Goal: Complete application form: Complete application form

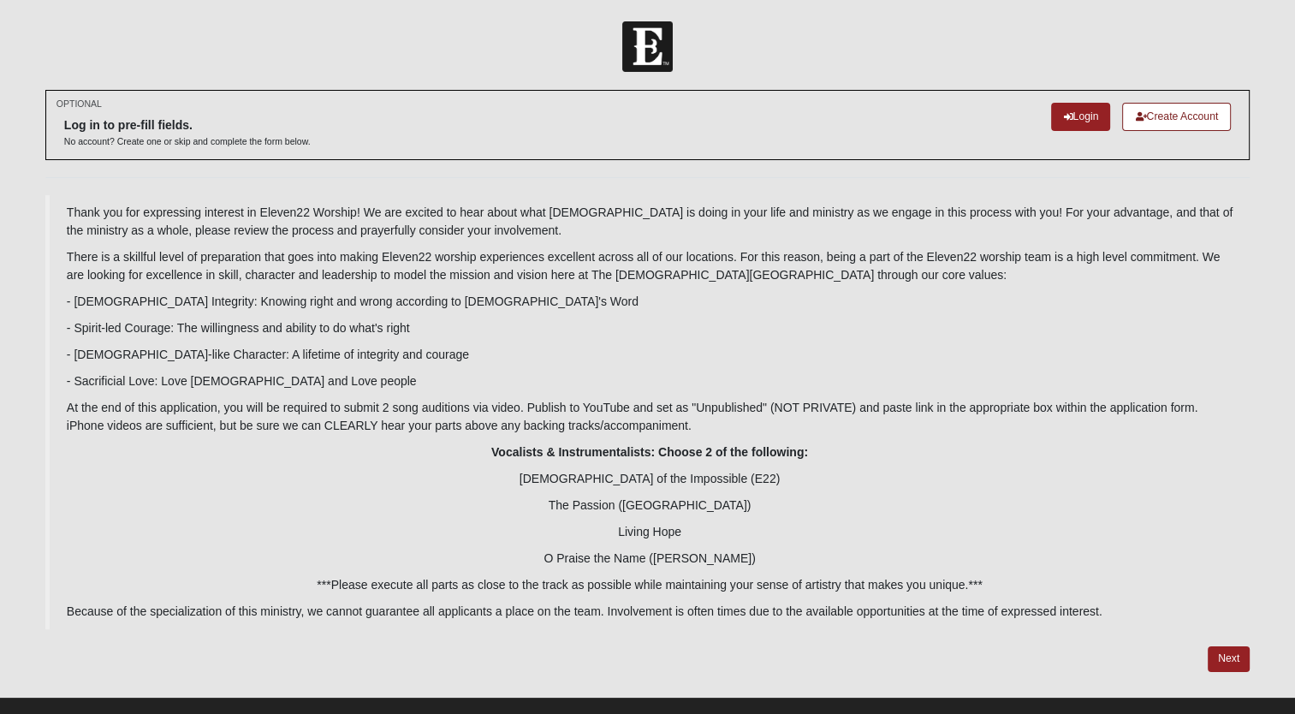
scroll to position [27, 0]
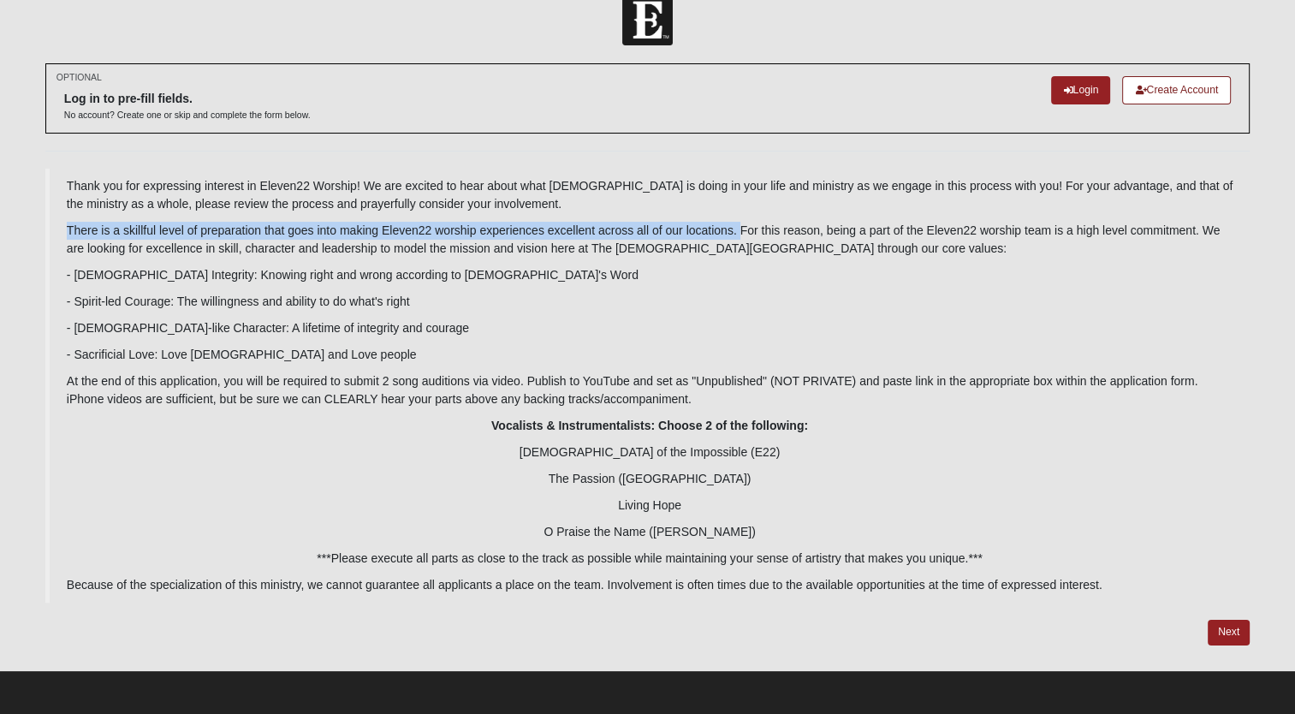
drag, startPoint x: 62, startPoint y: 227, endPoint x: 739, endPoint y: 229, distance: 676.9
click at [739, 229] on blockquote "Thank you for expressing interest in Eleven22 Worship! We are excited to hear a…" at bounding box center [647, 386] width 1204 height 434
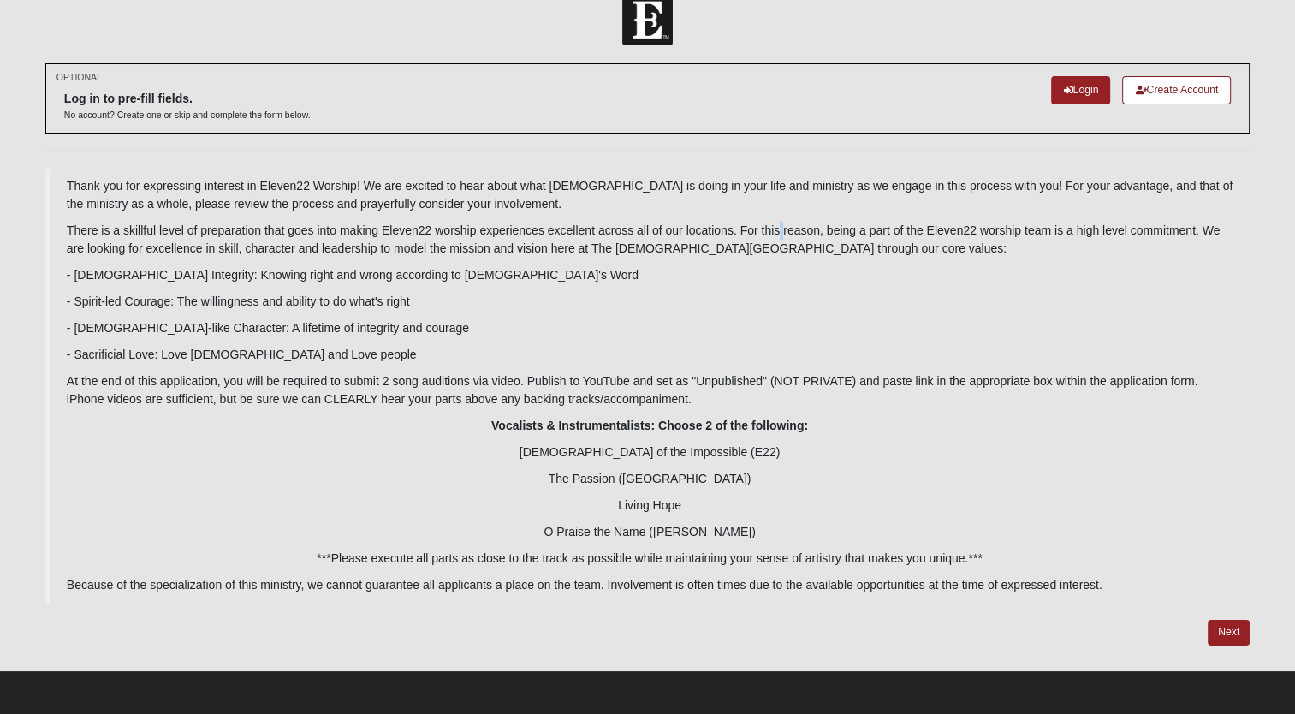
drag, startPoint x: 739, startPoint y: 229, endPoint x: 801, endPoint y: 227, distance: 61.7
click at [784, 227] on p "There is a skillful level of preparation that goes into making Eleven22 worship…" at bounding box center [650, 240] width 1166 height 36
drag, startPoint x: 924, startPoint y: 229, endPoint x: 1212, endPoint y: 232, distance: 287.5
click at [1212, 232] on p "There is a skillful level of preparation that goes into making Eleven22 worship…" at bounding box center [650, 240] width 1166 height 36
drag, startPoint x: 74, startPoint y: 250, endPoint x: 247, endPoint y: 245, distance: 172.9
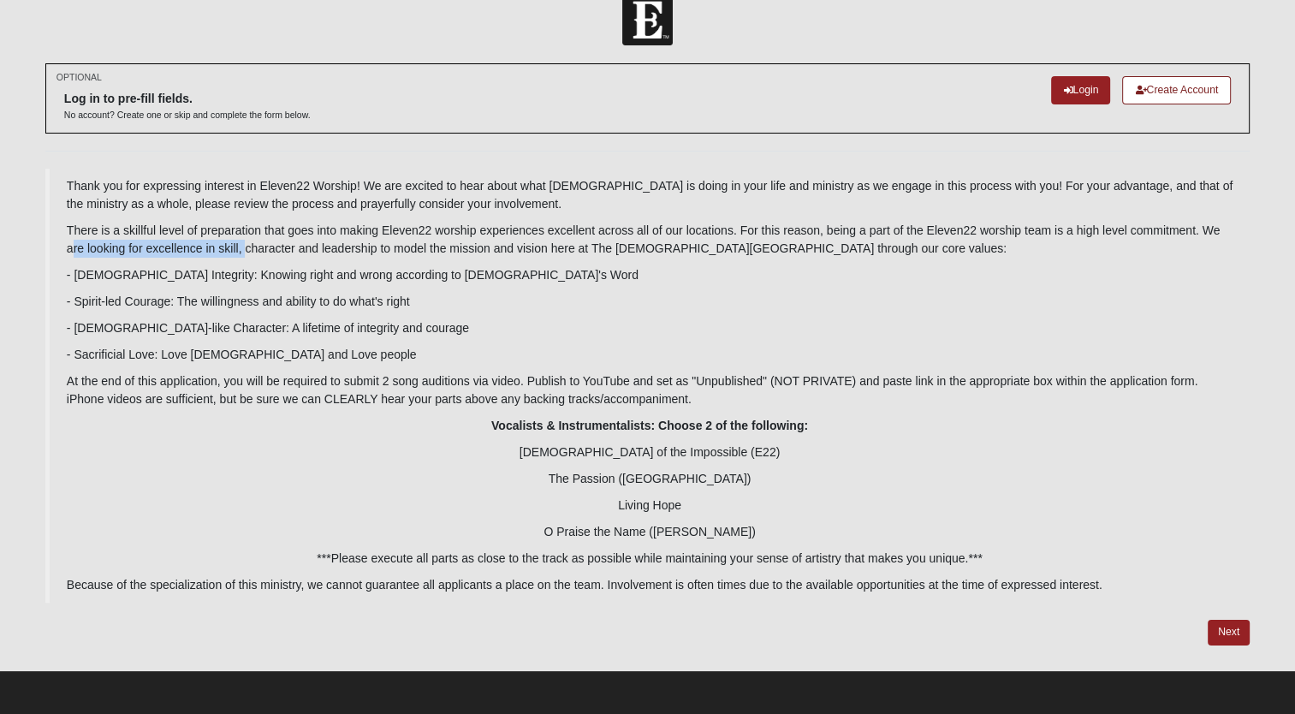
click at [247, 245] on p "There is a skillful level of preparation that goes into making Eleven22 worship…" at bounding box center [650, 240] width 1166 height 36
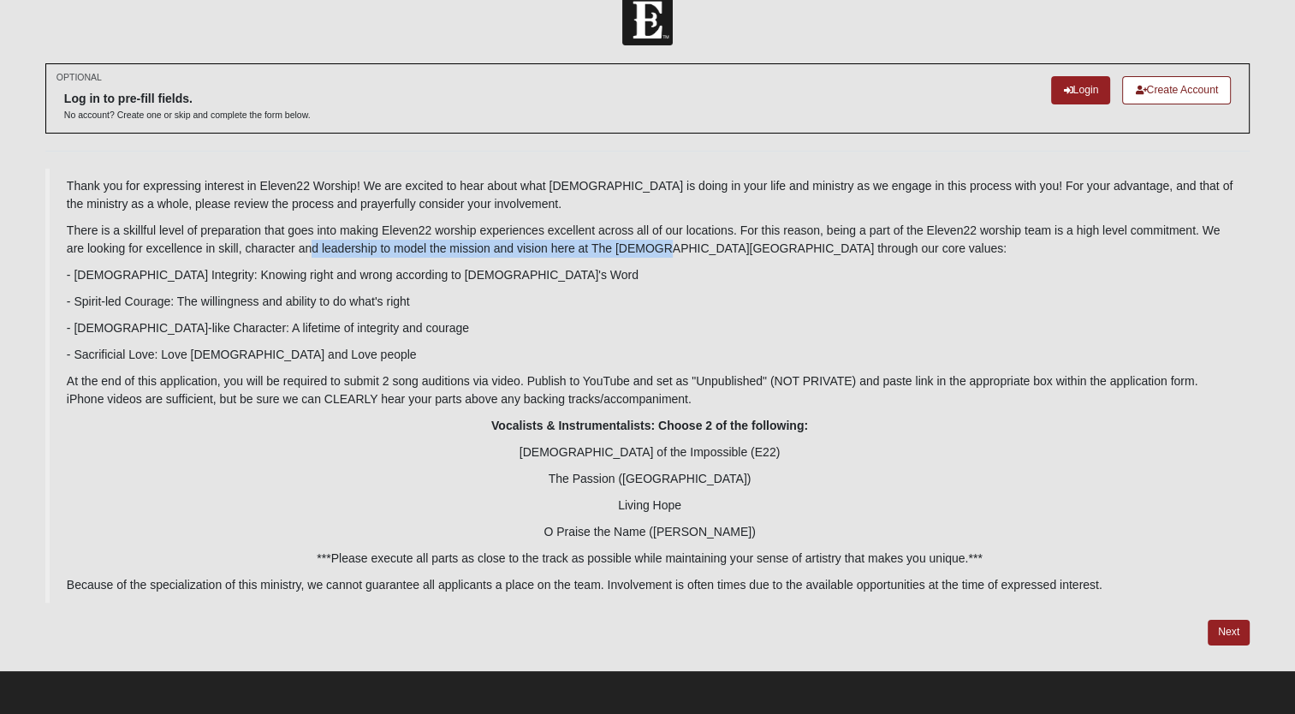
drag, startPoint x: 247, startPoint y: 245, endPoint x: 657, endPoint y: 245, distance: 409.9
click at [657, 245] on p "There is a skillful level of preparation that goes into making Eleven22 worship…" at bounding box center [650, 240] width 1166 height 36
drag, startPoint x: 657, startPoint y: 245, endPoint x: 712, endPoint y: 245, distance: 54.8
click at [712, 245] on p "There is a skillful level of preparation that goes into making Eleven22 worship…" at bounding box center [650, 240] width 1166 height 36
click at [701, 238] on p "There is a skillful level of preparation that goes into making Eleven22 worship…" at bounding box center [650, 240] width 1166 height 36
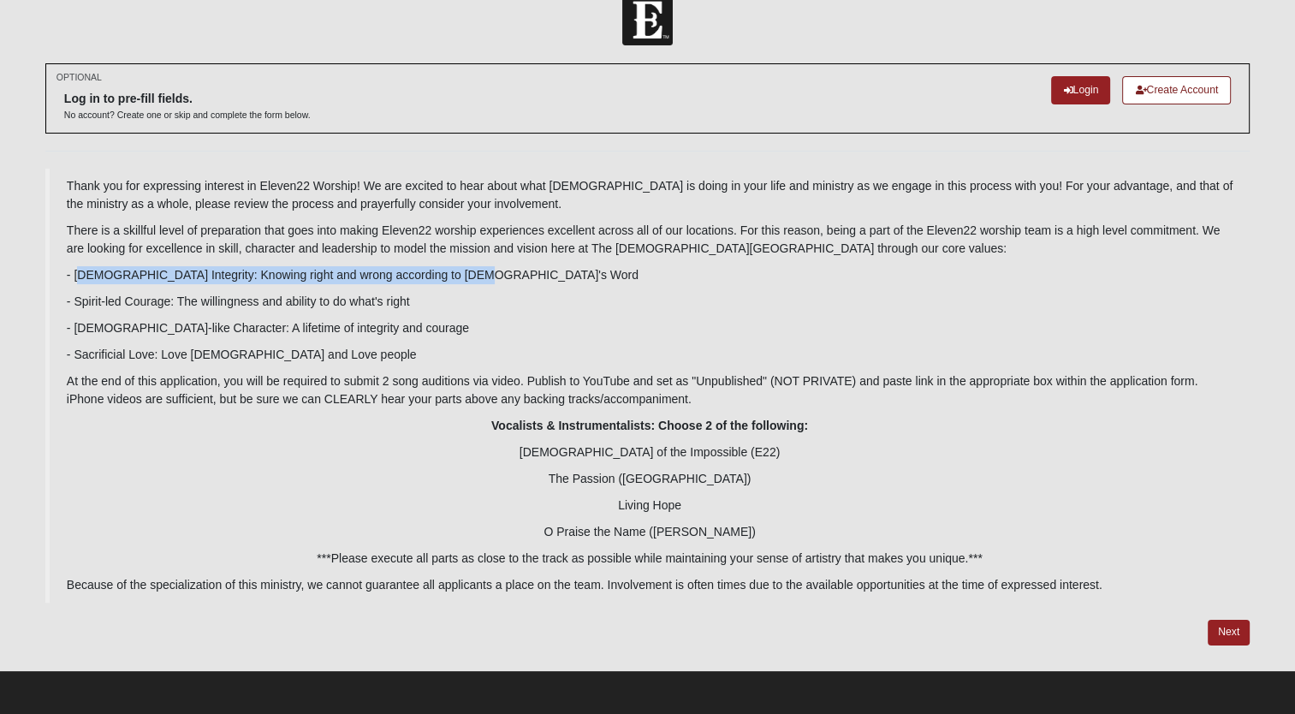
drag, startPoint x: 89, startPoint y: 272, endPoint x: 502, endPoint y: 280, distance: 413.4
click at [502, 280] on p "- [DEMOGRAPHIC_DATA] Integrity: Knowing right and wrong according to [DEMOGRAPH…" at bounding box center [650, 275] width 1166 height 18
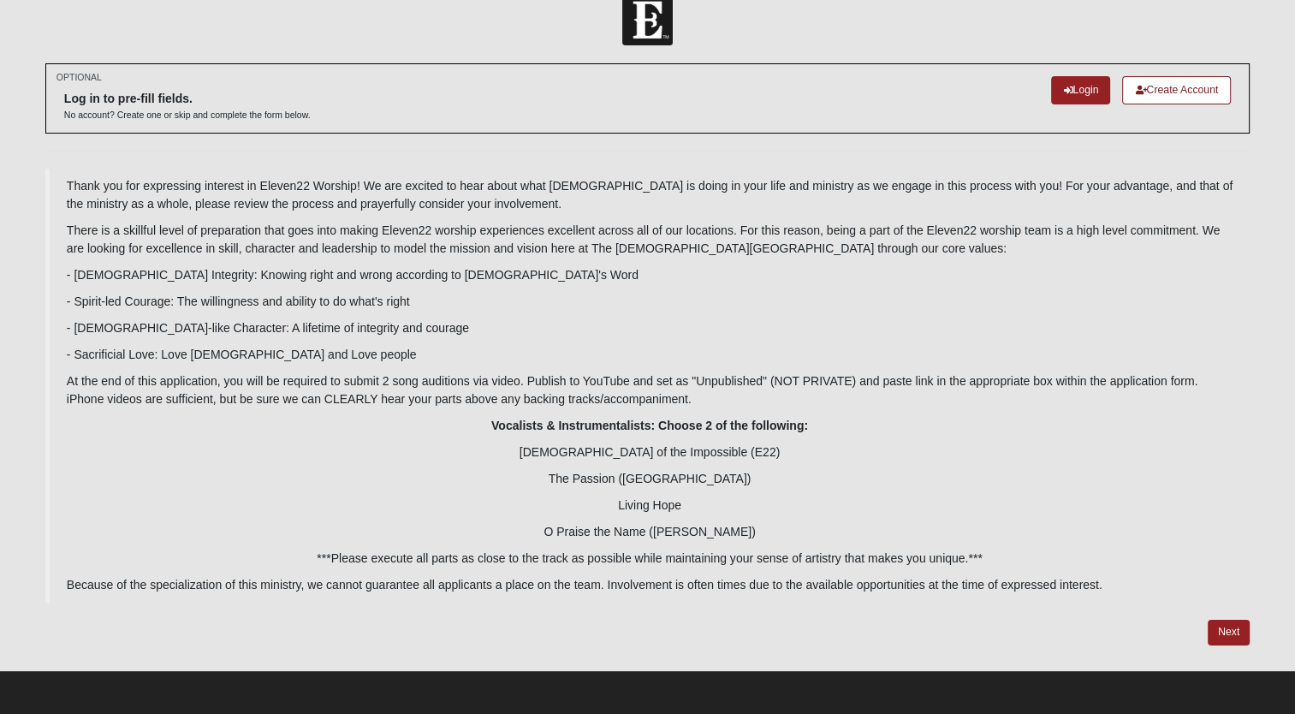
drag, startPoint x: 502, startPoint y: 280, endPoint x: 452, endPoint y: 313, distance: 60.5
click at [455, 313] on blockquote "Thank you for expressing interest in Eleven22 Worship! We are excited to hear a…" at bounding box center [647, 386] width 1204 height 434
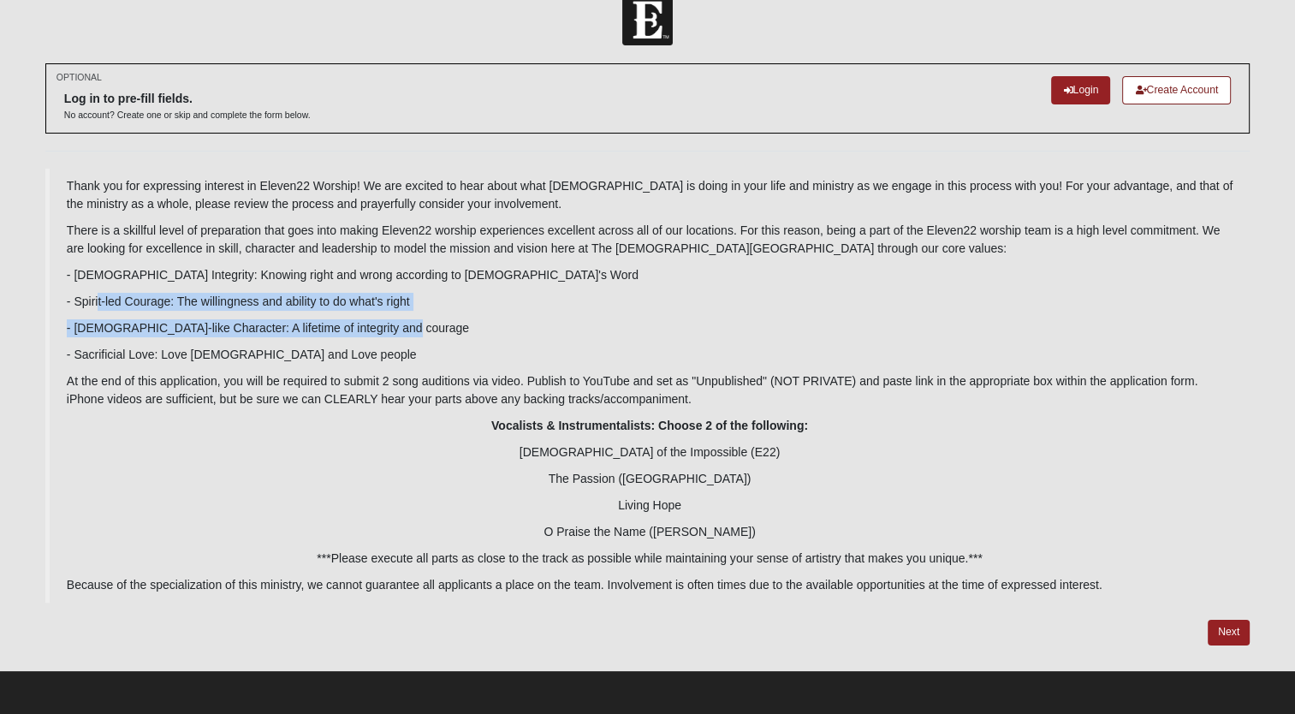
drag, startPoint x: 92, startPoint y: 298, endPoint x: 454, endPoint y: 313, distance: 362.3
click at [454, 313] on blockquote "Thank you for expressing interest in Eleven22 Worship! We are excited to hear a…" at bounding box center [647, 386] width 1204 height 434
drag, startPoint x: 454, startPoint y: 313, endPoint x: 431, endPoint y: 330, distance: 28.8
click at [446, 328] on p "- [DEMOGRAPHIC_DATA]-like Character: A lifetime of integrity and courage" at bounding box center [650, 328] width 1166 height 18
click at [122, 320] on p "- [DEMOGRAPHIC_DATA]-like Character: A lifetime of integrity and courage" at bounding box center [650, 328] width 1166 height 18
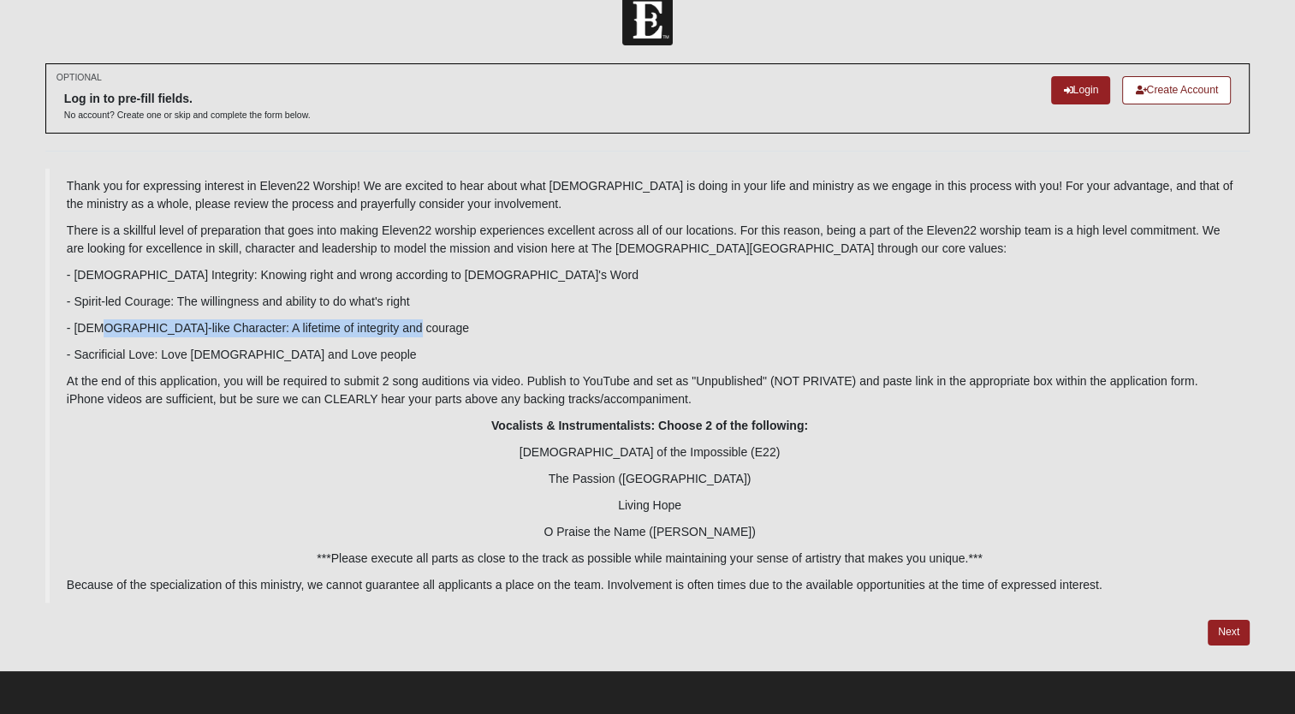
drag, startPoint x: 86, startPoint y: 335, endPoint x: 389, endPoint y: 334, distance: 302.1
click at [389, 334] on p "- [DEMOGRAPHIC_DATA]-like Character: A lifetime of integrity and courage" at bounding box center [650, 328] width 1166 height 18
drag, startPoint x: 389, startPoint y: 334, endPoint x: 386, endPoint y: 361, distance: 27.5
click at [386, 361] on p "- Sacrificial Love: Love [DEMOGRAPHIC_DATA] and Love people" at bounding box center [650, 355] width 1166 height 18
drag, startPoint x: 86, startPoint y: 358, endPoint x: 391, endPoint y: 355, distance: 304.7
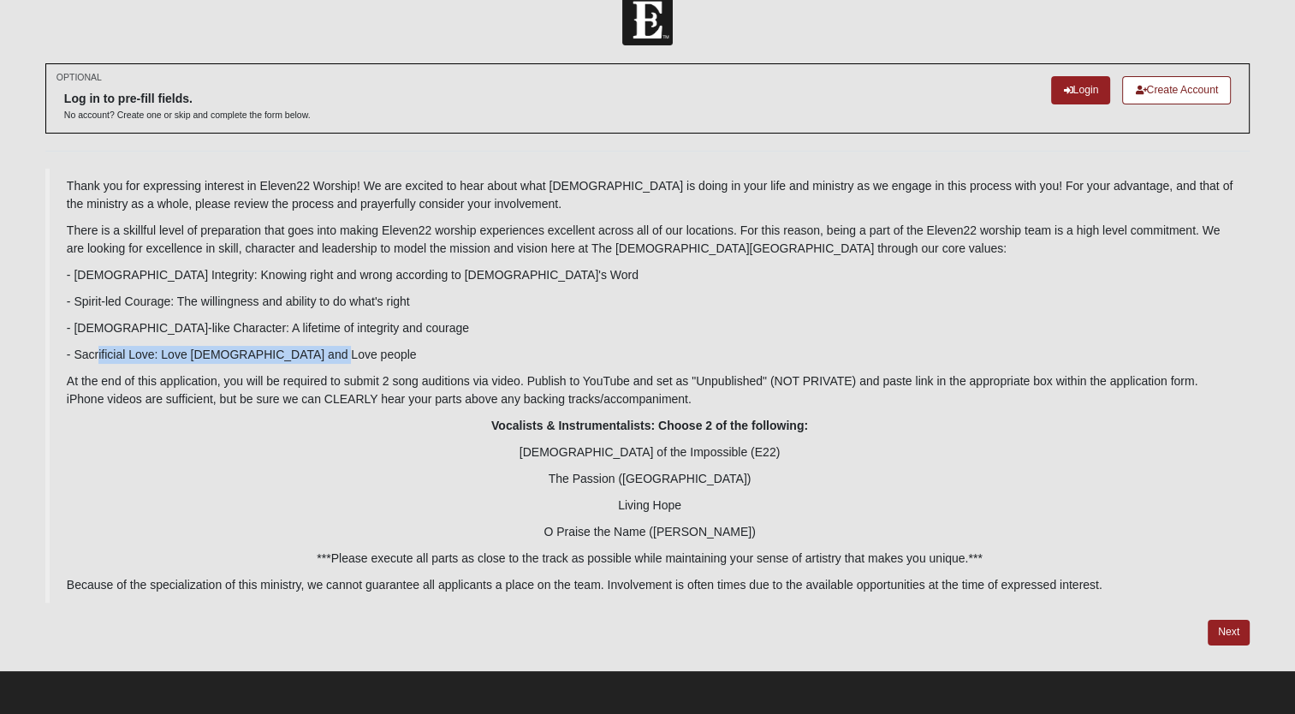
click at [391, 355] on p "- Sacrificial Love: Love [DEMOGRAPHIC_DATA] and Love people" at bounding box center [650, 355] width 1166 height 18
drag, startPoint x: 391, startPoint y: 355, endPoint x: 353, endPoint y: 378, distance: 44.9
click at [353, 378] on p "At the end of this application, you will be required to submit 2 song auditions…" at bounding box center [650, 390] width 1166 height 36
click at [134, 368] on blockquote "Thank you for expressing interest in Eleven22 Worship! We are excited to hear a…" at bounding box center [647, 386] width 1204 height 434
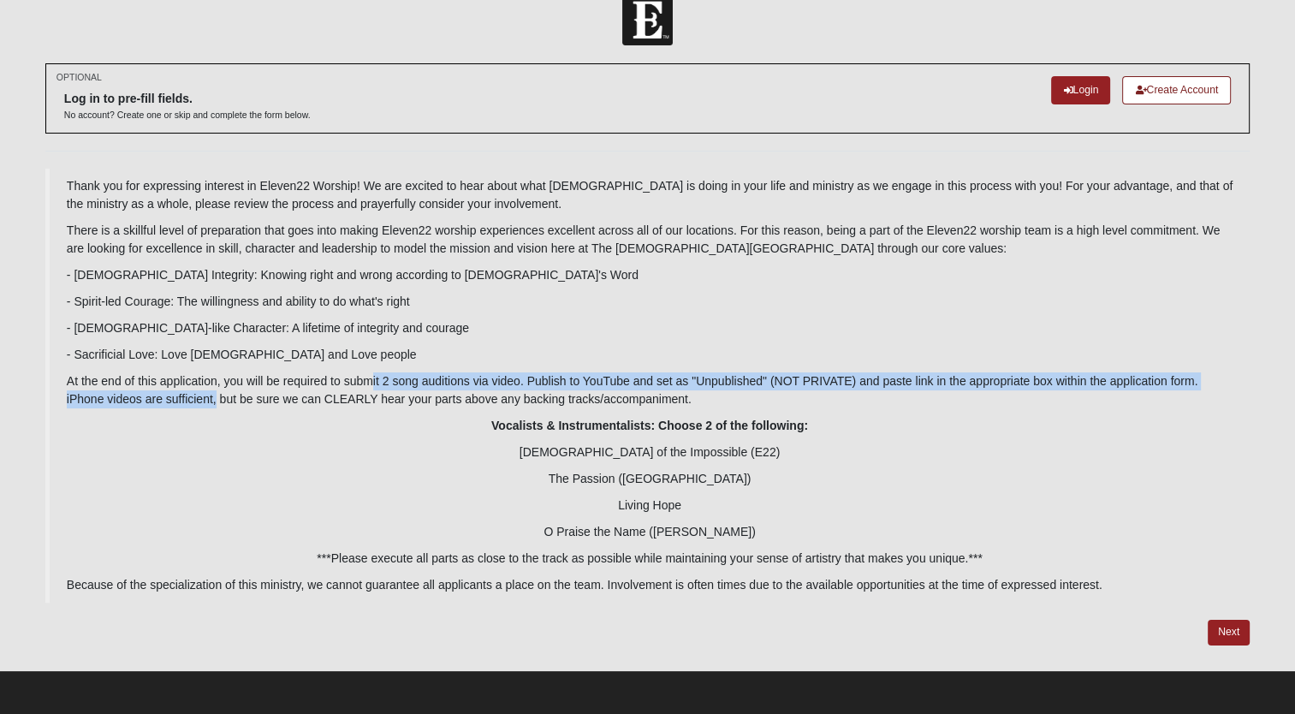
drag, startPoint x: 241, startPoint y: 394, endPoint x: 370, endPoint y: 383, distance: 128.9
click at [370, 383] on p "At the end of this application, you will be required to submit 2 song auditions…" at bounding box center [650, 390] width 1166 height 36
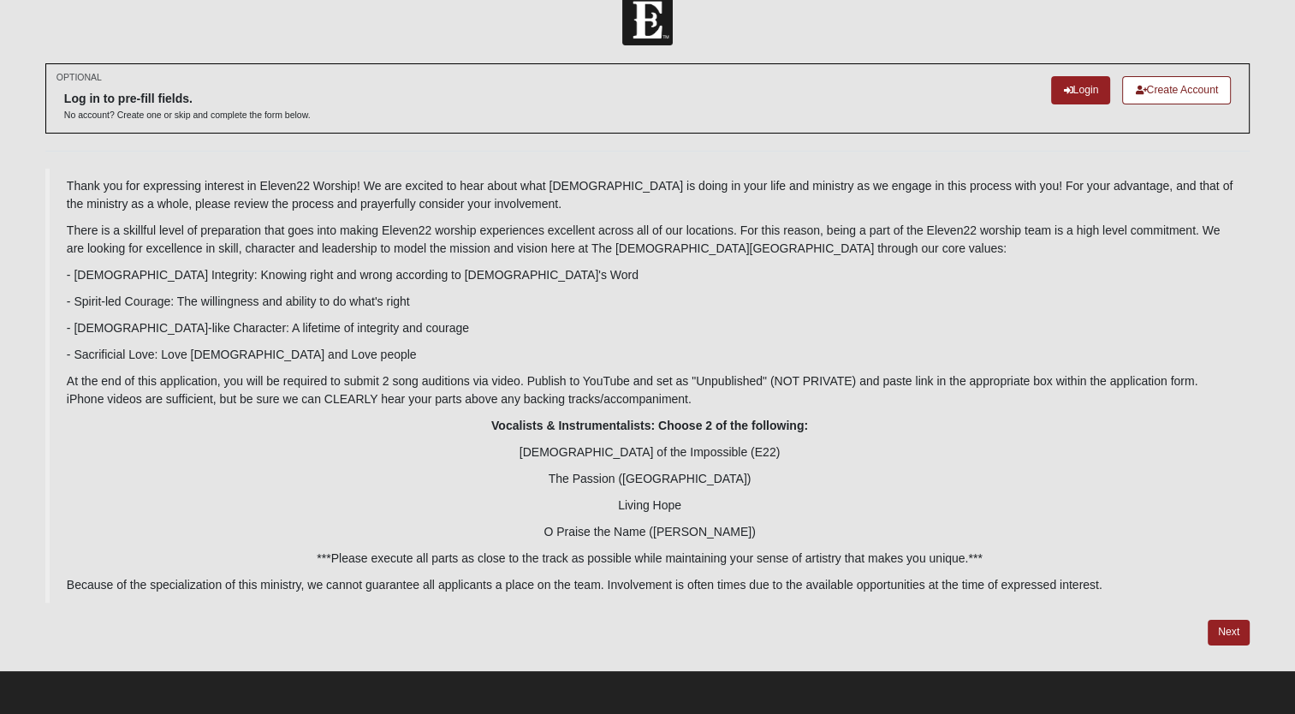
click at [344, 377] on p "At the end of this application, you will be required to submit 2 song auditions…" at bounding box center [650, 390] width 1166 height 36
drag, startPoint x: 428, startPoint y: 371, endPoint x: 561, endPoint y: 371, distance: 133.5
click at [561, 371] on blockquote "Thank you for expressing interest in Eleven22 Worship! We are excited to hear a…" at bounding box center [647, 386] width 1204 height 434
click at [561, 373] on p "At the end of this application, you will be required to submit 2 song auditions…" at bounding box center [650, 390] width 1166 height 36
drag, startPoint x: 561, startPoint y: 373, endPoint x: 577, endPoint y: 378, distance: 16.2
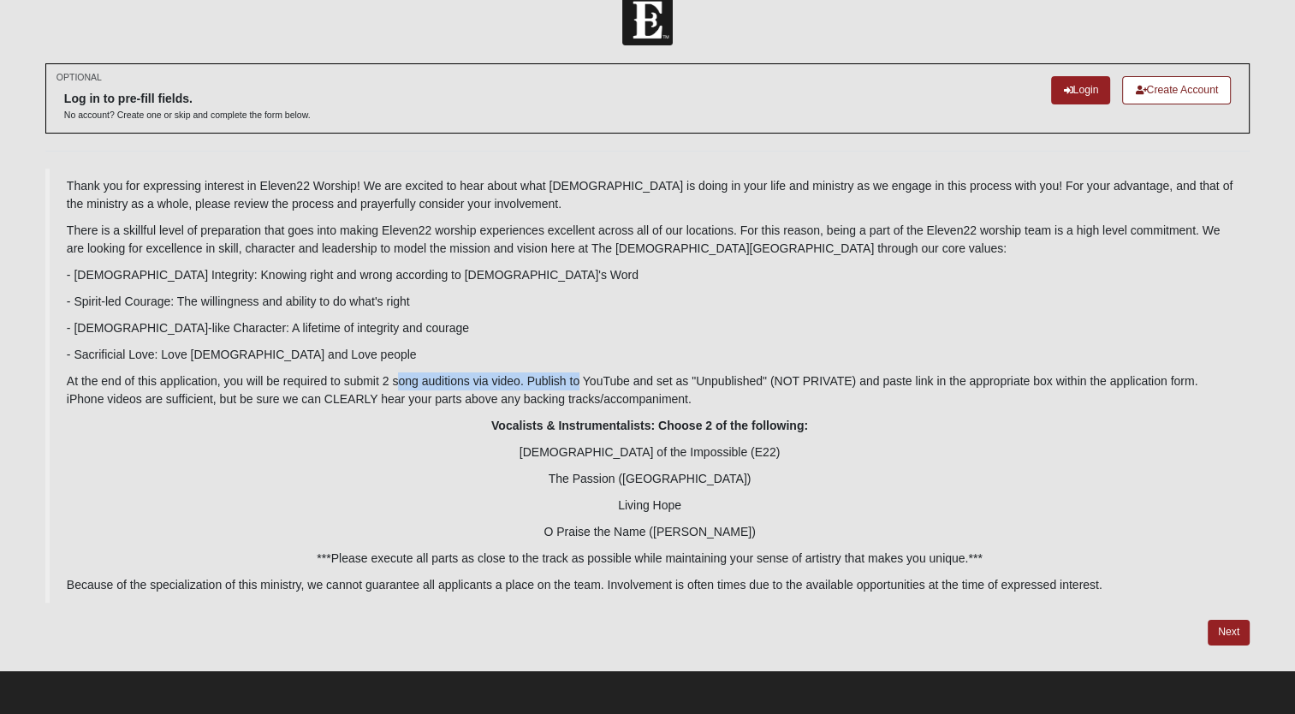
click at [577, 378] on p "At the end of this application, you will be required to submit 2 song auditions…" at bounding box center [650, 390] width 1166 height 36
drag, startPoint x: 577, startPoint y: 378, endPoint x: 664, endPoint y: 394, distance: 88.6
click at [598, 394] on p "At the end of this application, you will be required to submit 2 song auditions…" at bounding box center [650, 390] width 1166 height 36
click at [790, 400] on p "At the end of this application, you will be required to submit 2 song auditions…" at bounding box center [650, 390] width 1166 height 36
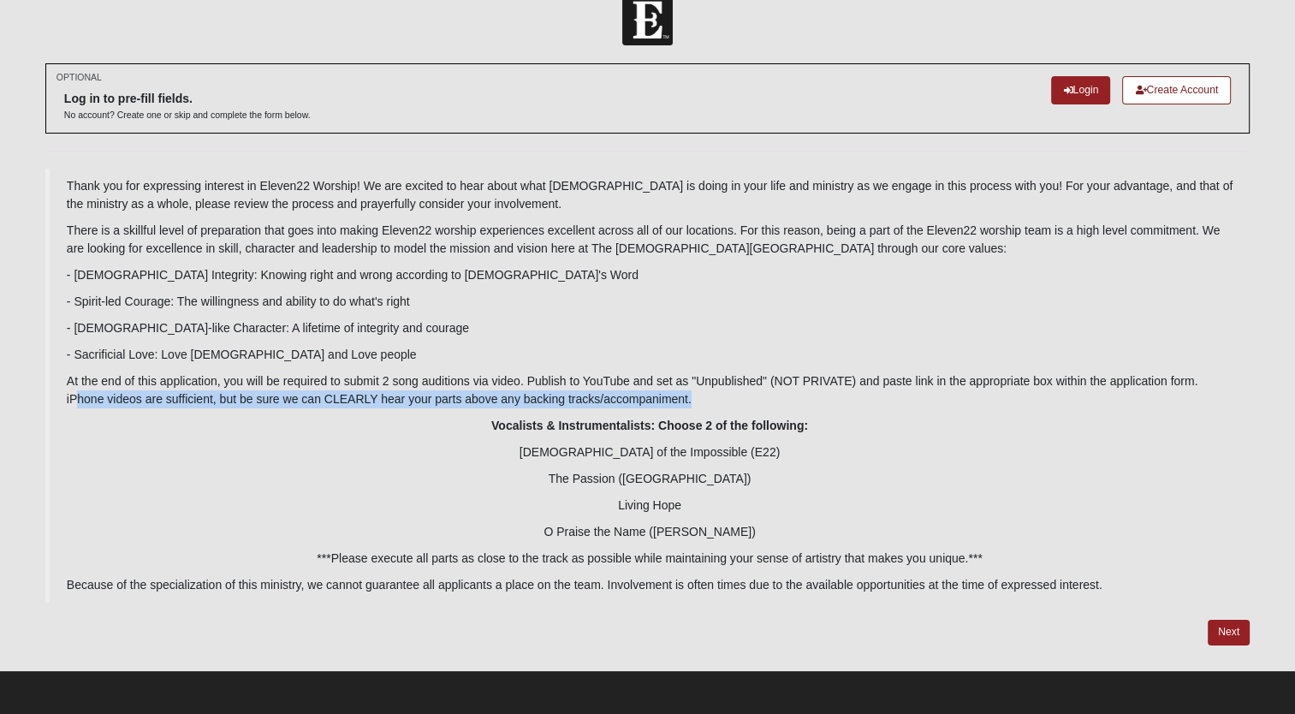
drag, startPoint x: 80, startPoint y: 394, endPoint x: 705, endPoint y: 402, distance: 625.6
click at [705, 402] on p "At the end of this application, you will be required to submit 2 song auditions…" at bounding box center [650, 390] width 1166 height 36
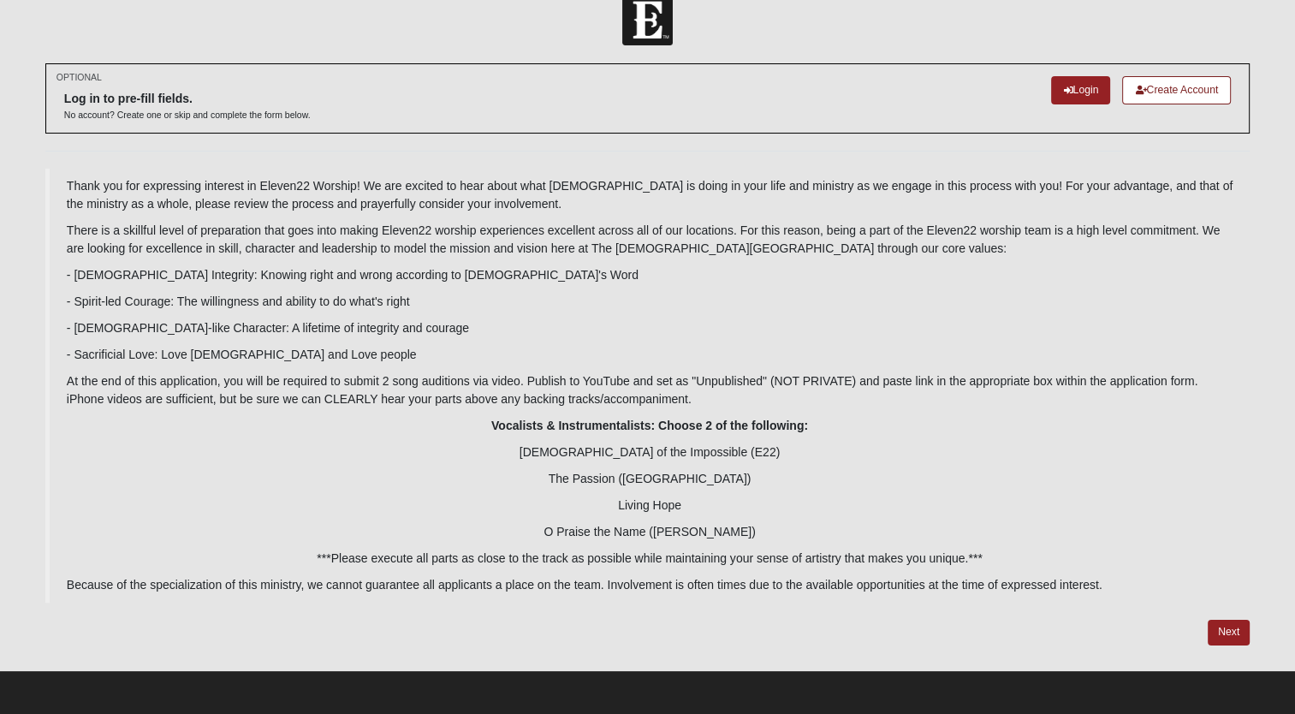
drag, startPoint x: 705, startPoint y: 406, endPoint x: 673, endPoint y: 445, distance: 50.5
click at [673, 445] on p "[DEMOGRAPHIC_DATA] of the Impossible (E22)" at bounding box center [650, 452] width 1166 height 18
click at [400, 398] on p "At the end of this application, you will be required to submit 2 song auditions…" at bounding box center [650, 390] width 1166 height 36
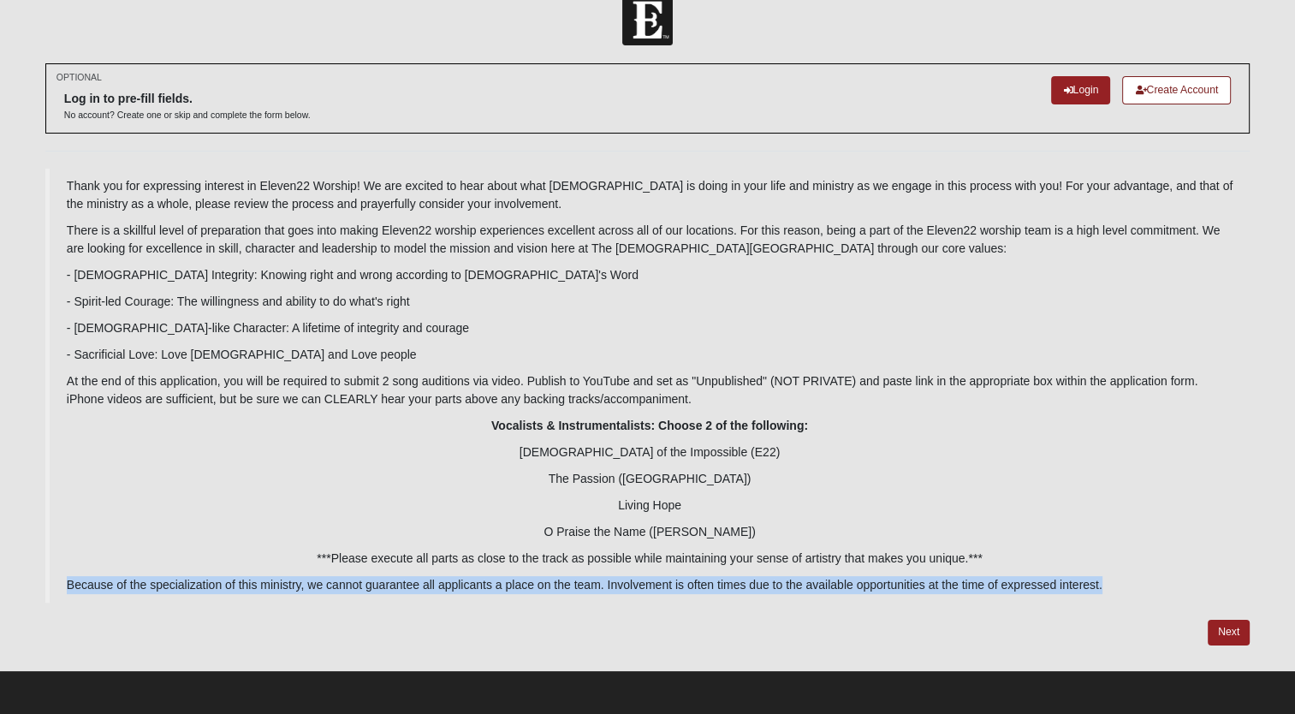
drag, startPoint x: 68, startPoint y: 580, endPoint x: 1112, endPoint y: 591, distance: 1044.1
click at [1112, 591] on blockquote "Thank you for expressing interest in Eleven22 Worship! We are excited to hear a…" at bounding box center [647, 386] width 1204 height 434
drag, startPoint x: 1112, startPoint y: 591, endPoint x: 1239, endPoint y: 632, distance: 132.9
click at [1239, 632] on link "Next" at bounding box center [1228, 632] width 42 height 25
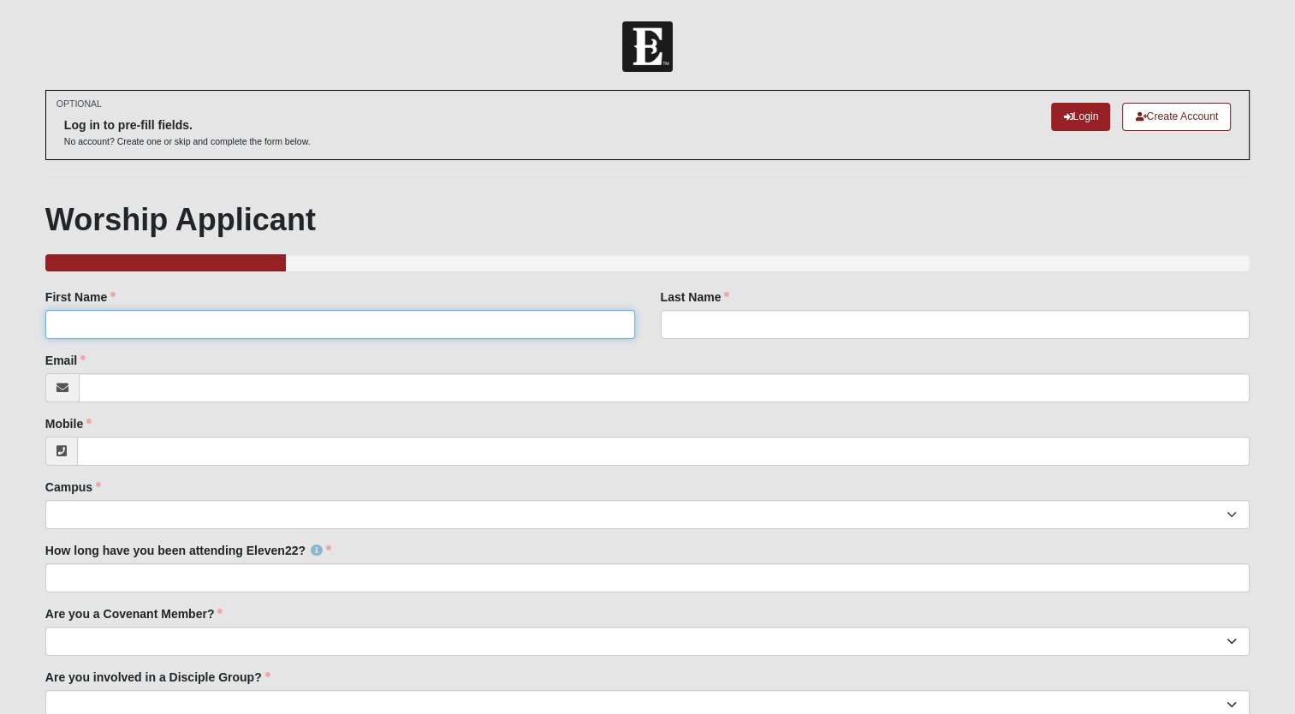
click at [226, 313] on input "First Name" at bounding box center [340, 324] width 590 height 29
type input "[PERSON_NAME]"
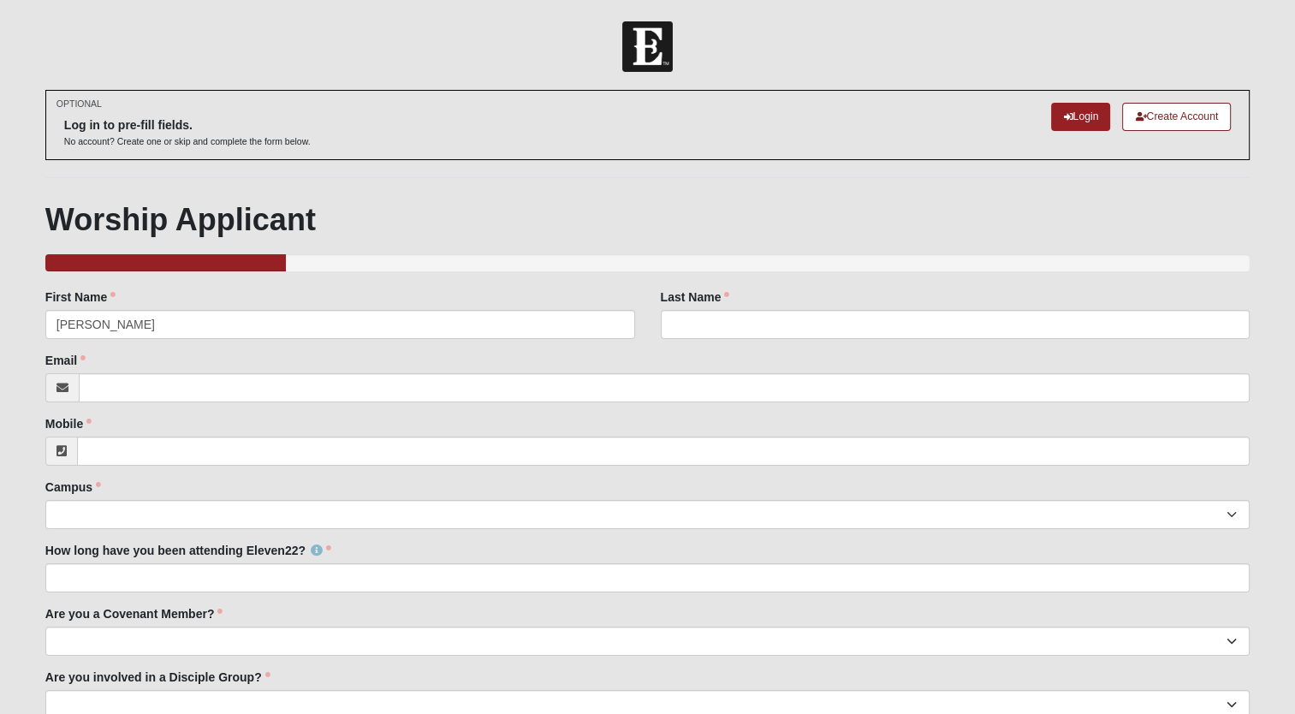
click at [709, 304] on label "Last Name" at bounding box center [695, 296] width 69 height 17
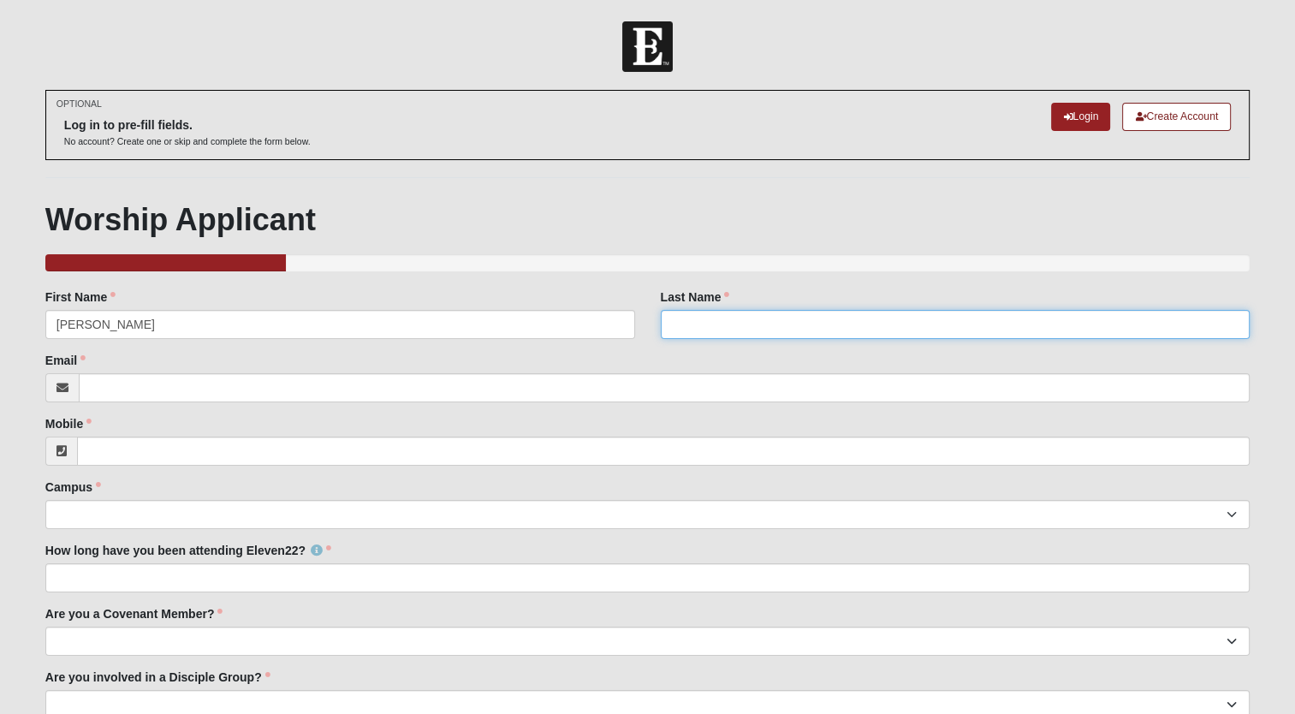
click at [709, 310] on input "Last Name" at bounding box center [956, 324] width 590 height 29
click at [715, 313] on input "Last Name" at bounding box center [956, 324] width 590 height 29
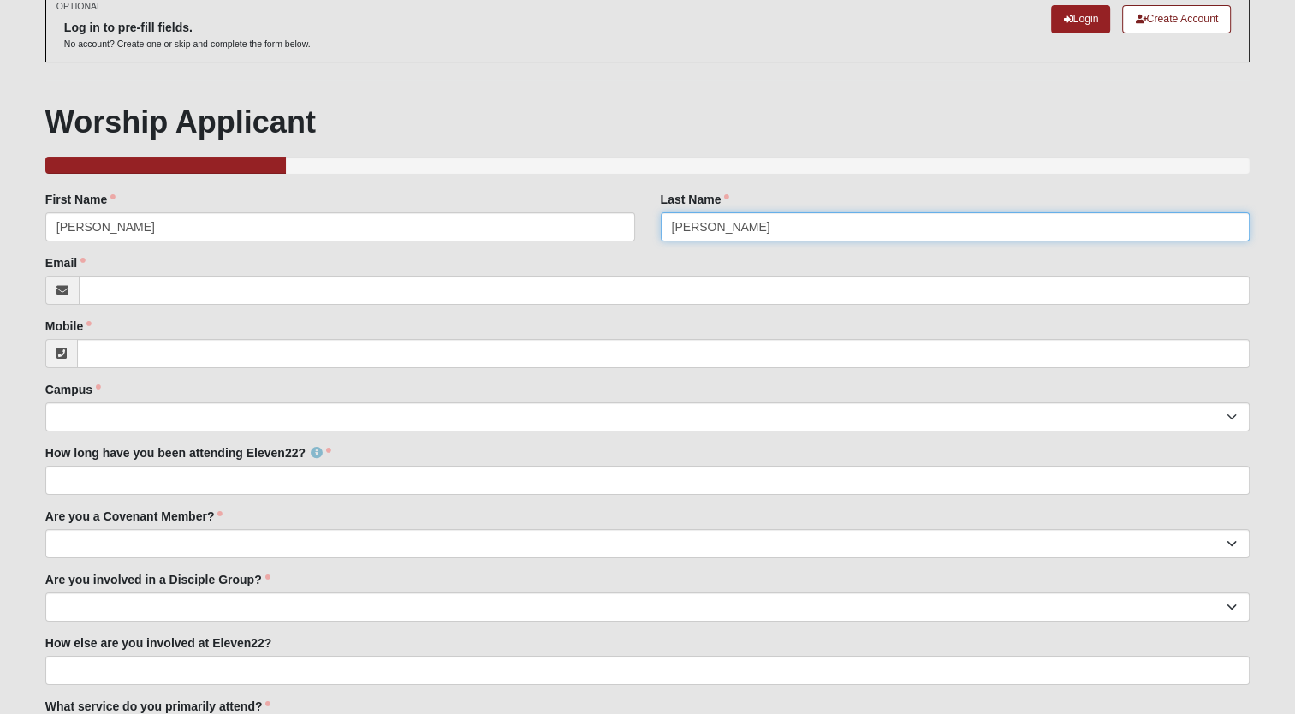
scroll to position [171, 0]
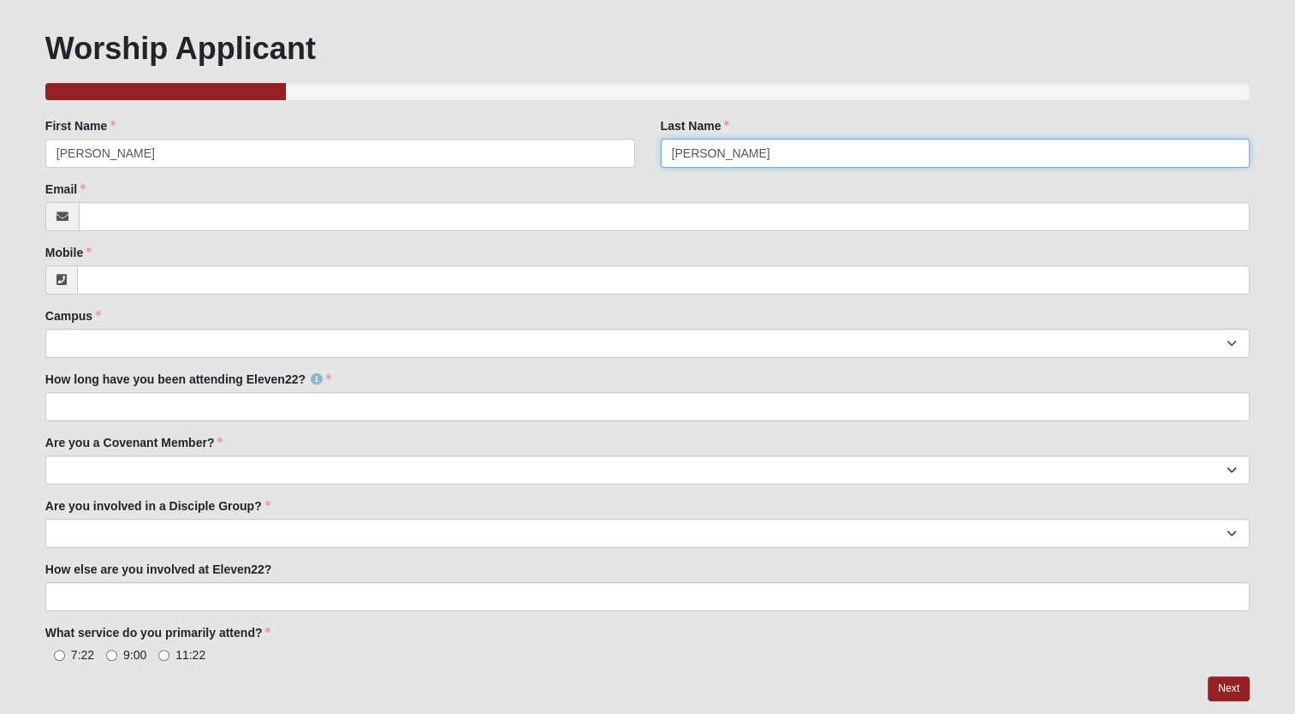
type input "[PERSON_NAME]"
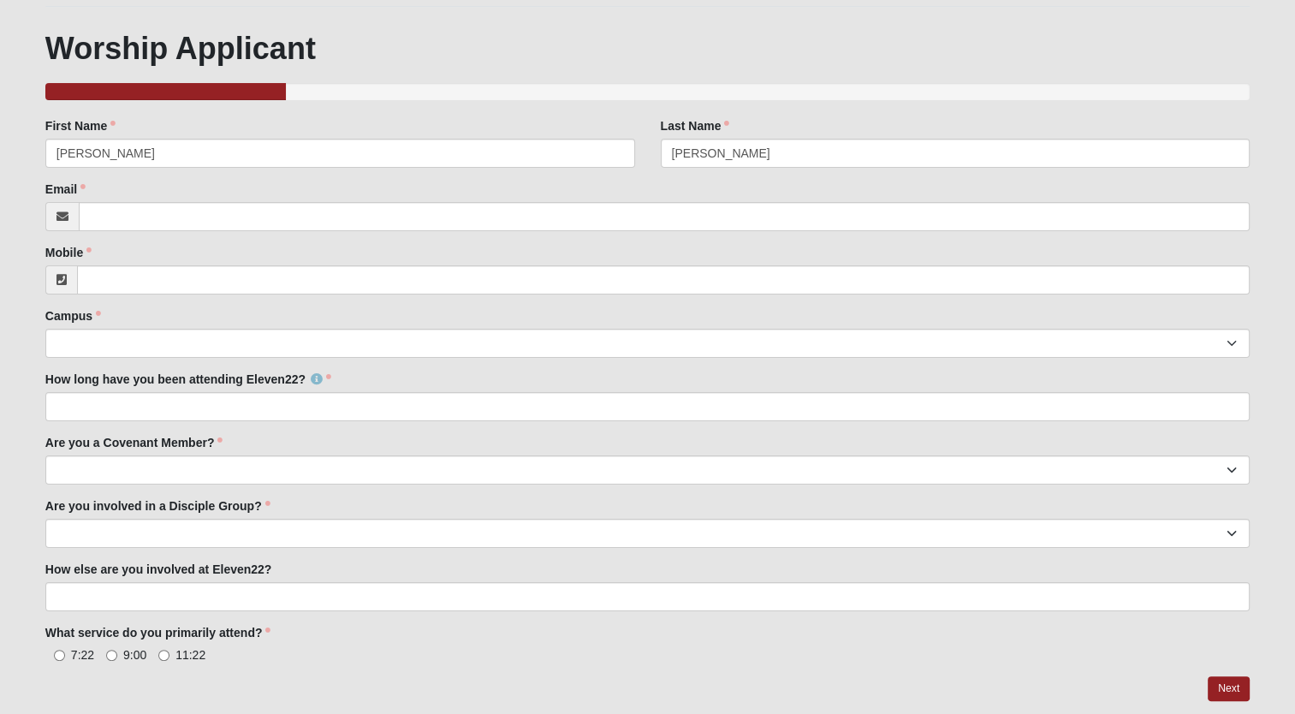
click at [198, 485] on div "Family Member to Register First Name [PERSON_NAME] First Name is required. Last…" at bounding box center [647, 390] width 1204 height 546
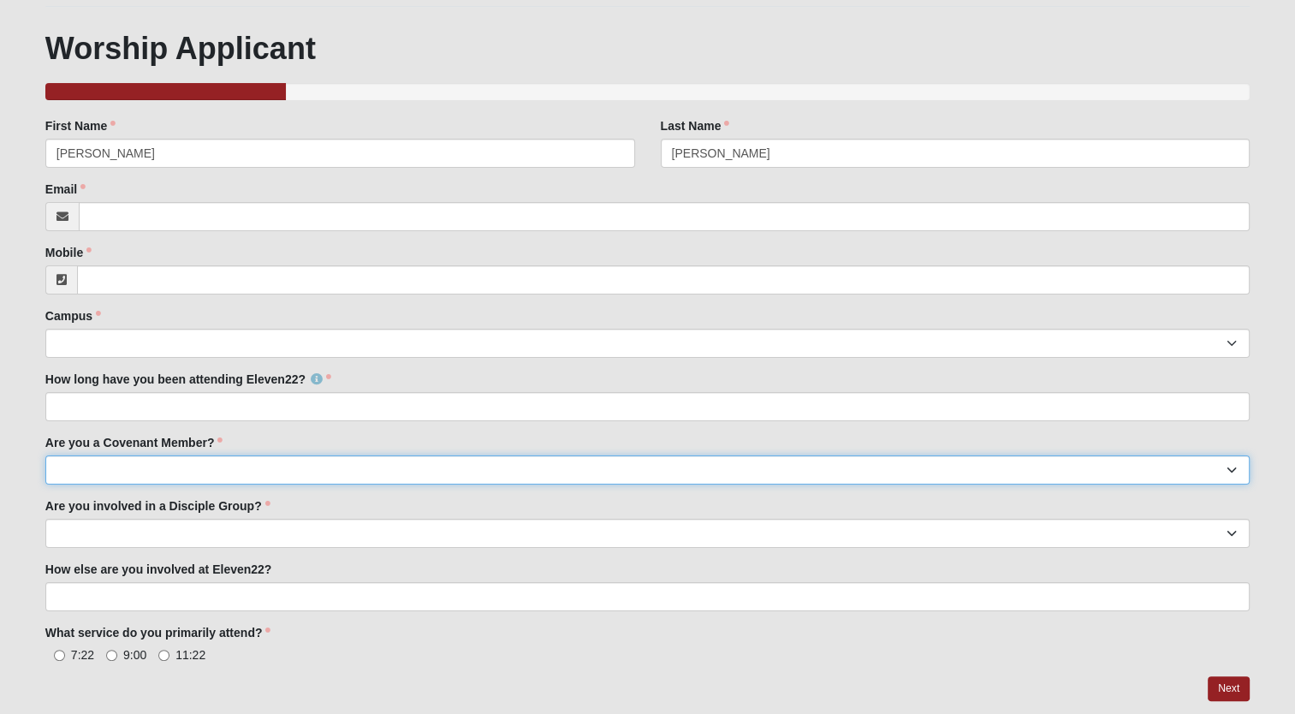
click at [197, 464] on select "Yes No I'm signed up for a class" at bounding box center [647, 469] width 1204 height 29
select select "No"
click at [45, 455] on select "Yes No I'm signed up for a class" at bounding box center [647, 469] width 1204 height 29
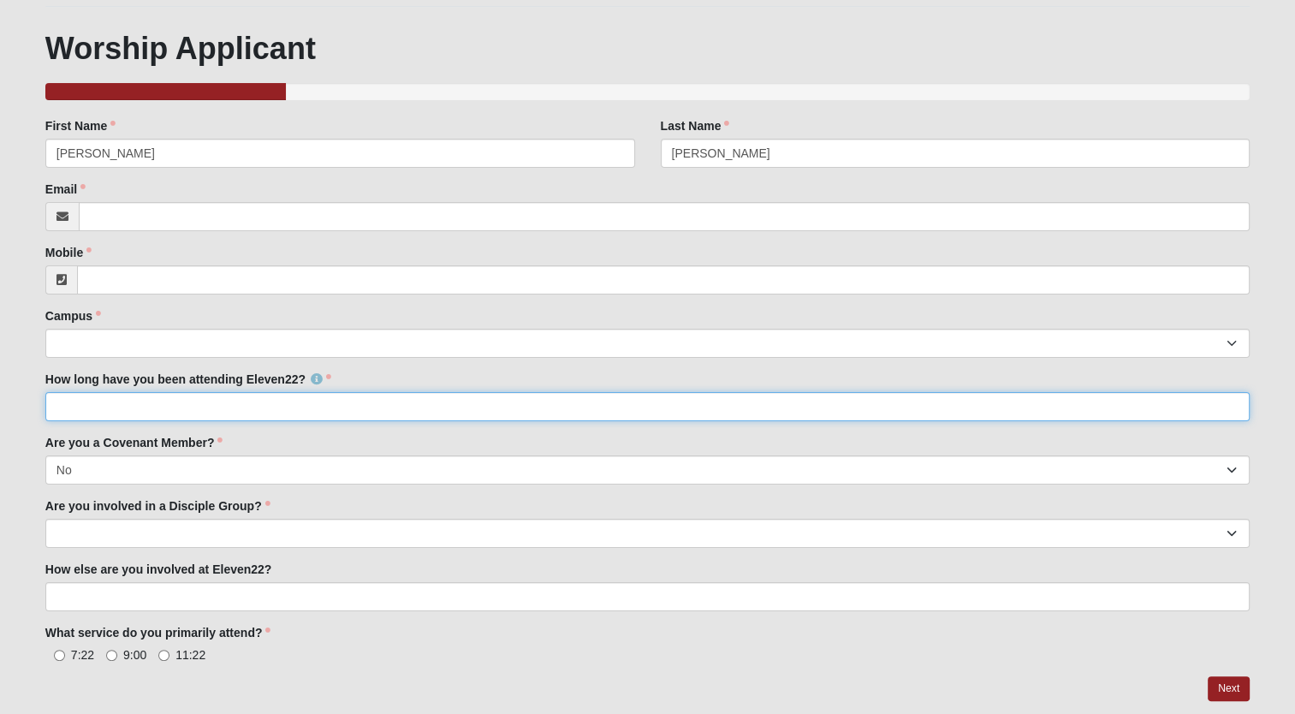
click at [269, 404] on input "How long have you been attending Eleven22?" at bounding box center [647, 406] width 1204 height 29
type input "5 years"
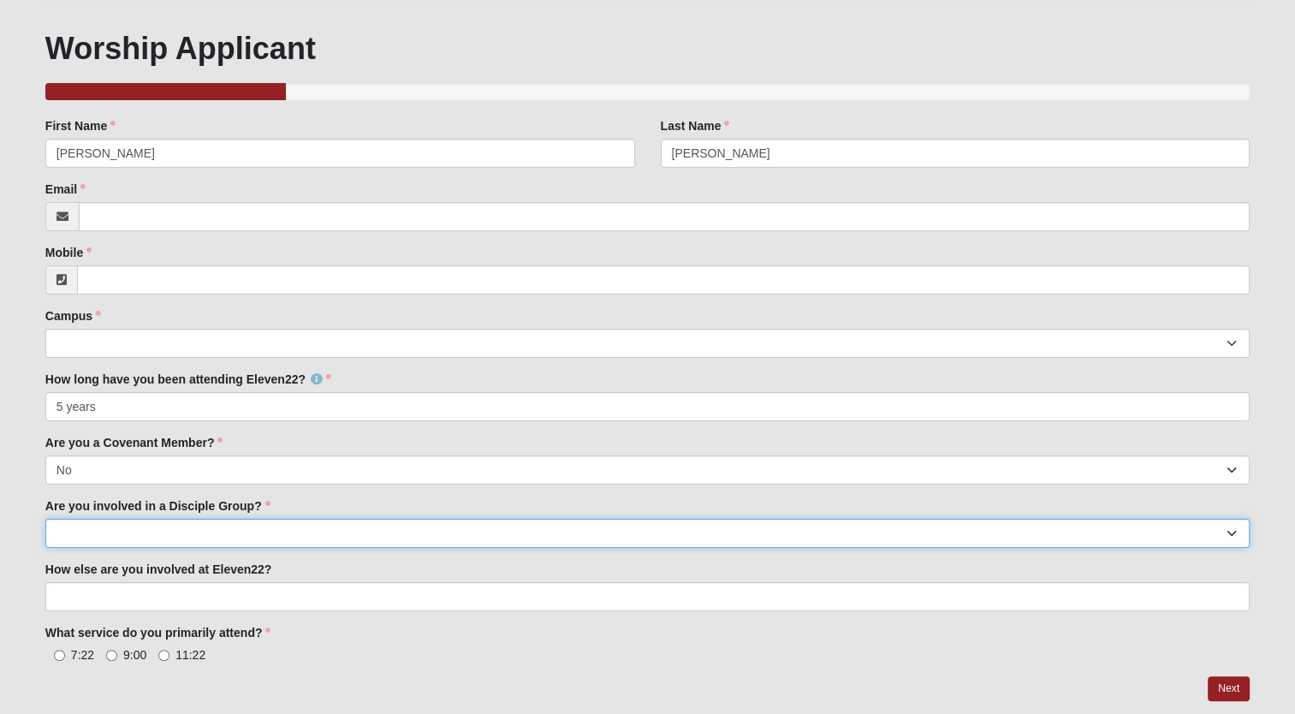
click at [145, 524] on select "Yes No" at bounding box center [647, 533] width 1204 height 29
select select "No"
click at [45, 519] on select "Yes No" at bounding box center [647, 533] width 1204 height 29
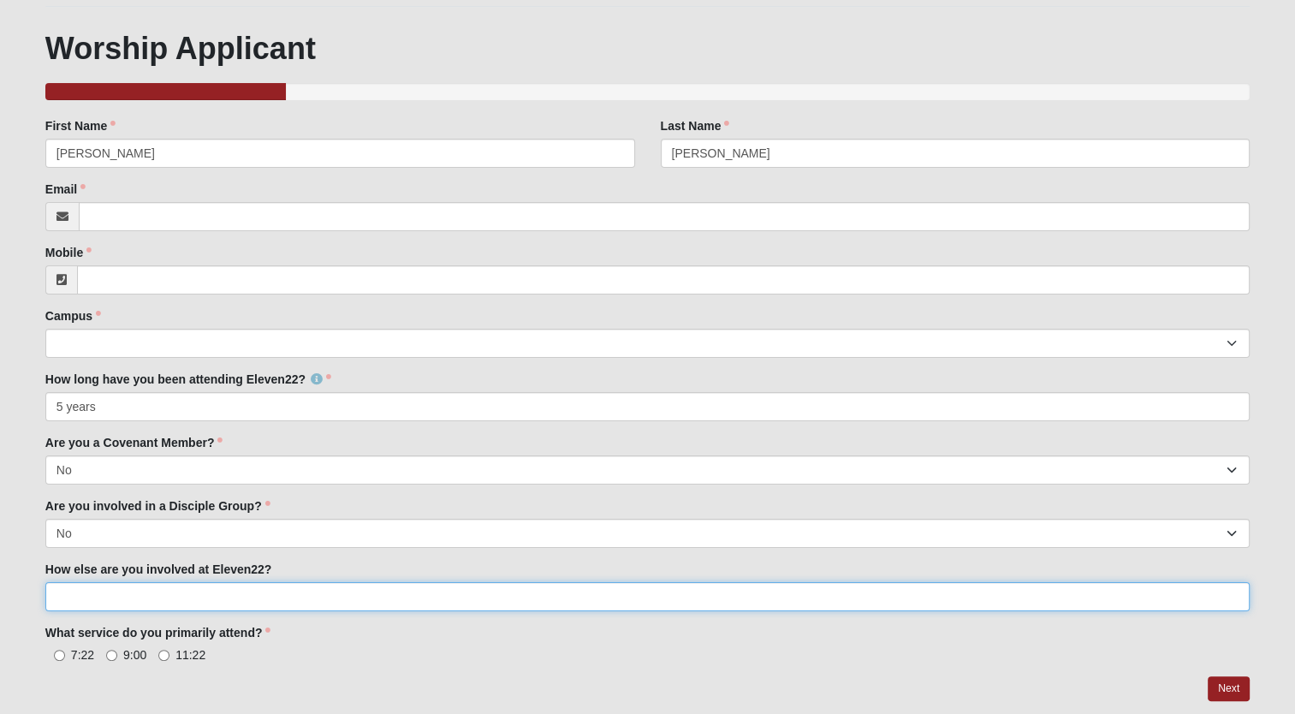
click at [122, 598] on input "How else are you involved at Eleven22?" at bounding box center [647, 596] width 1204 height 29
type input "Youth Groups and Attending Weekly"
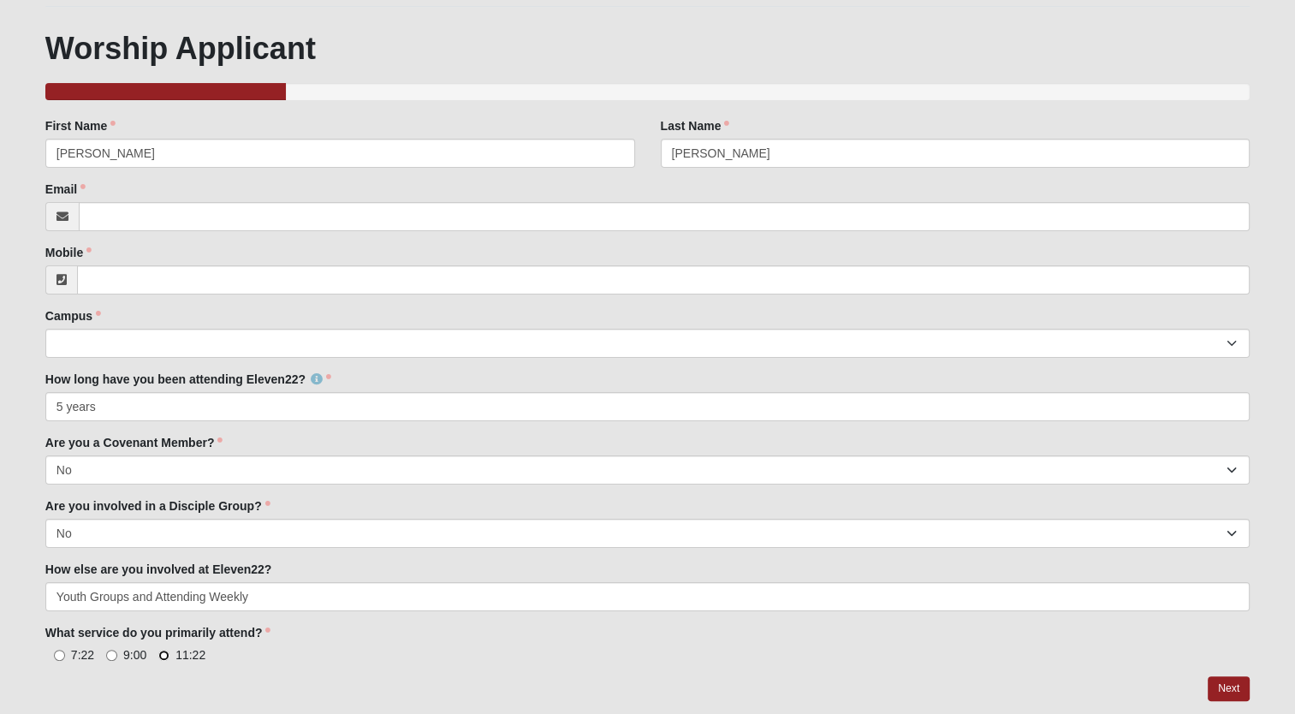
click at [158, 650] on input "11:22" at bounding box center [163, 655] width 11 height 11
radio input "true"
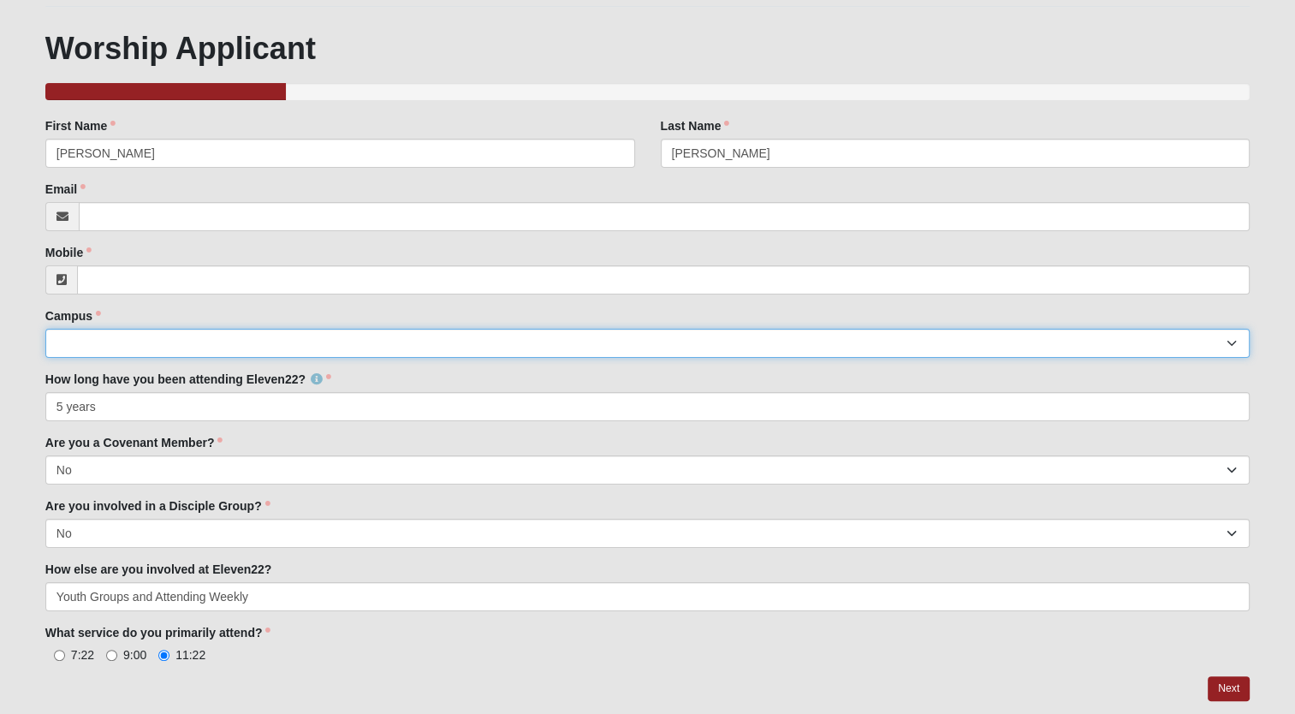
click at [133, 347] on select "Arlington Baymeadows Eleven22 Online [PERSON_NAME][GEOGRAPHIC_DATA] Jesup [GEOG…" at bounding box center [647, 343] width 1204 height 29
select select "11"
click at [45, 329] on select "Arlington Baymeadows Eleven22 Online [PERSON_NAME][GEOGRAPHIC_DATA] Jesup [GEOG…" at bounding box center [647, 343] width 1204 height 29
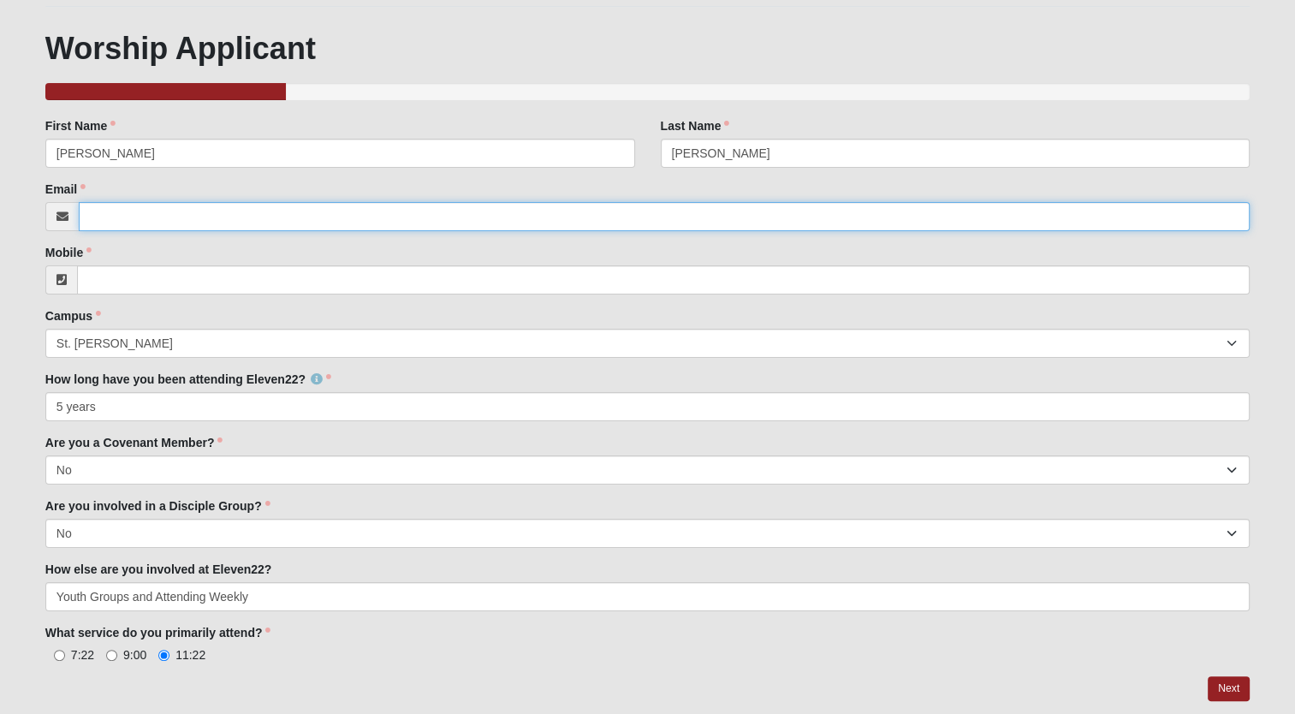
click at [185, 228] on input "Email" at bounding box center [664, 216] width 1171 height 29
type input "[PERSON_NAME][EMAIL_ADDRESS][PERSON_NAME][DOMAIN_NAME]"
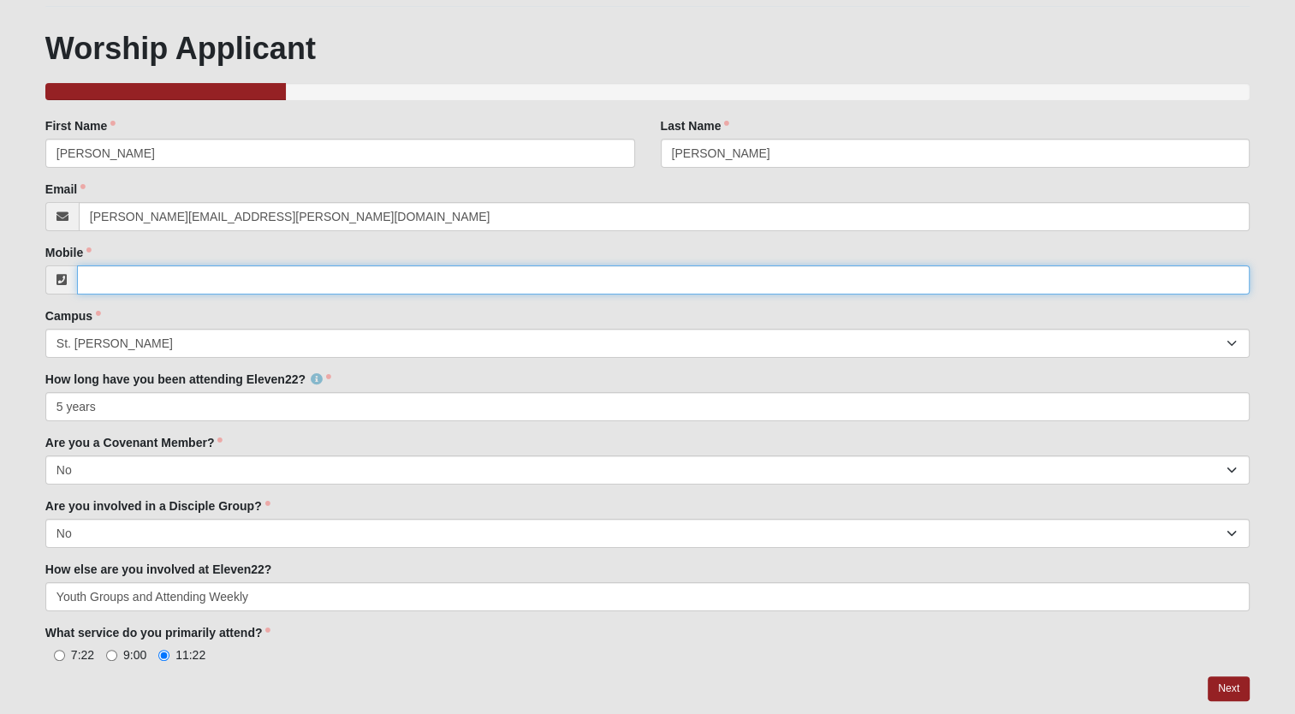
click at [194, 276] on input "Mobile" at bounding box center [663, 279] width 1172 height 29
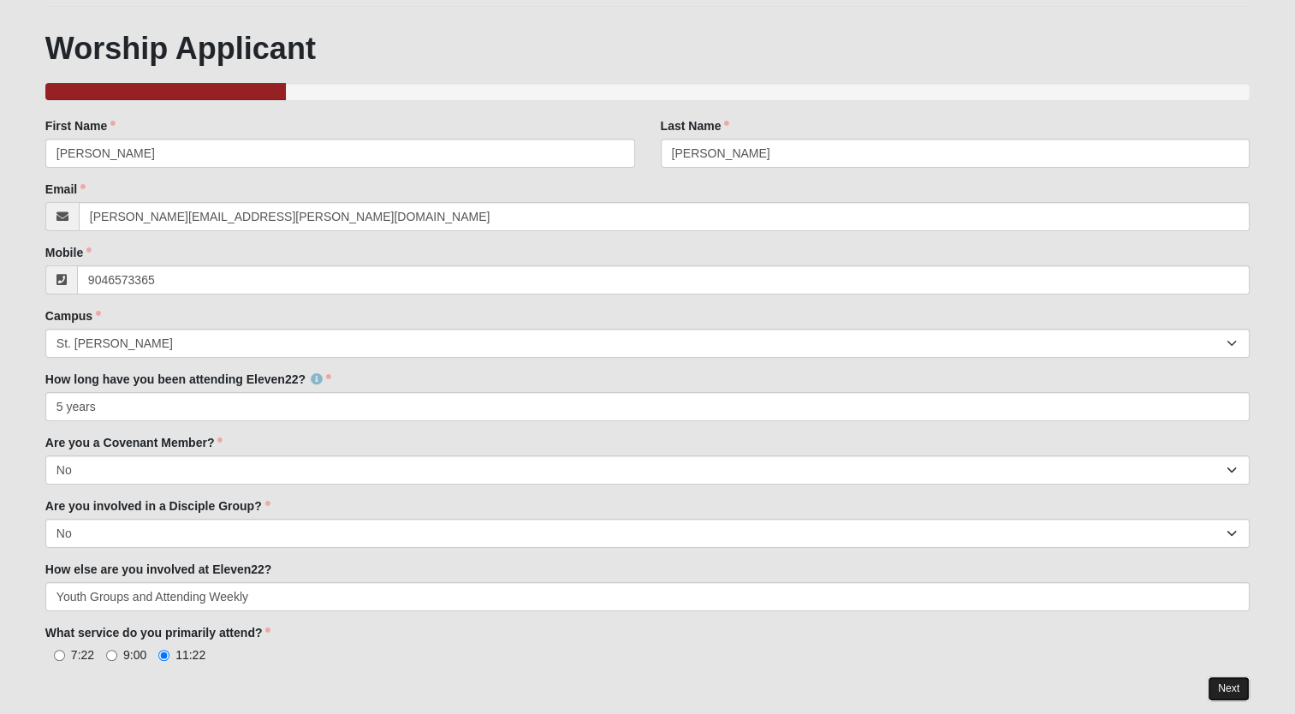
type input "[PHONE_NUMBER]"
click at [1243, 694] on link "Next" at bounding box center [1228, 688] width 42 height 25
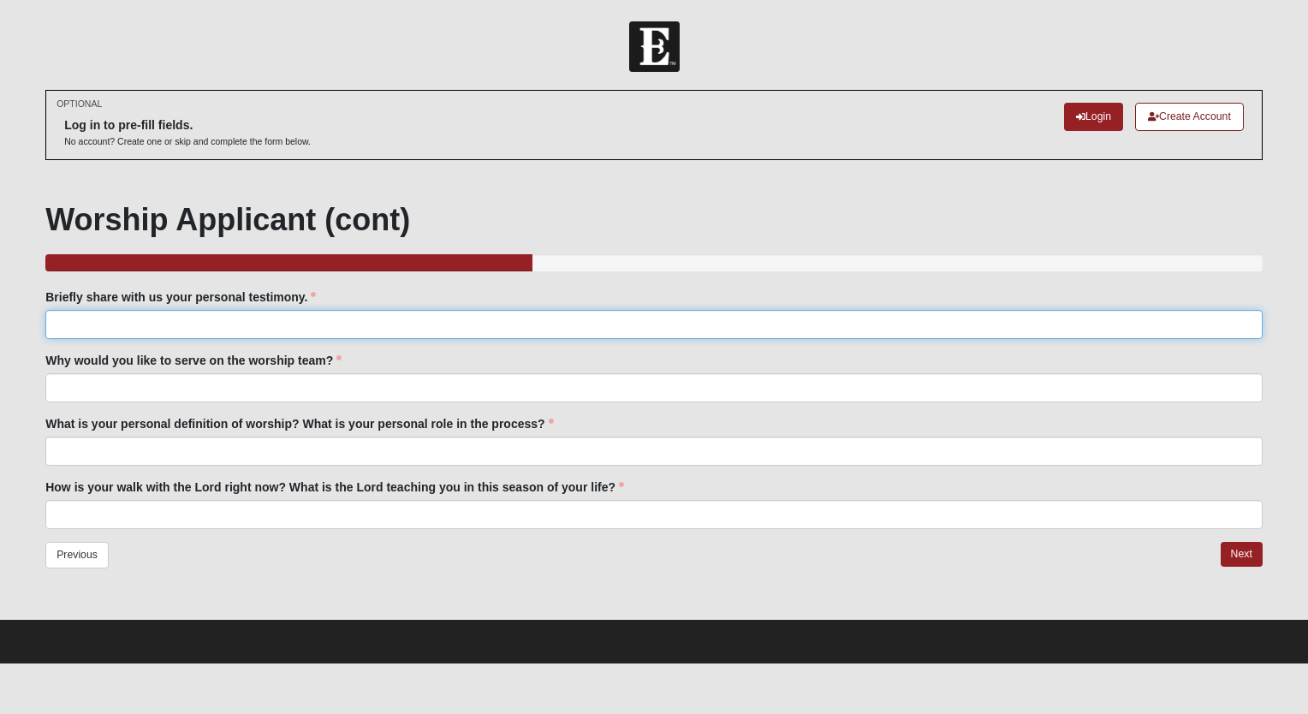
click at [216, 317] on input "Briefly share with us your personal testimony." at bounding box center [653, 324] width 1217 height 29
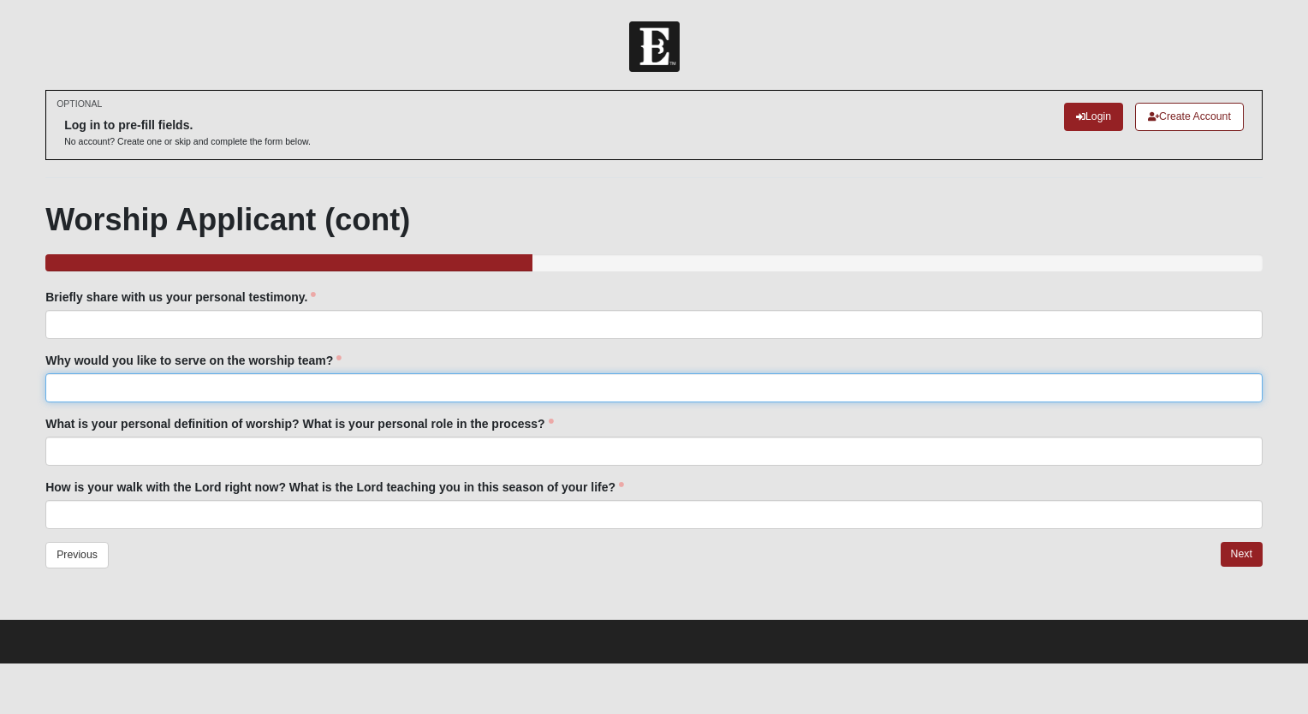
click at [140, 392] on input "Why would you like to serve on the worship team?" at bounding box center [653, 387] width 1217 height 29
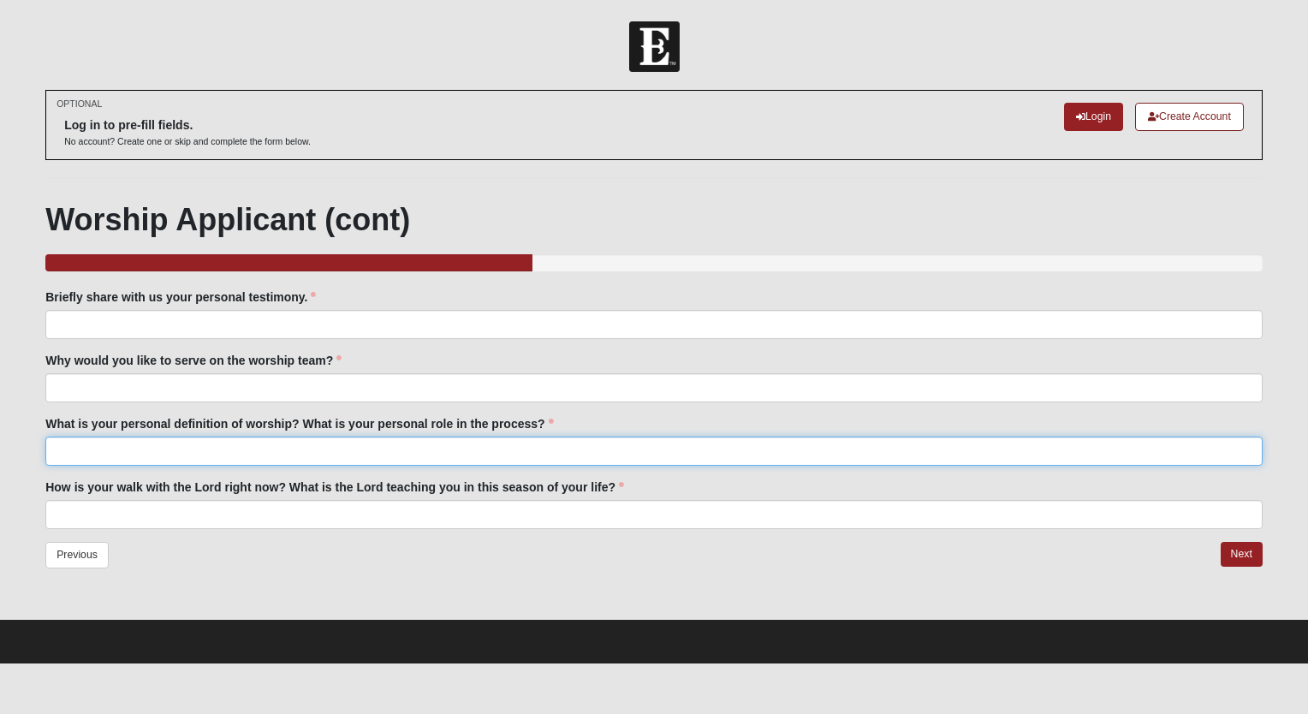
click at [133, 446] on input "What is your personal definition of worship? What is your personal role in the …" at bounding box center [653, 450] width 1217 height 29
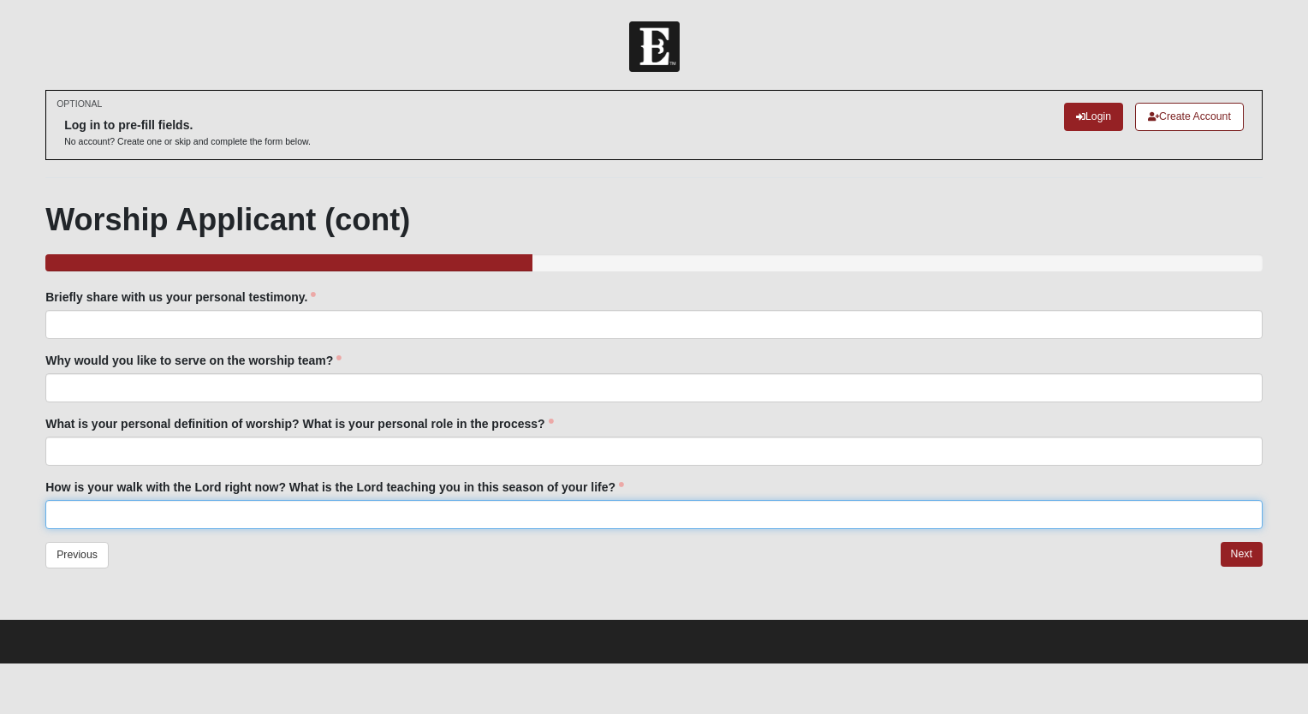
click at [140, 518] on input "How is your walk with the Lord right now? What is the Lord teaching you in this…" at bounding box center [653, 514] width 1217 height 29
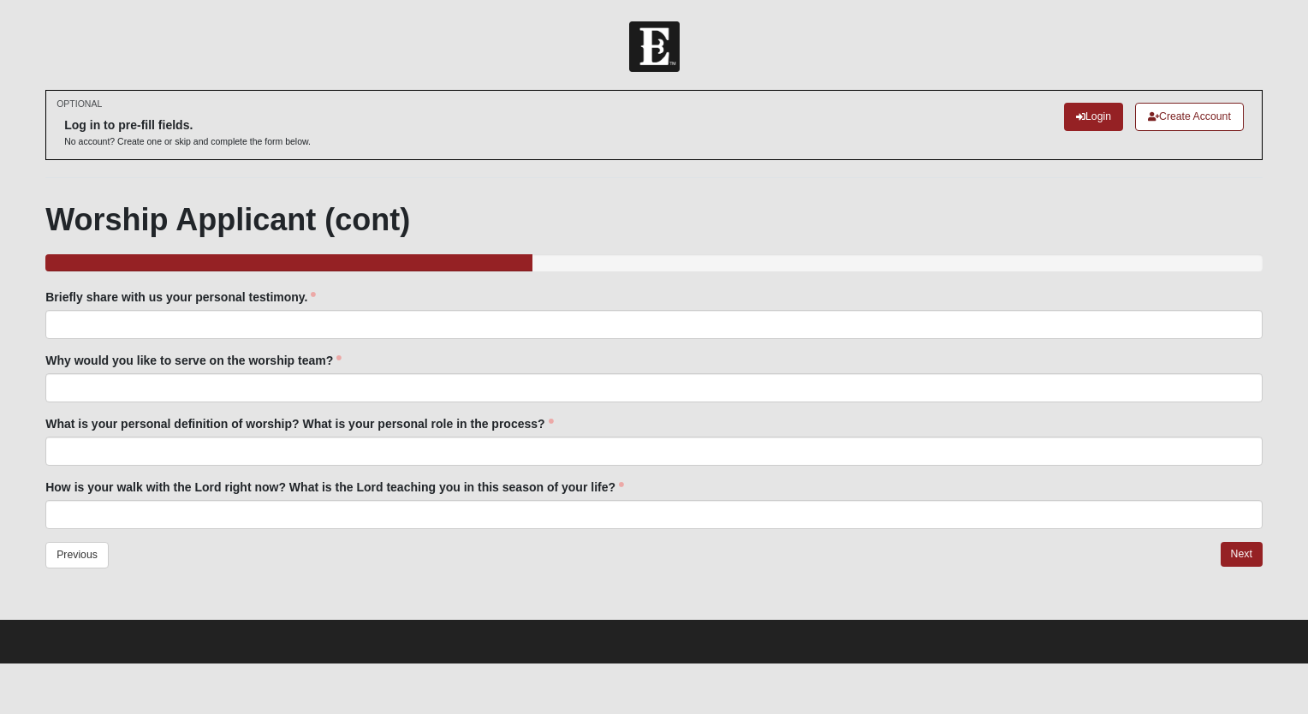
click at [149, 416] on label "What is your personal definition of worship? What is your personal role in the …" at bounding box center [298, 423] width 507 height 17
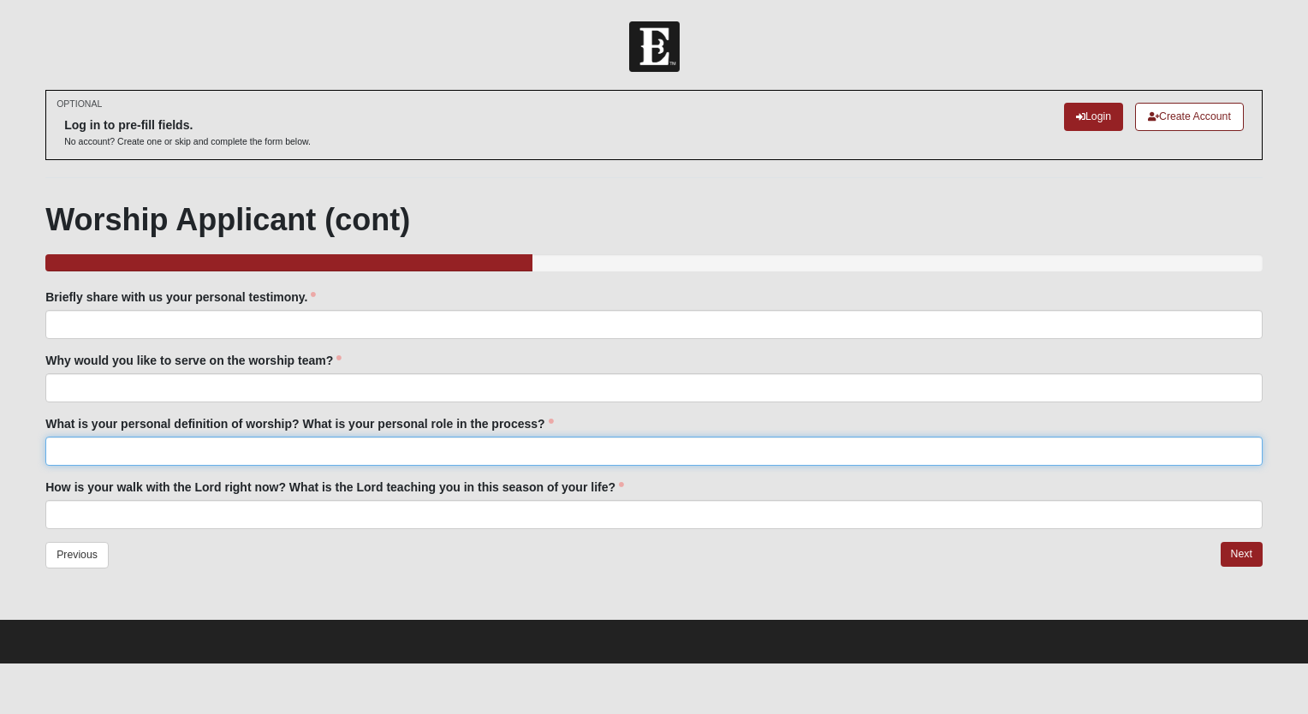
click at [149, 436] on input "What is your personal definition of worship? What is your personal role in the …" at bounding box center [653, 450] width 1217 height 29
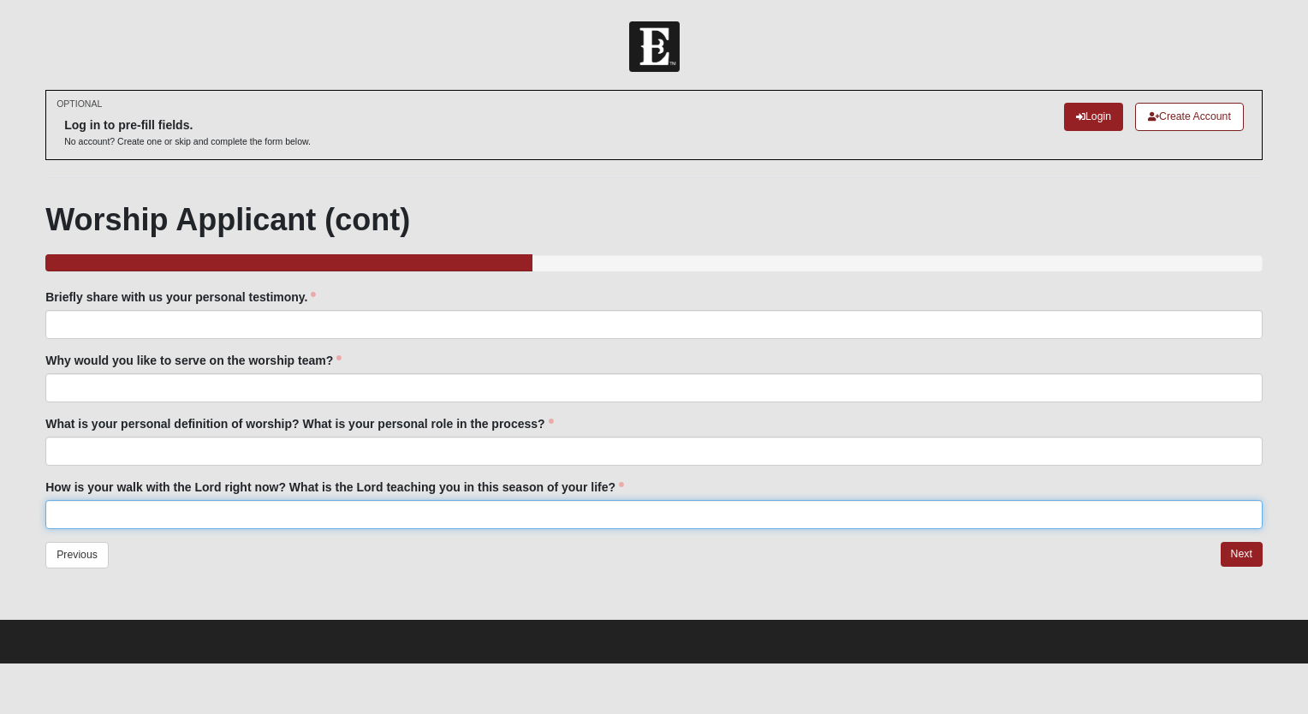
click at [143, 518] on input "How is your walk with the Lord right now? What is the Lord teaching you in this…" at bounding box center [653, 514] width 1217 height 29
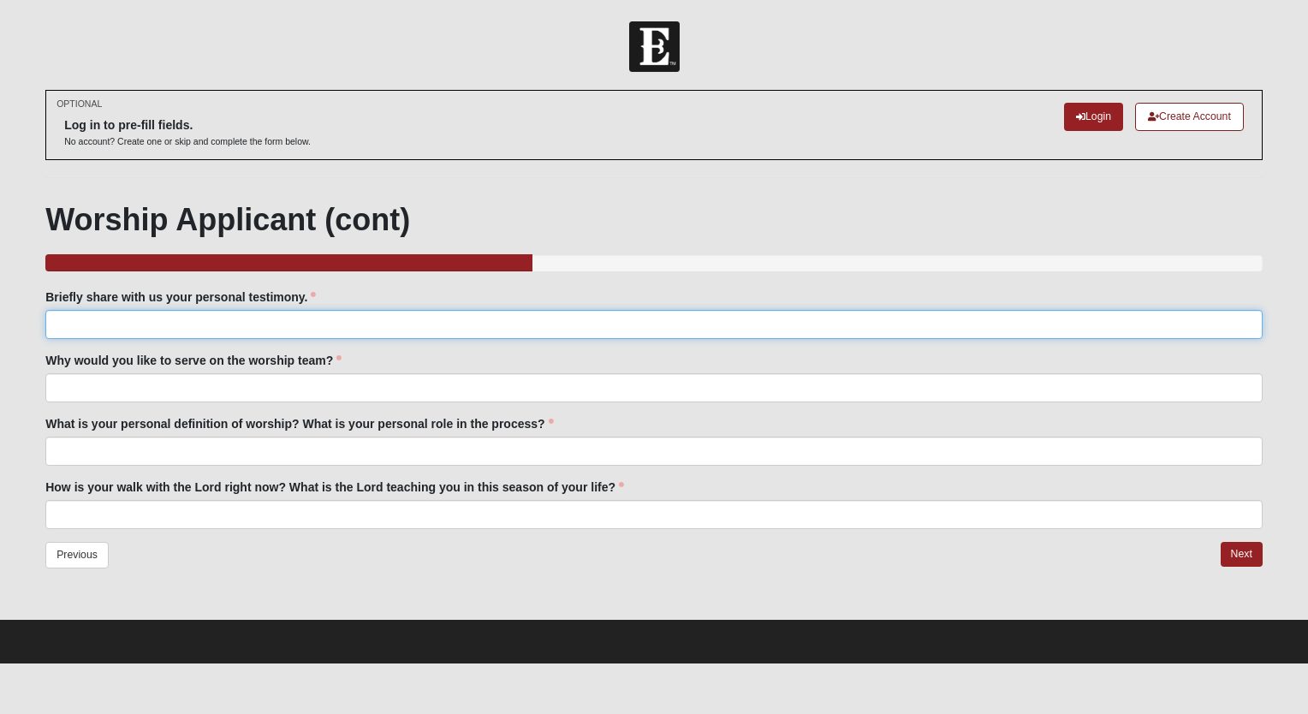
click at [158, 333] on input "Briefly share with us your personal testimony." at bounding box center [653, 324] width 1217 height 29
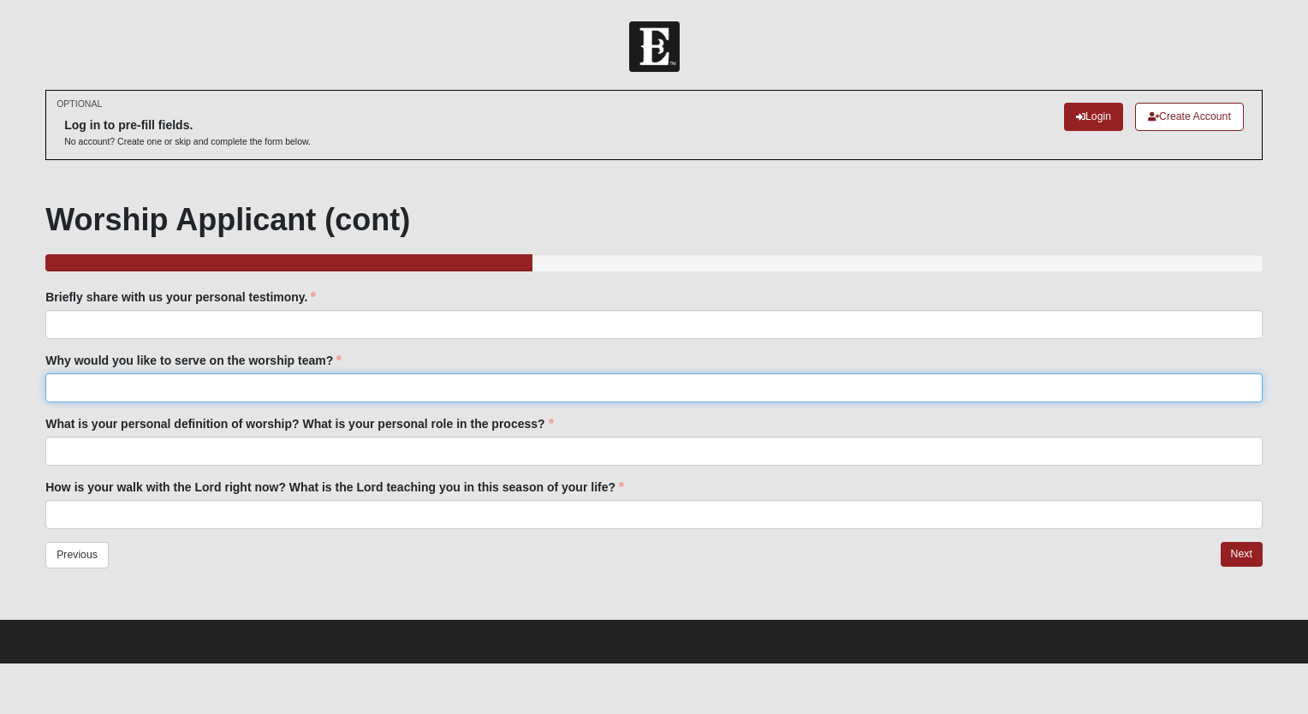
click at [344, 394] on input "Why would you like to serve on the worship team?" at bounding box center [653, 387] width 1217 height 29
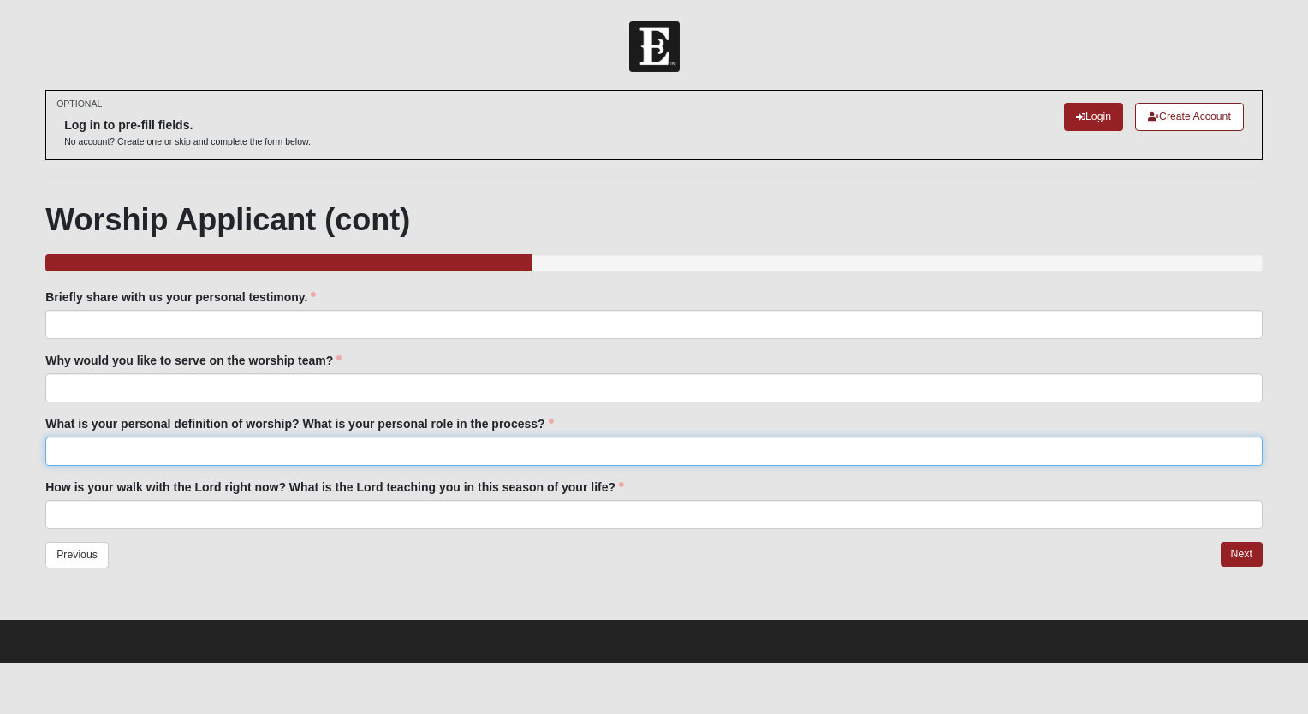
click at [356, 445] on input "What is your personal definition of worship? What is your personal role in the …" at bounding box center [653, 450] width 1217 height 29
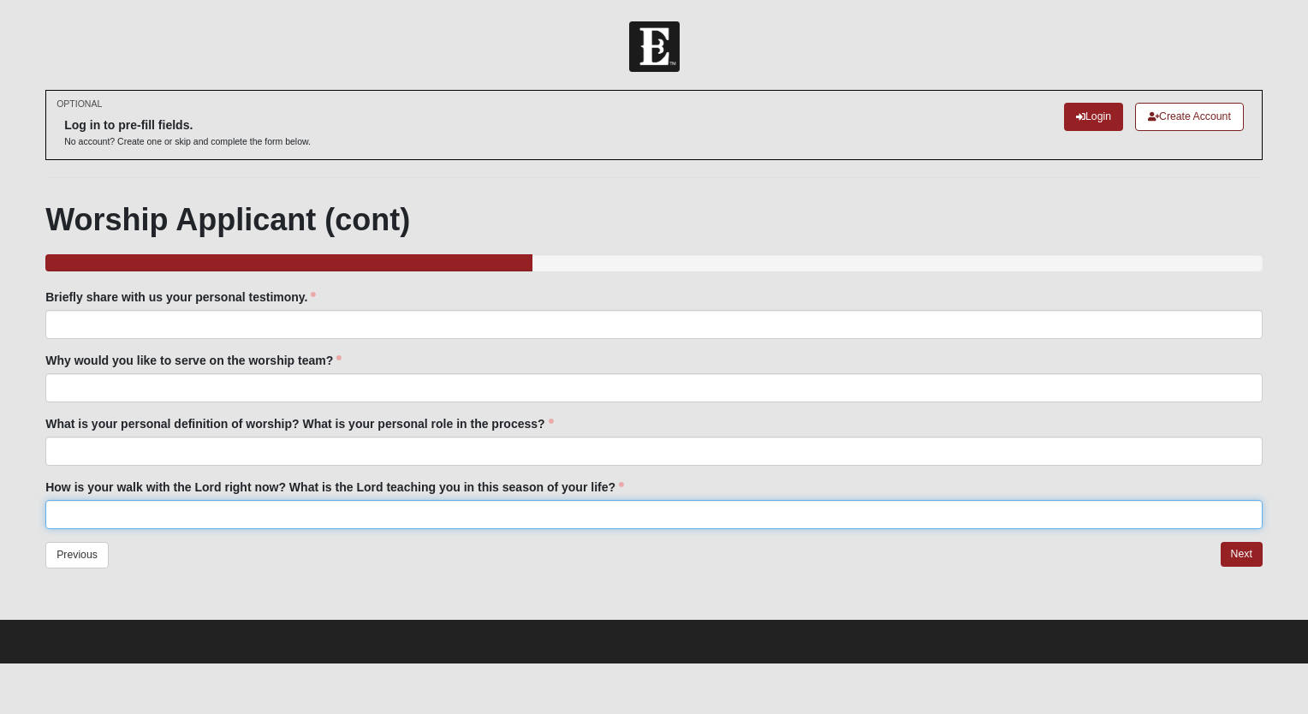
click at [385, 501] on input "How is your walk with the Lord right now? What is the Lord teaching you in this…" at bounding box center [653, 514] width 1217 height 29
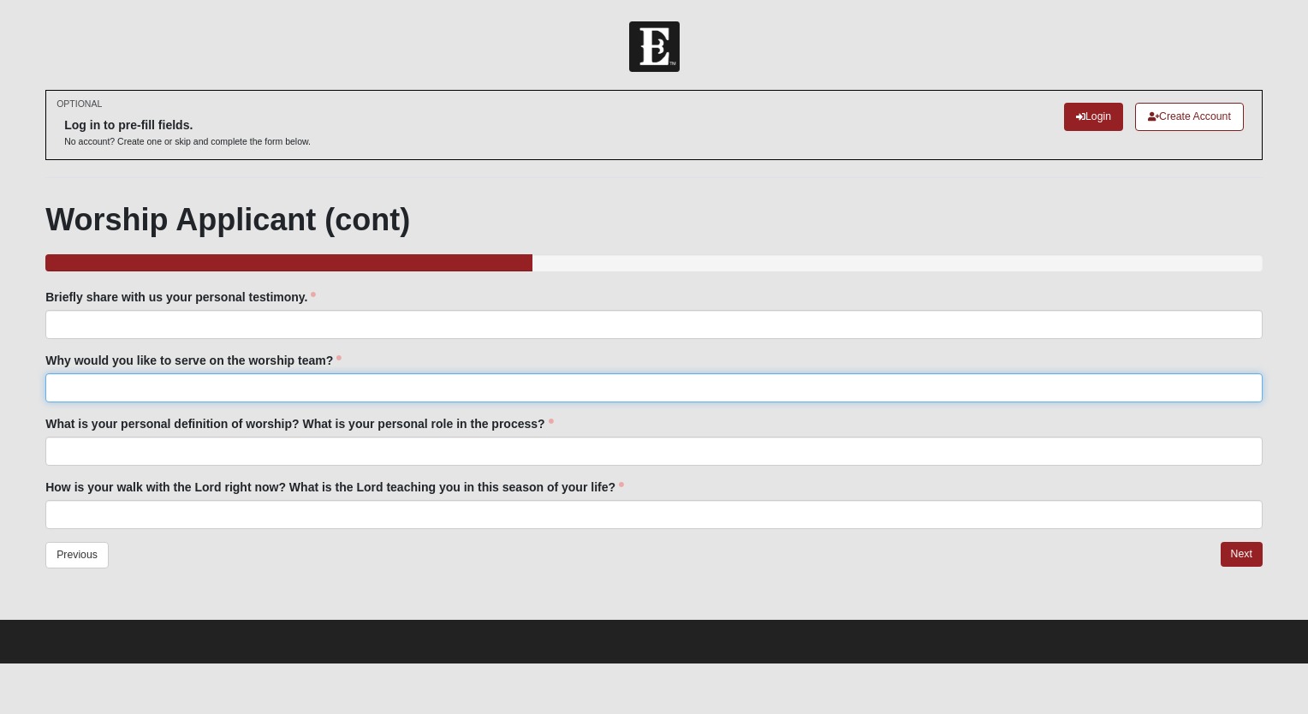
click at [254, 383] on input "Why would you like to serve on the worship team?" at bounding box center [653, 387] width 1217 height 29
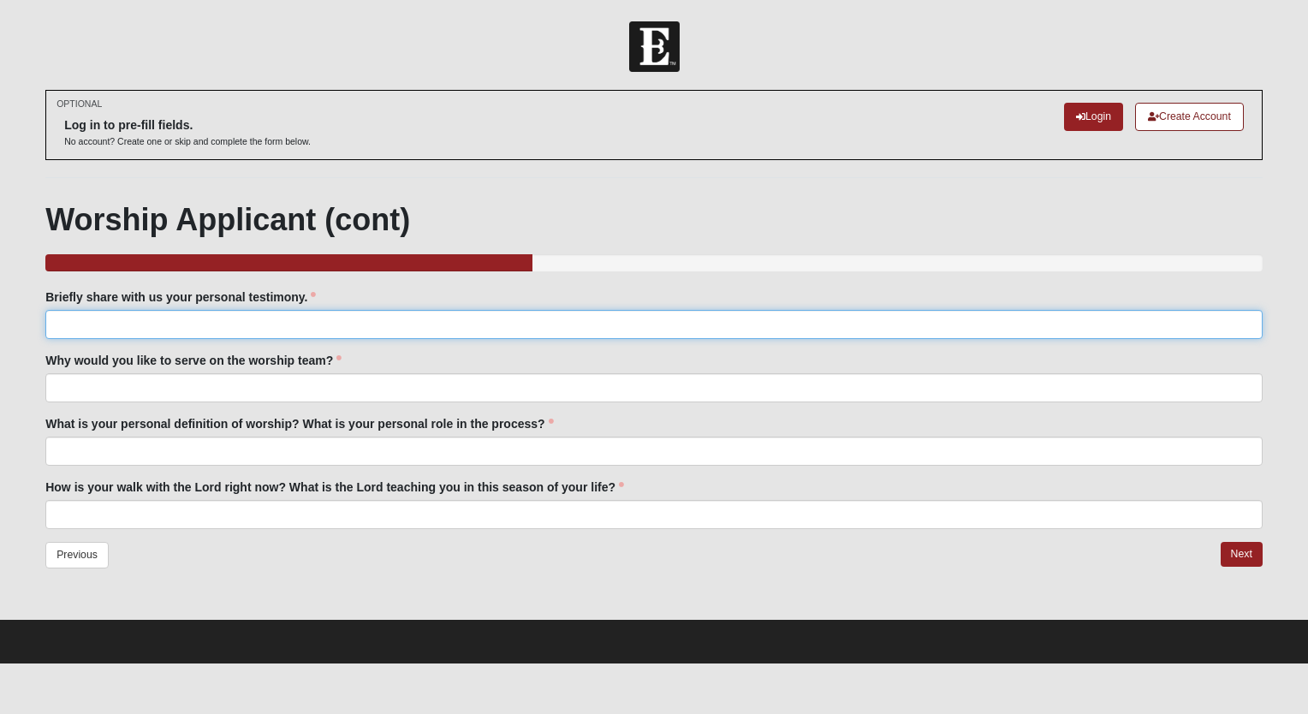
click at [236, 325] on input "Briefly share with us your personal testimony." at bounding box center [653, 324] width 1217 height 29
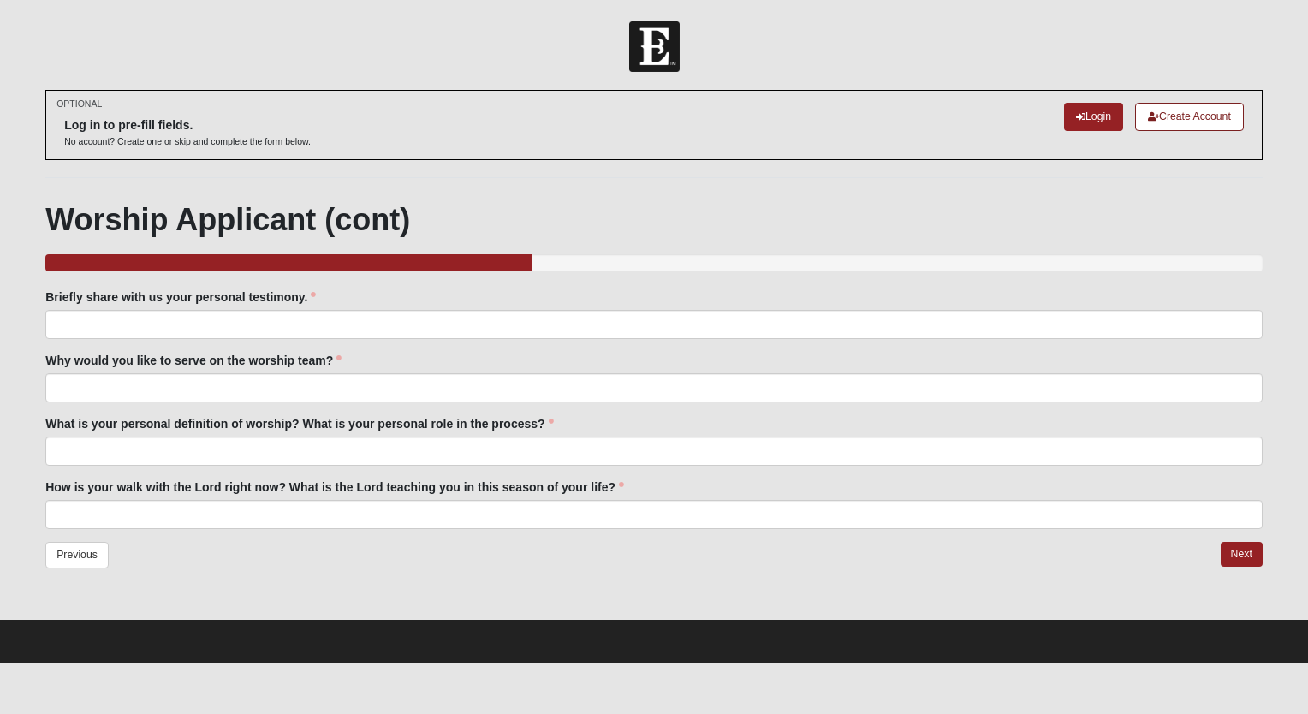
click at [269, 433] on div "What is your personal definition of worship? What is your personal role in the …" at bounding box center [653, 440] width 1217 height 50
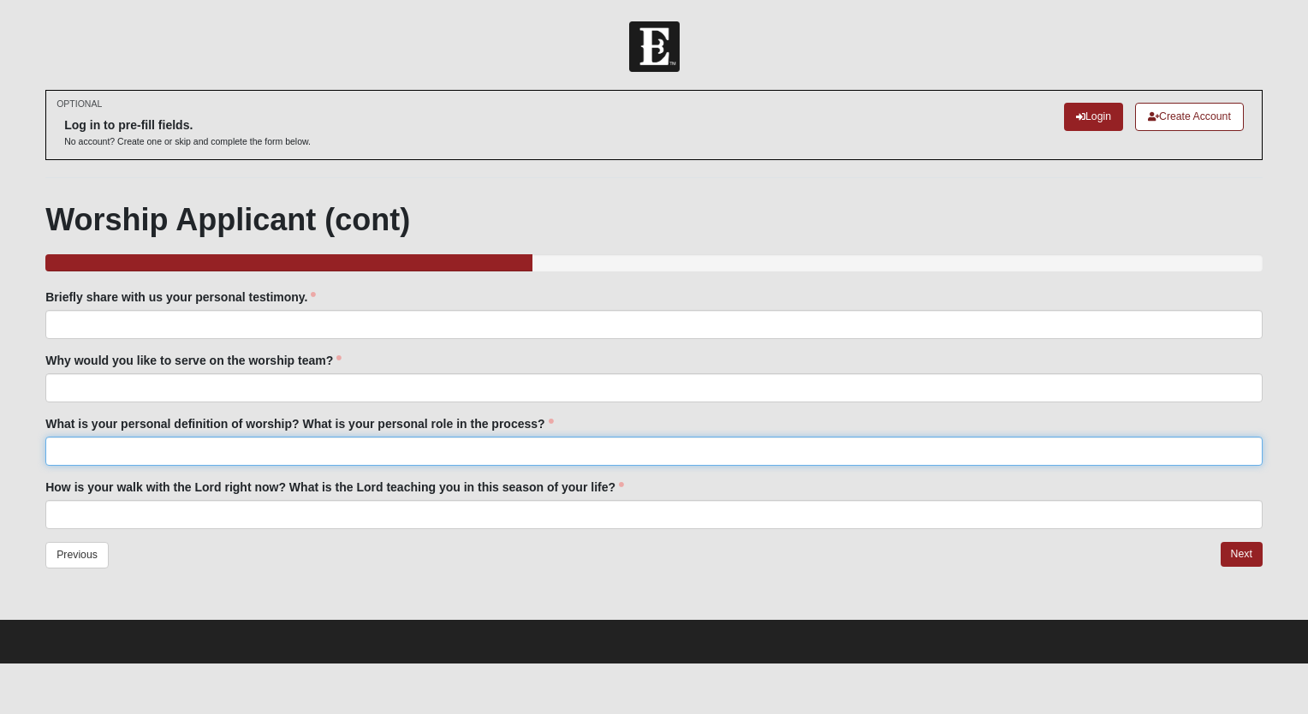
click at [293, 448] on input "What is your personal definition of worship? What is your personal role in the …" at bounding box center [653, 450] width 1217 height 29
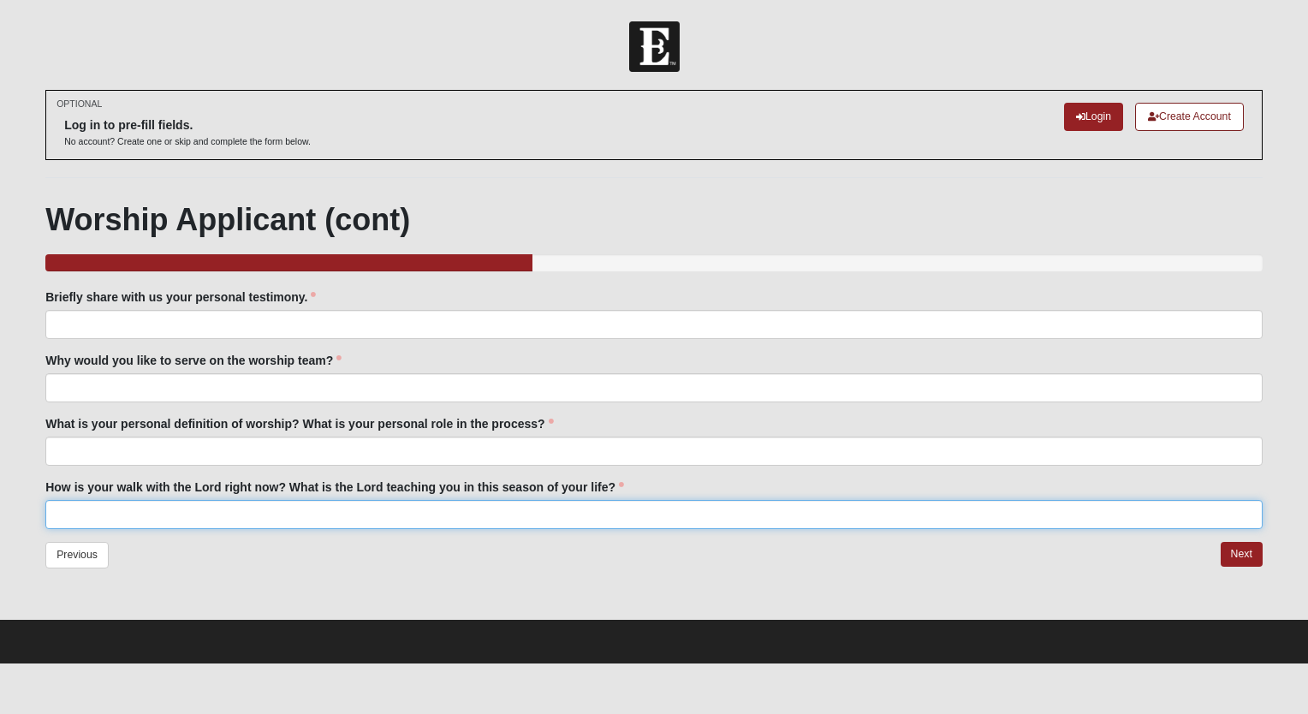
click at [341, 511] on input "How is your walk with the Lord right now? What is the Lord teaching you in this…" at bounding box center [653, 514] width 1217 height 29
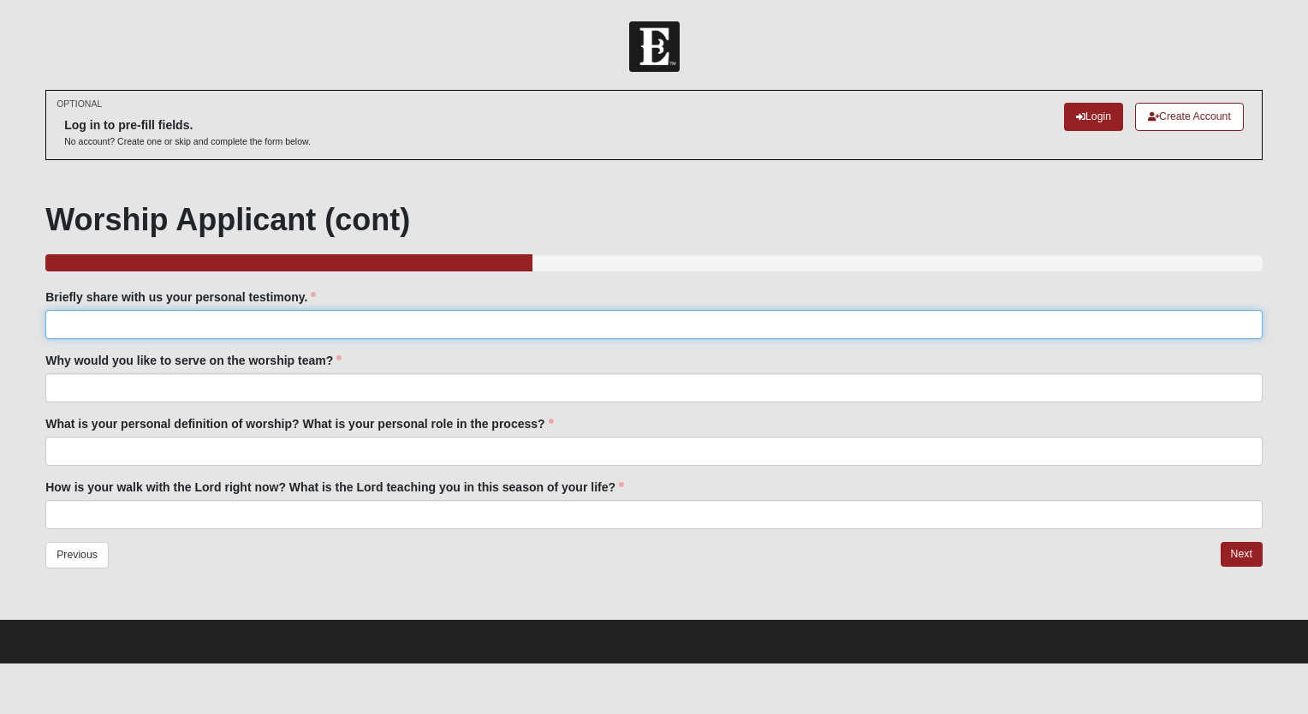
click at [233, 322] on input "Briefly share with us your personal testimony." at bounding box center [653, 324] width 1217 height 29
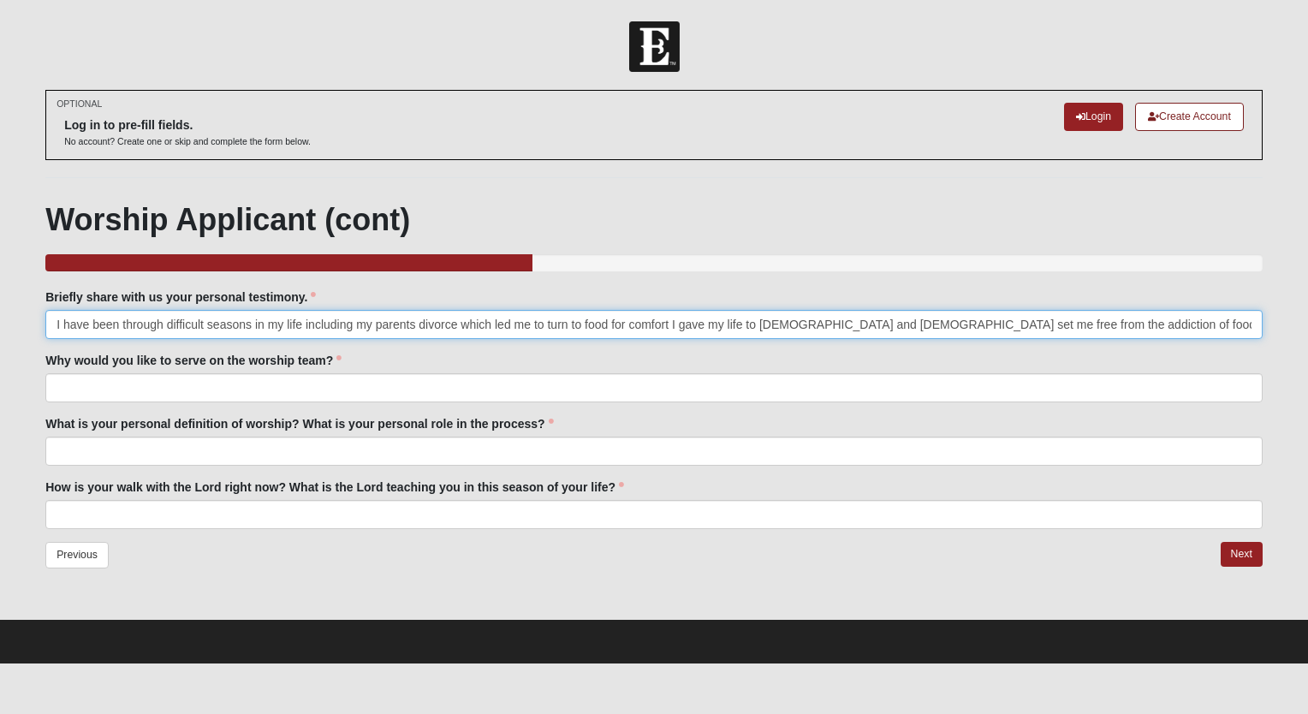
click at [765, 323] on input "I have been through difficult seasons in my life including my parents divorce w…" at bounding box center [653, 324] width 1217 height 29
click at [760, 320] on input "I have been through difficult seasons in my life including my parents divorce w…" at bounding box center [653, 324] width 1217 height 29
type input "I have been through difficult seasons in my life including my parents divorce w…"
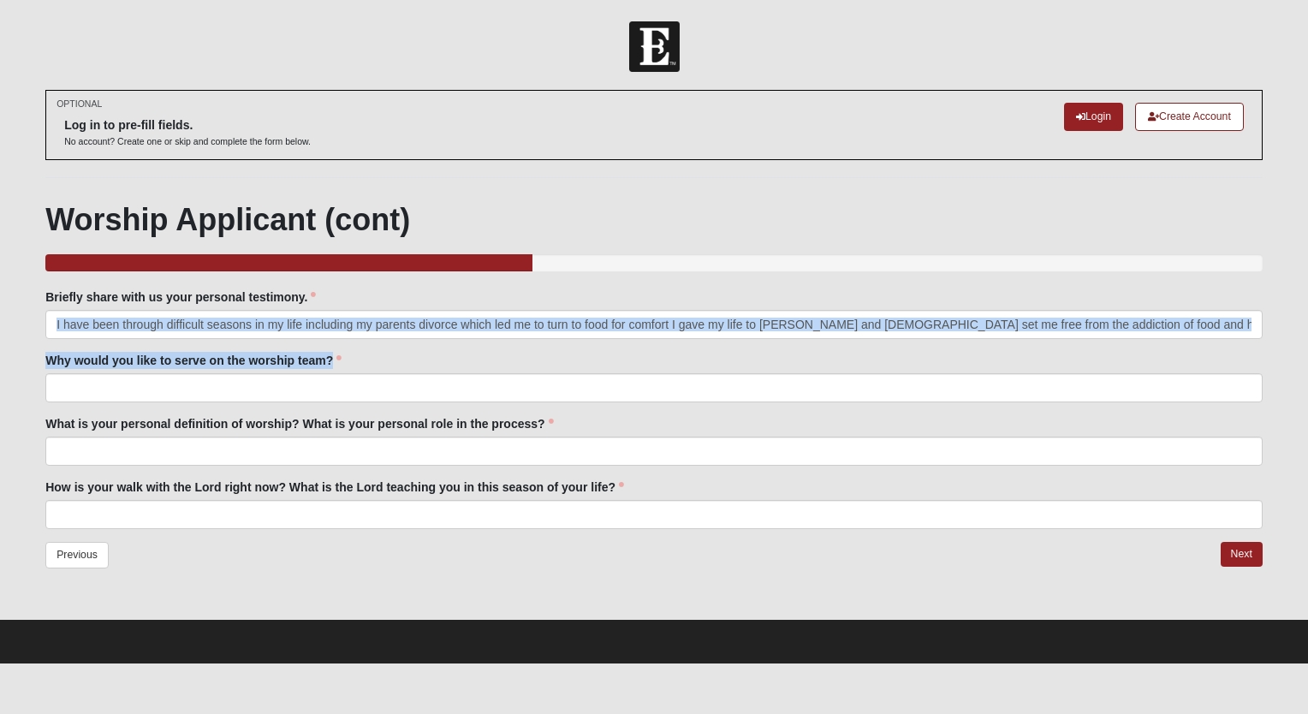
click at [1223, 317] on div "Family Member to Register Briefly share with us your personal testimony. I have…" at bounding box center [653, 408] width 1217 height 240
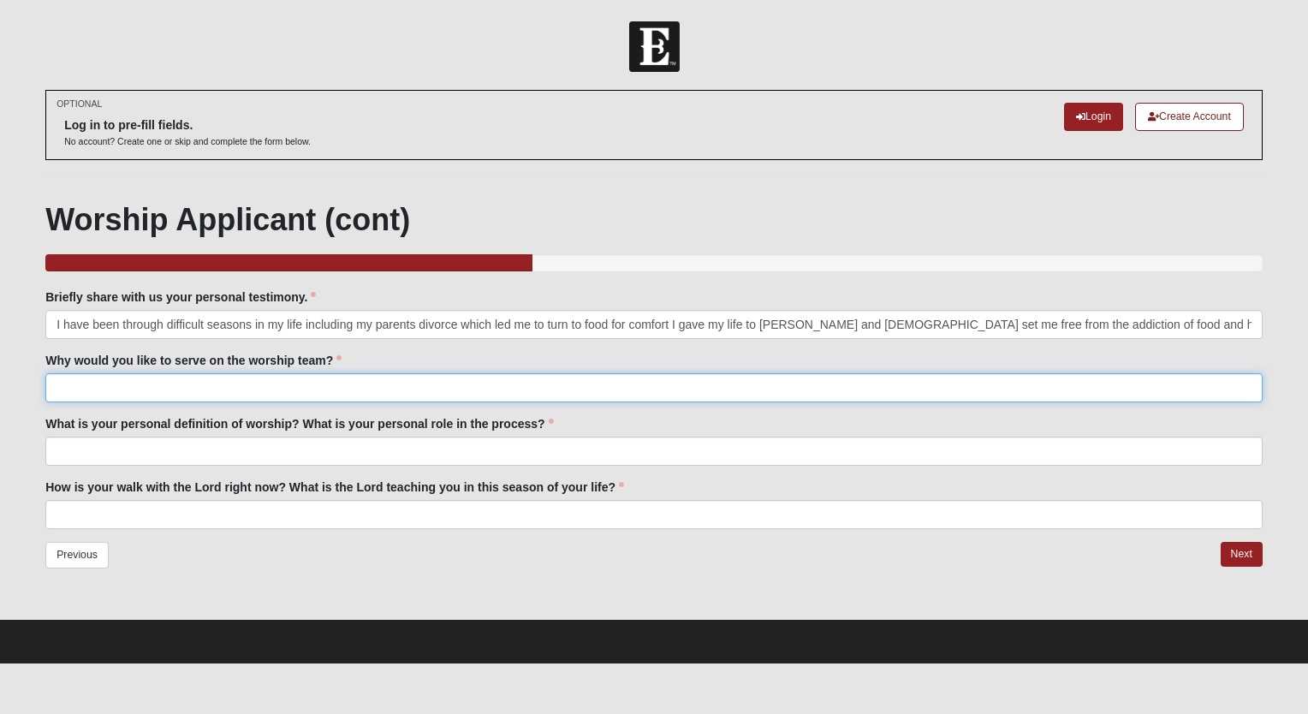
click at [301, 392] on input "Why would you like to serve on the worship team?" at bounding box center [653, 387] width 1217 height 29
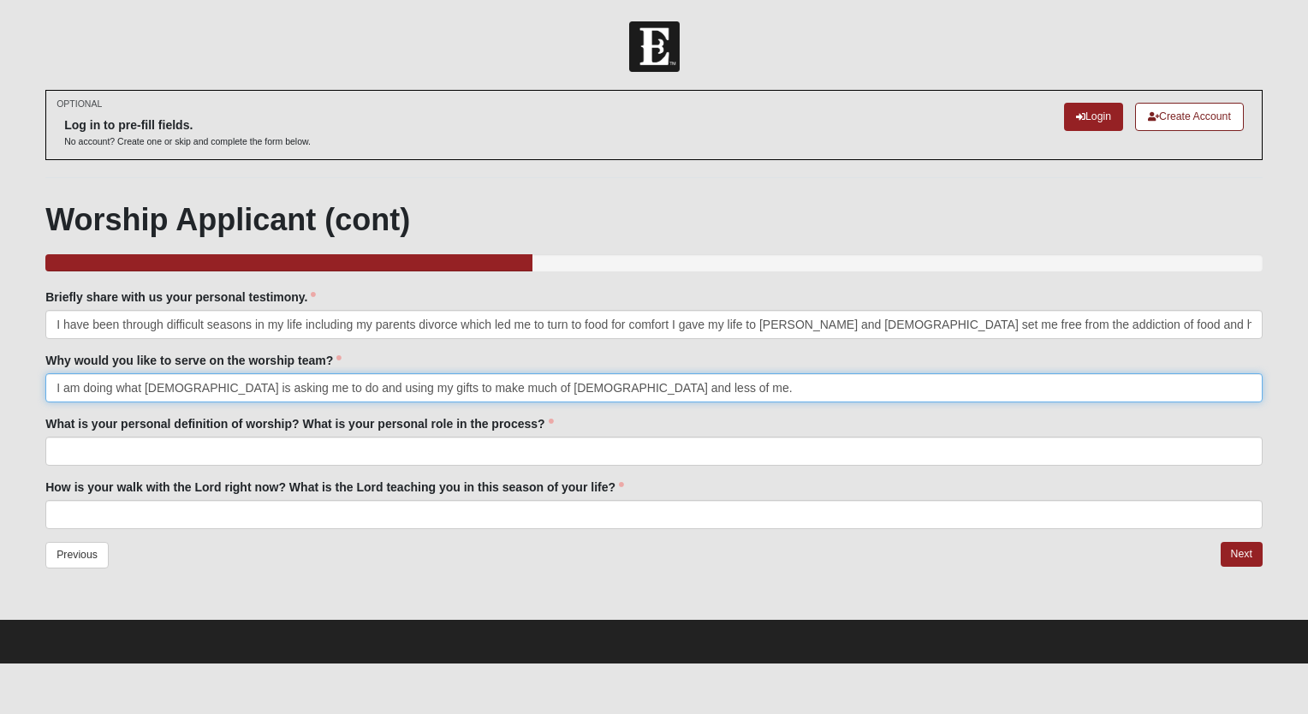
type input "I am doing what [DEMOGRAPHIC_DATA] is asking me to do and using my gifts to mak…"
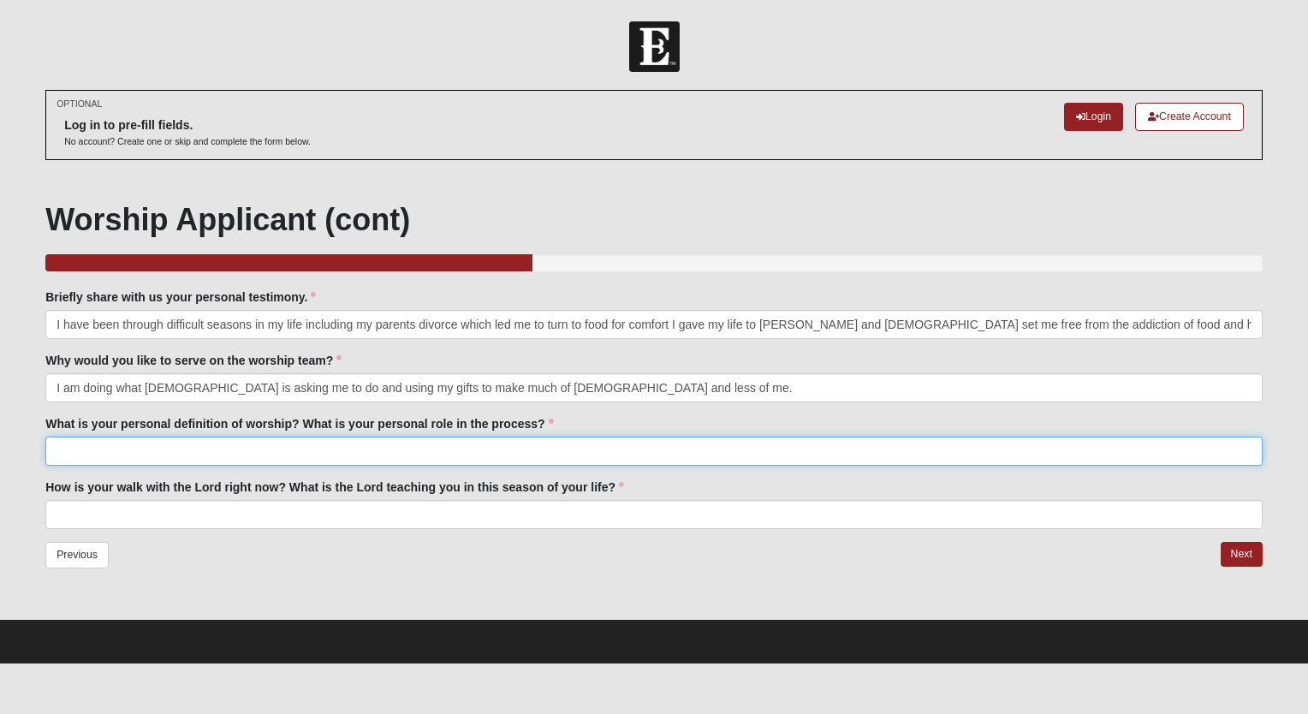
click at [250, 446] on input "What is your personal definition of worship? What is your personal role in the …" at bounding box center [653, 450] width 1217 height 29
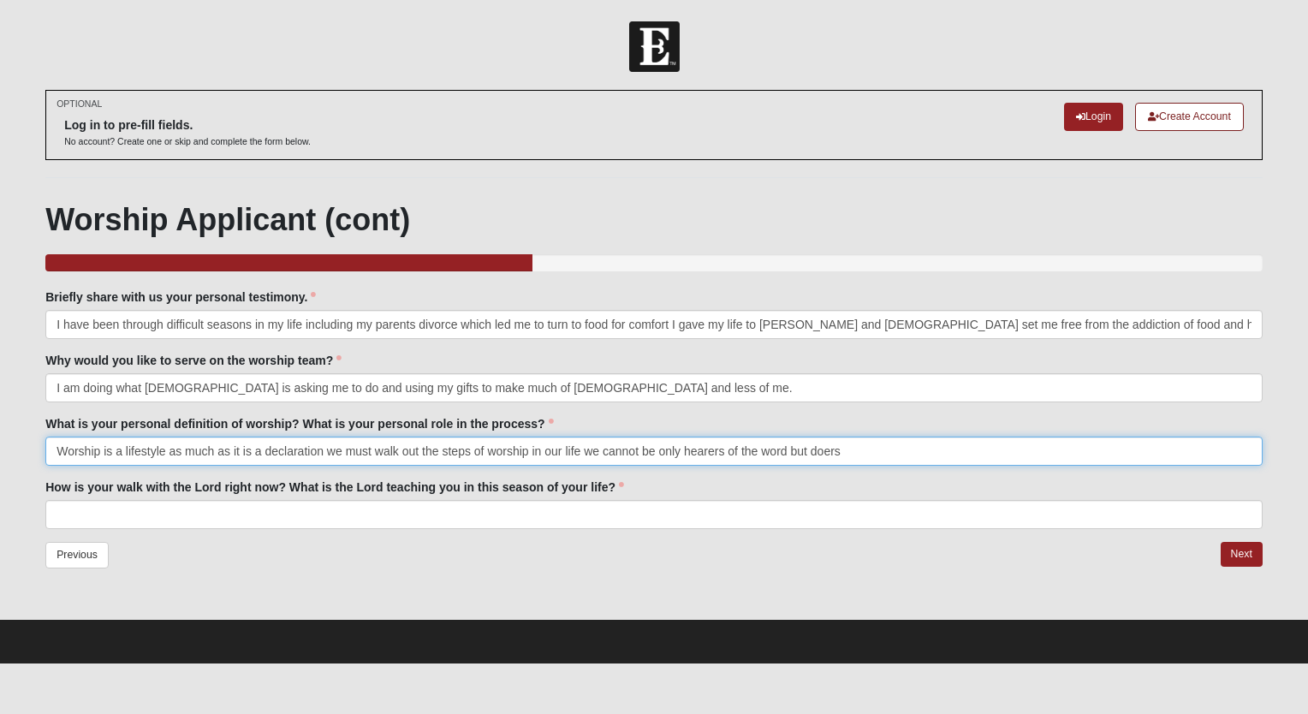
type input "Worship is a lifestyle as much as it is a declaration we must walk out the step…"
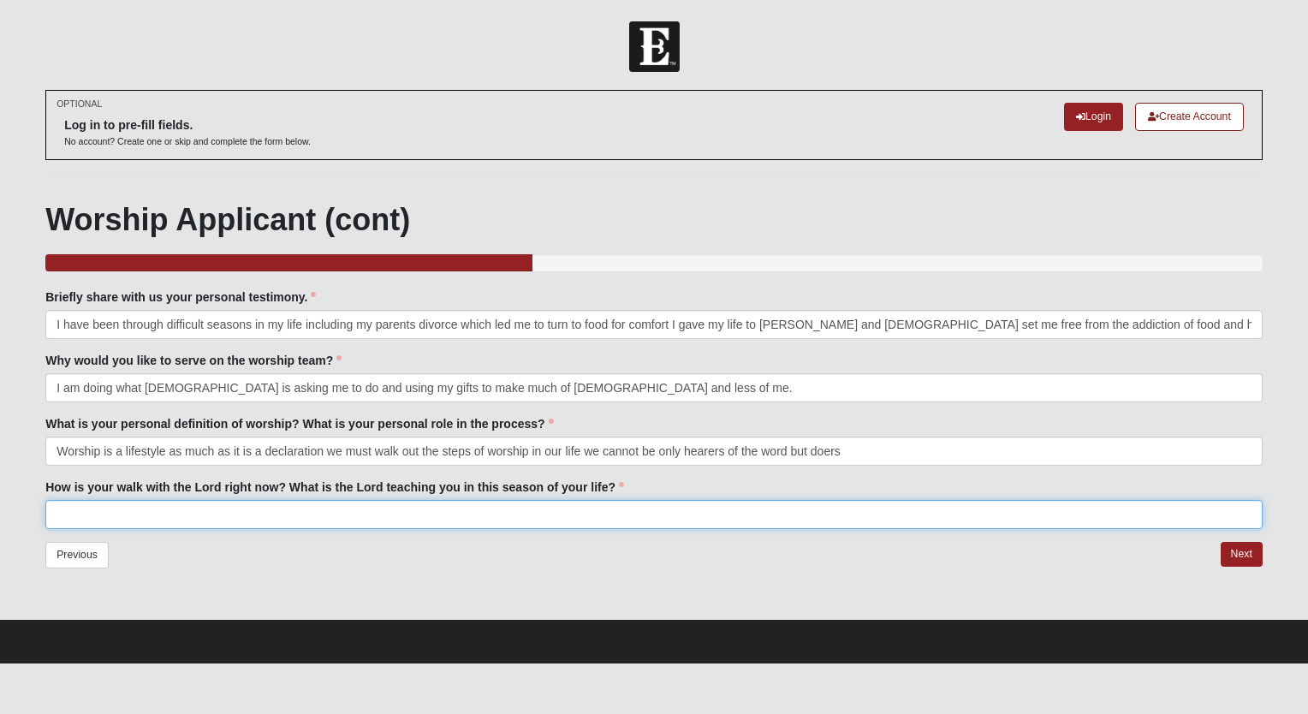
click at [139, 505] on input "How is your walk with the Lord right now? What is the Lord teaching you in this…" at bounding box center [653, 514] width 1217 height 29
type input "T"
type input "My walk with the Lord is going well right now and the Lord is teaching me to be…"
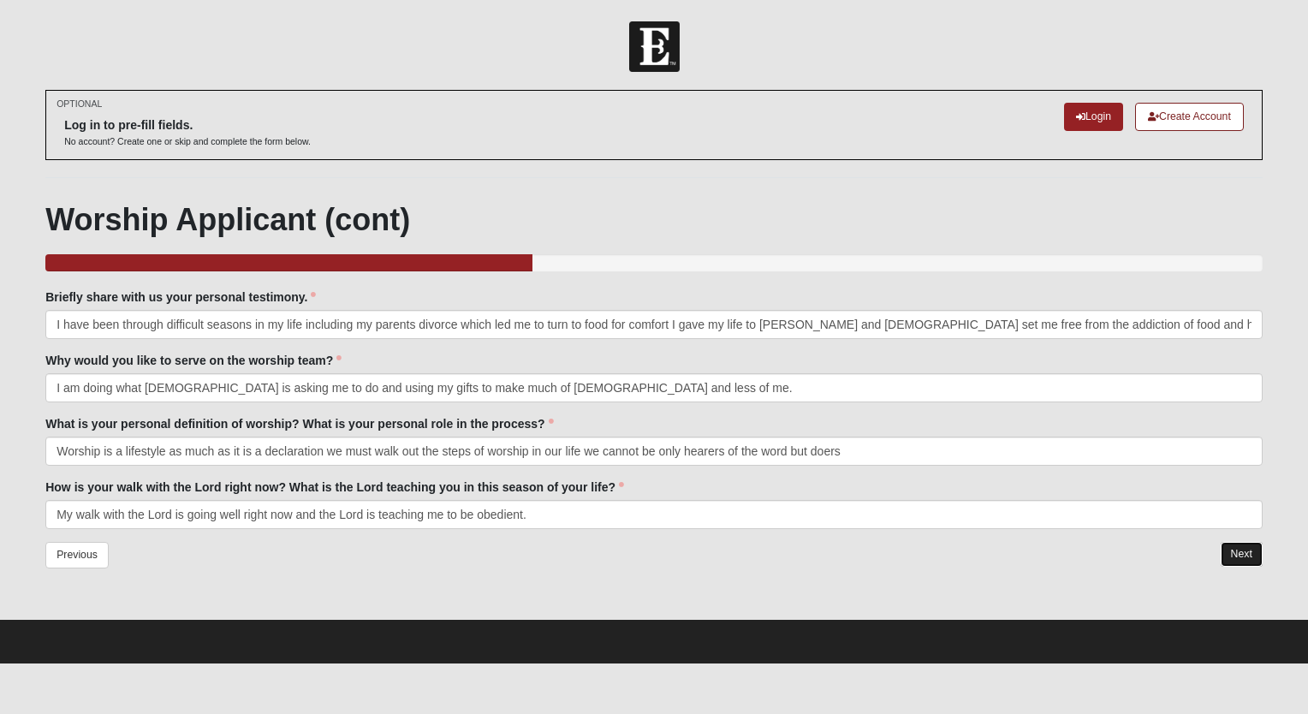
click at [1236, 556] on link "Next" at bounding box center [1241, 554] width 42 height 25
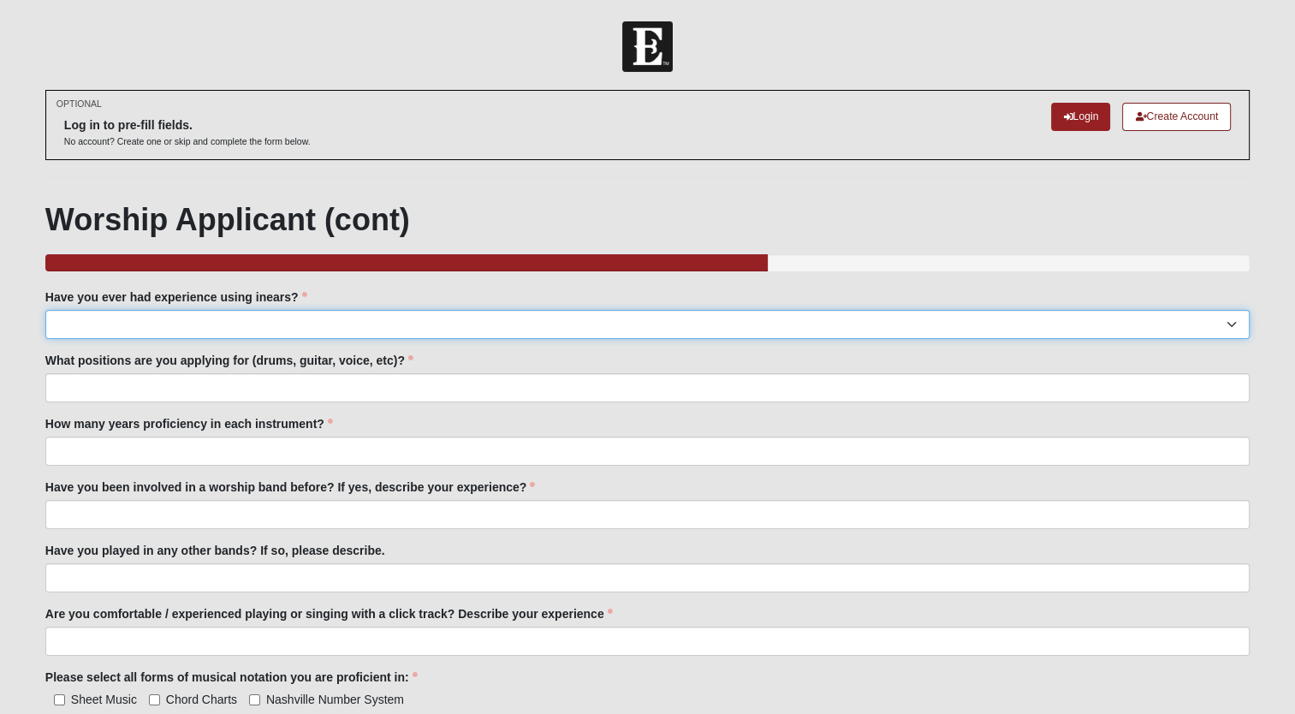
click at [263, 323] on select "Yes No" at bounding box center [647, 324] width 1204 height 29
select select "No"
click at [45, 310] on select "Yes No" at bounding box center [647, 324] width 1204 height 29
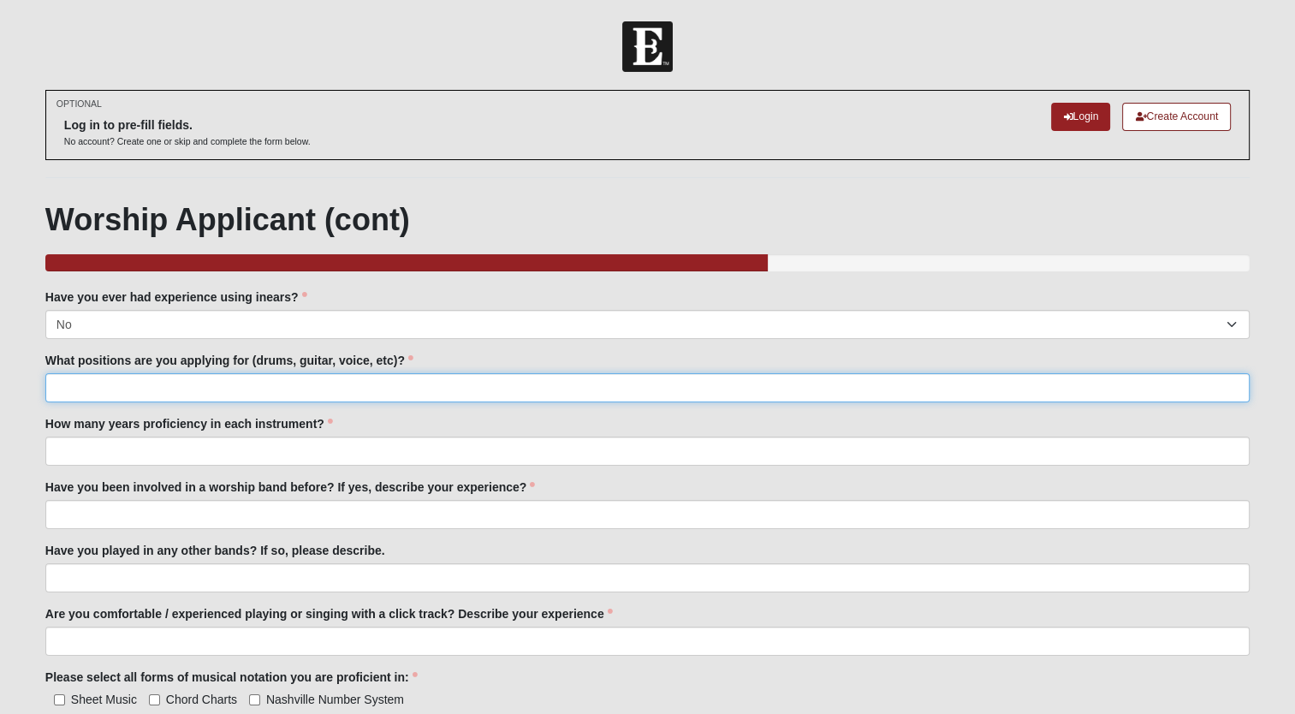
click at [247, 398] on input "What positions are you applying for (drums, guitar, voice, etc)?" at bounding box center [647, 387] width 1204 height 29
type input "Voice"
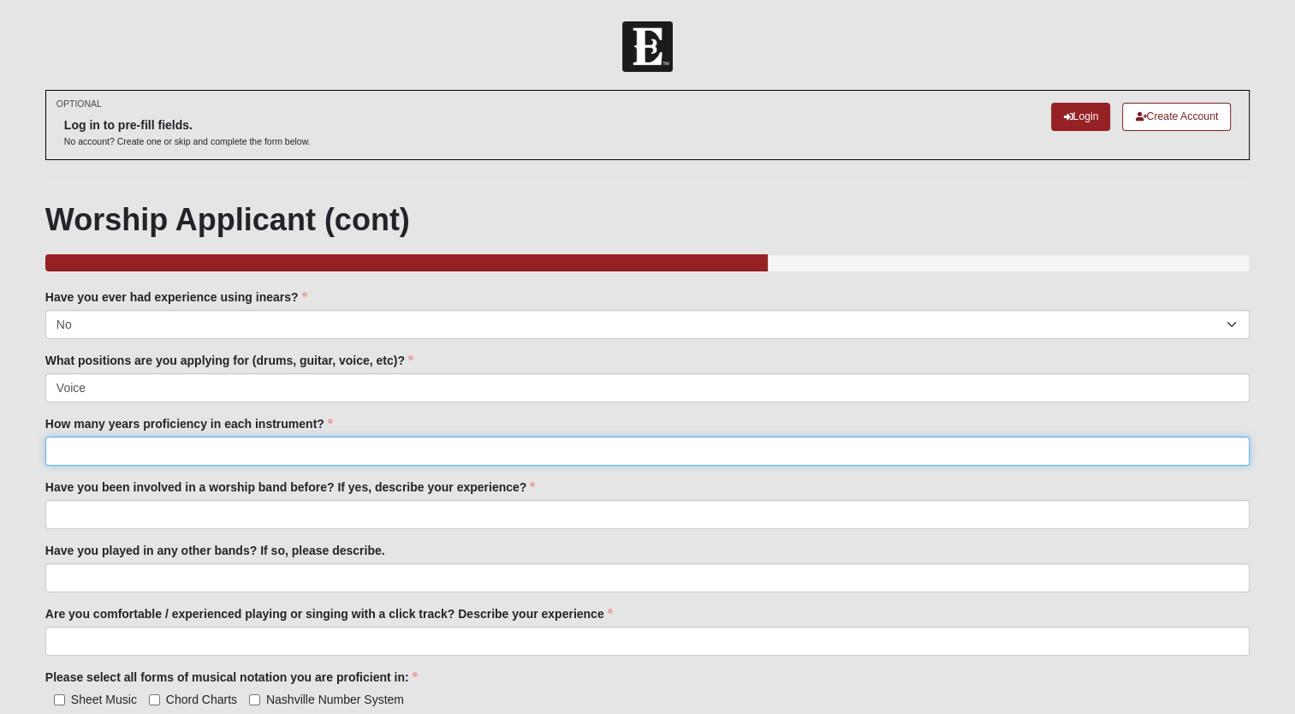
click at [223, 455] on input "How many years proficiency in each instrument?" at bounding box center [647, 450] width 1204 height 29
type input "I have been perfecting my singing skills to the best of my ability for years an…"
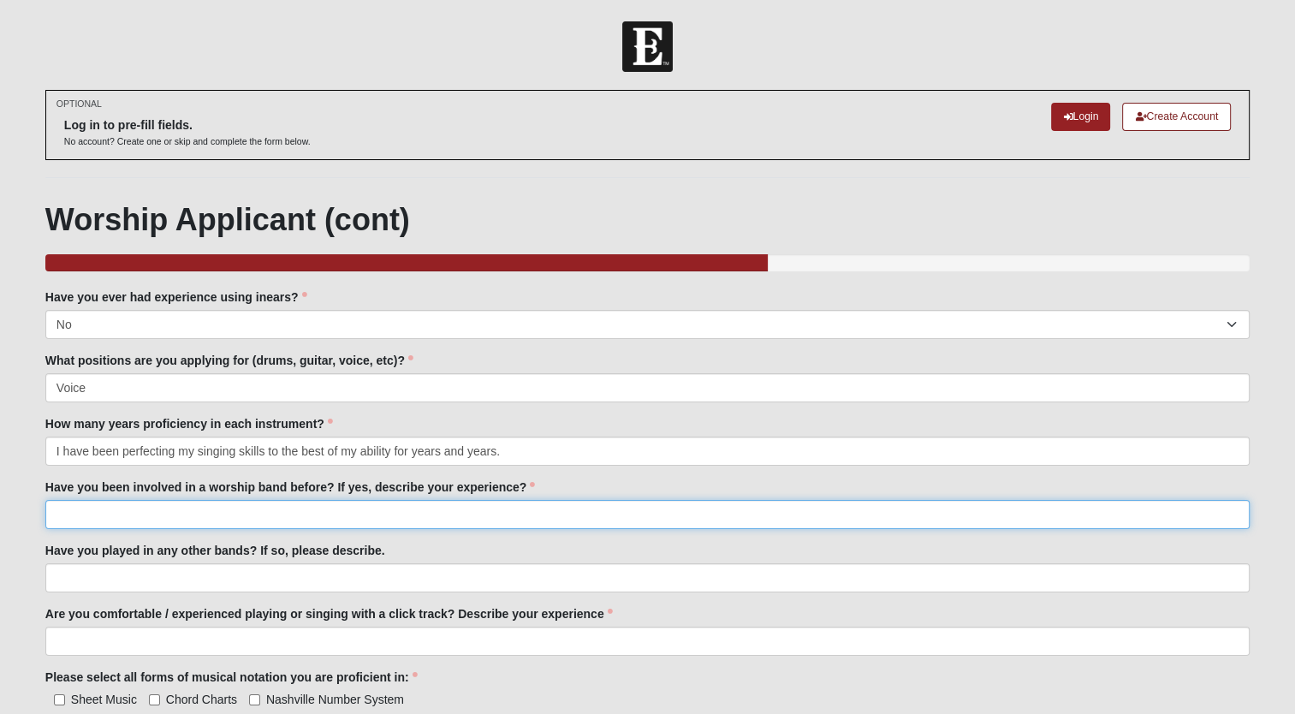
click at [229, 503] on input "Have you been involved in a worship band before? If yes, describe your experien…" at bounding box center [647, 514] width 1204 height 29
click at [355, 512] on input "No, I do have some experience on guitar though" at bounding box center [647, 514] width 1204 height 29
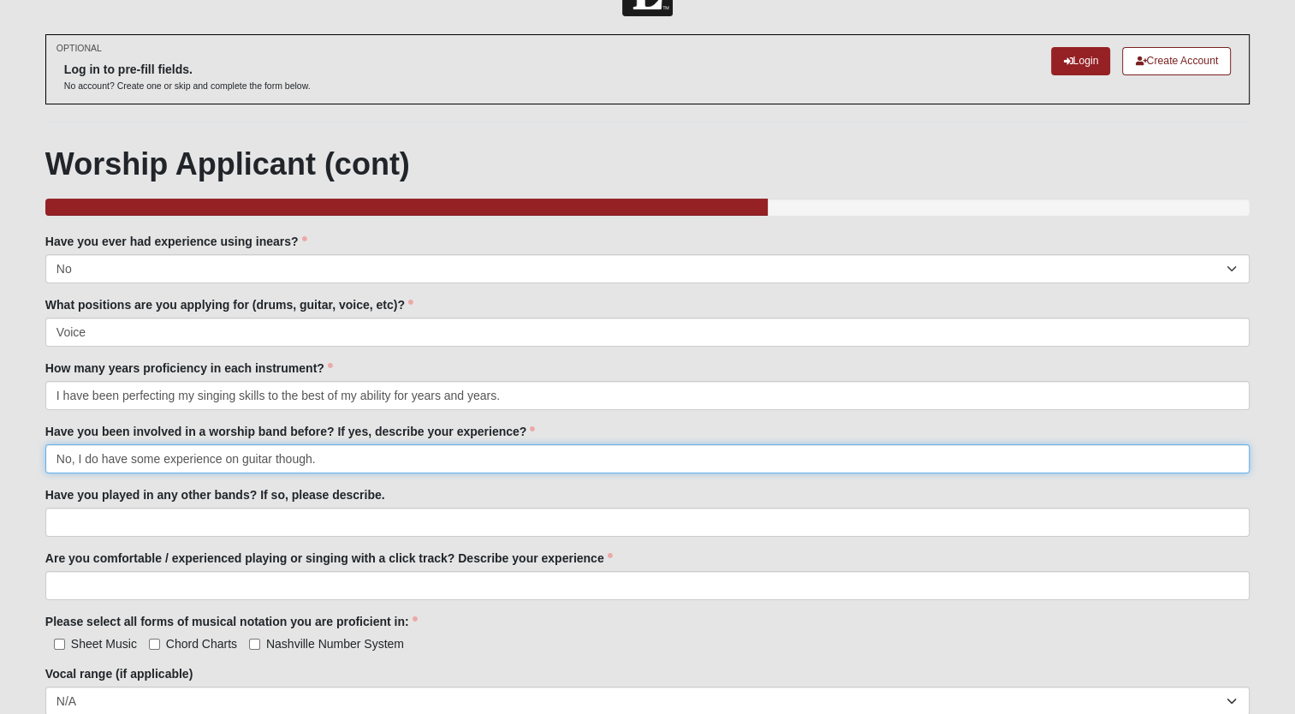
scroll to position [86, 0]
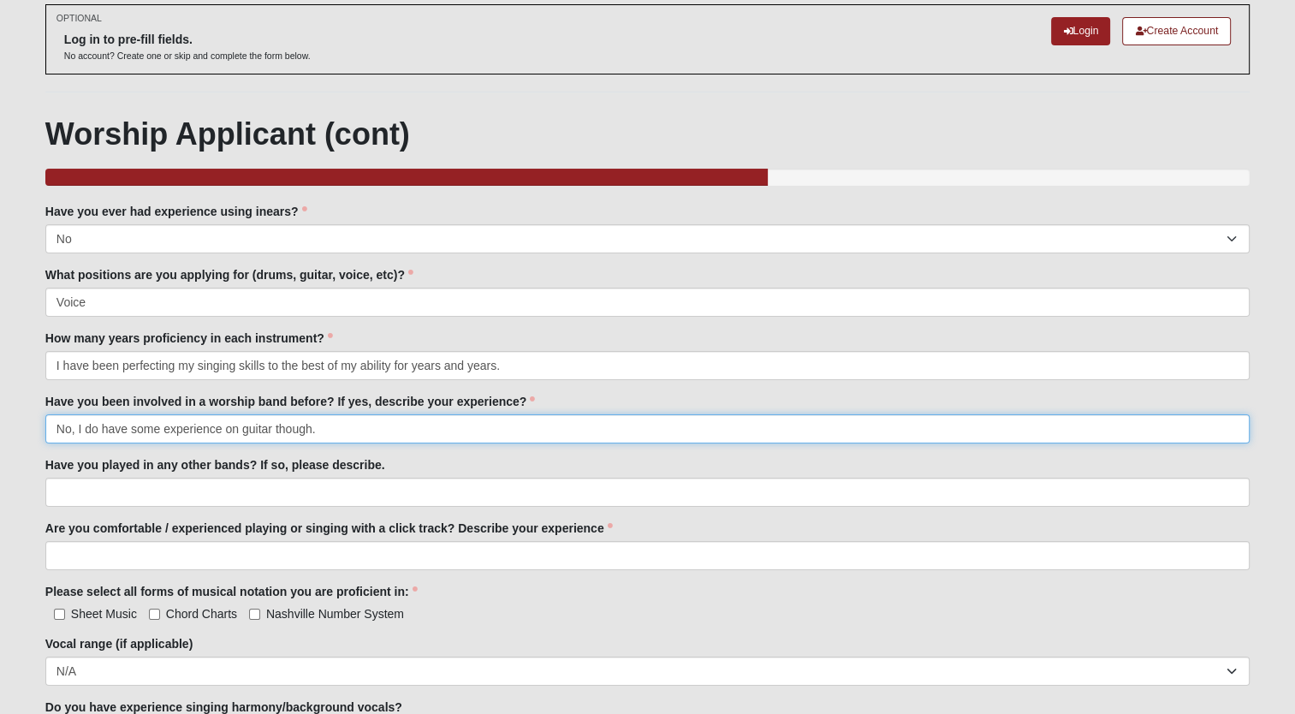
type input "No, I do have some experience on guitar though."
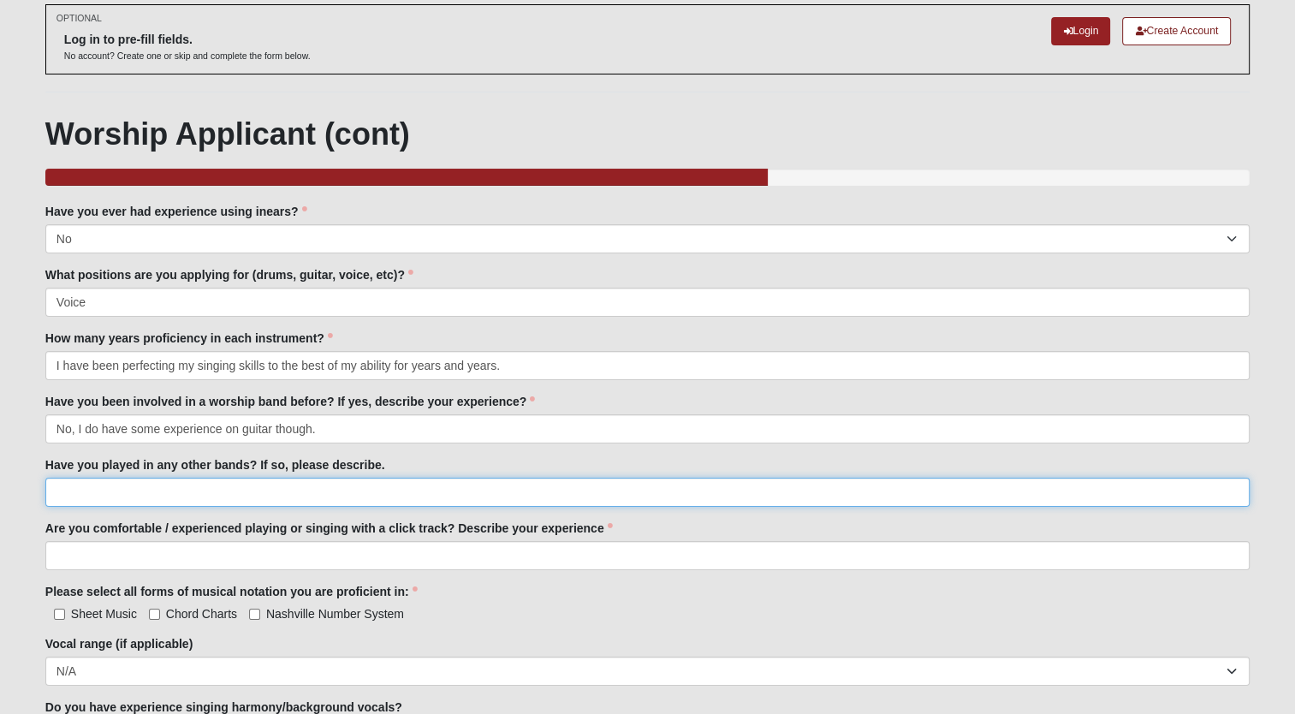
click at [293, 505] on input "Have you played in any other bands? If so, please describe." at bounding box center [647, 492] width 1204 height 29
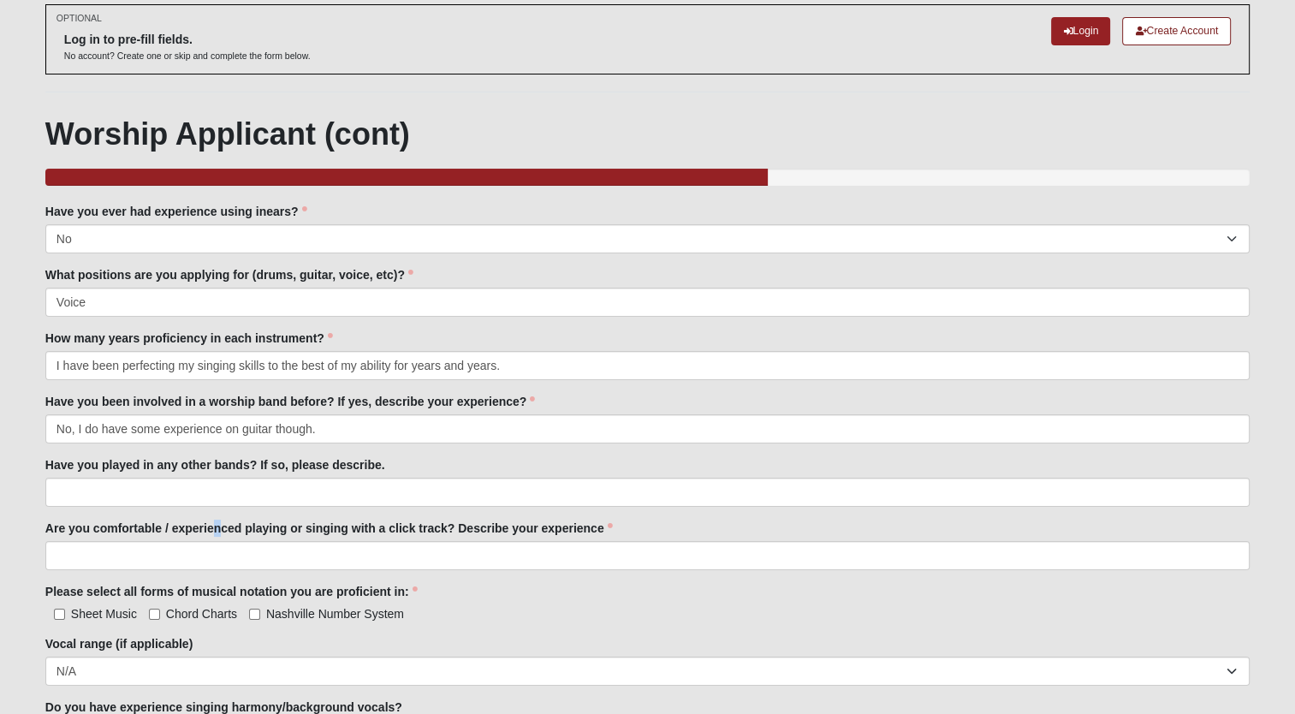
click at [217, 538] on div "Are you comfortable / experienced playing or singing with a click track? Descri…" at bounding box center [647, 544] width 1204 height 50
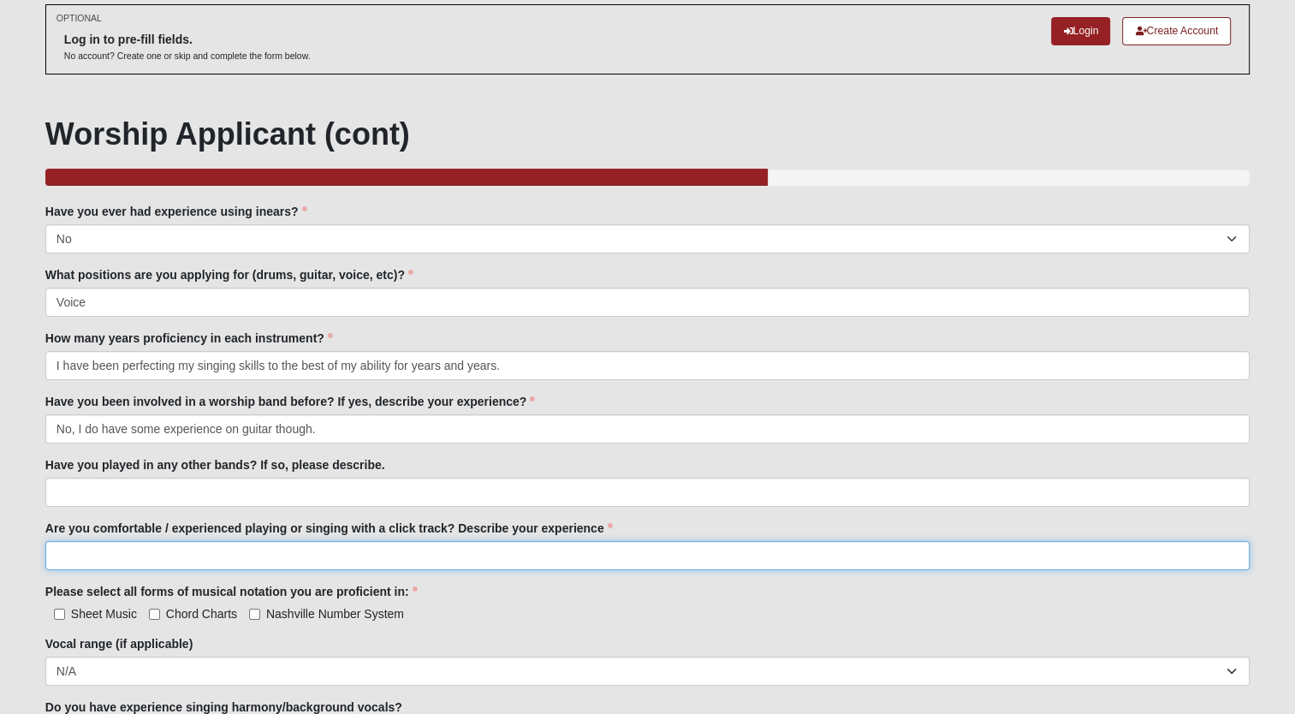
drag, startPoint x: 217, startPoint y: 538, endPoint x: 205, endPoint y: 547, distance: 14.7
click at [208, 547] on input "Are you comfortable / experienced playing or singing with a click track? Descri…" at bounding box center [647, 555] width 1204 height 29
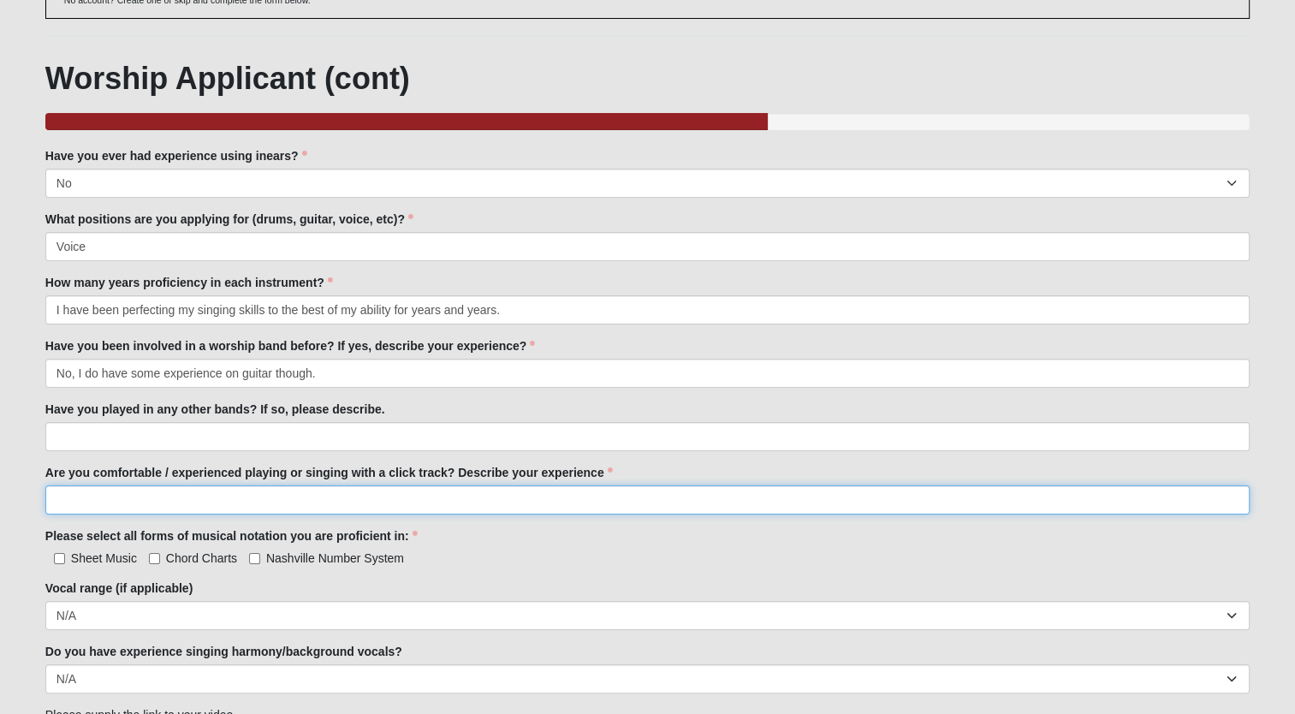
scroll to position [171, 0]
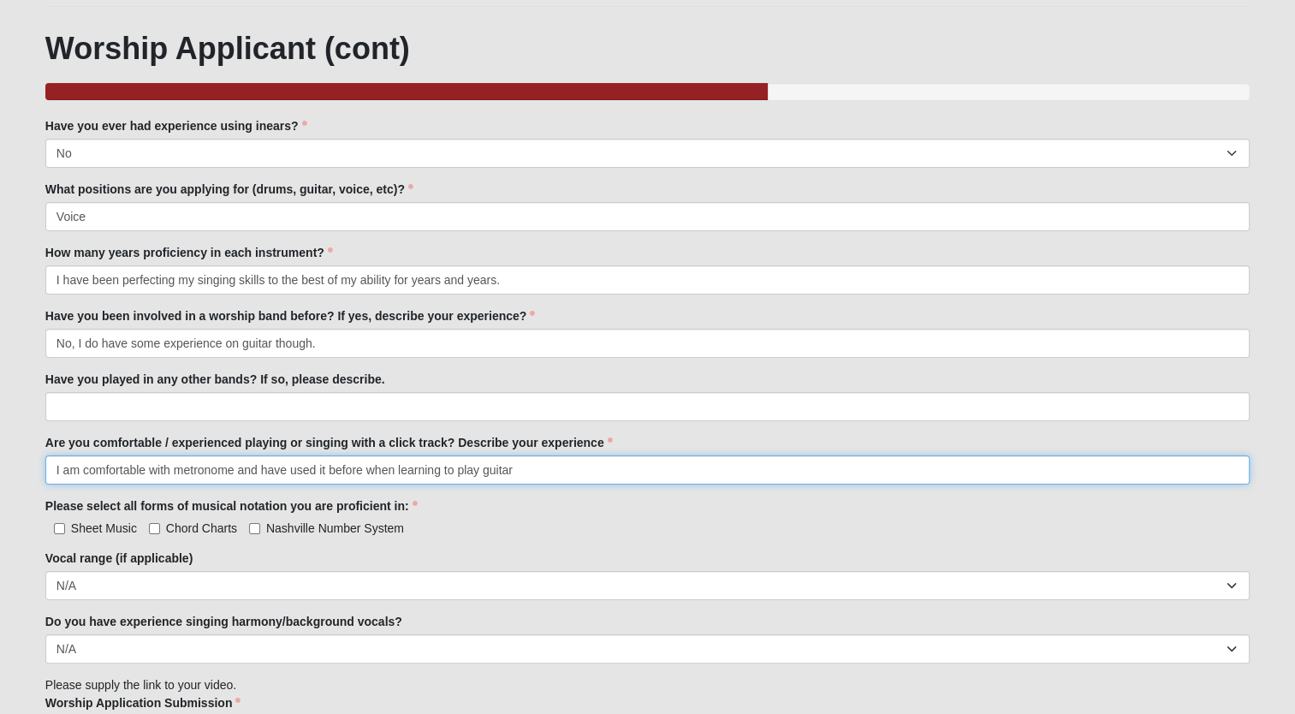
type input "I am comfortable with metronome and have used it before when learning to play g…"
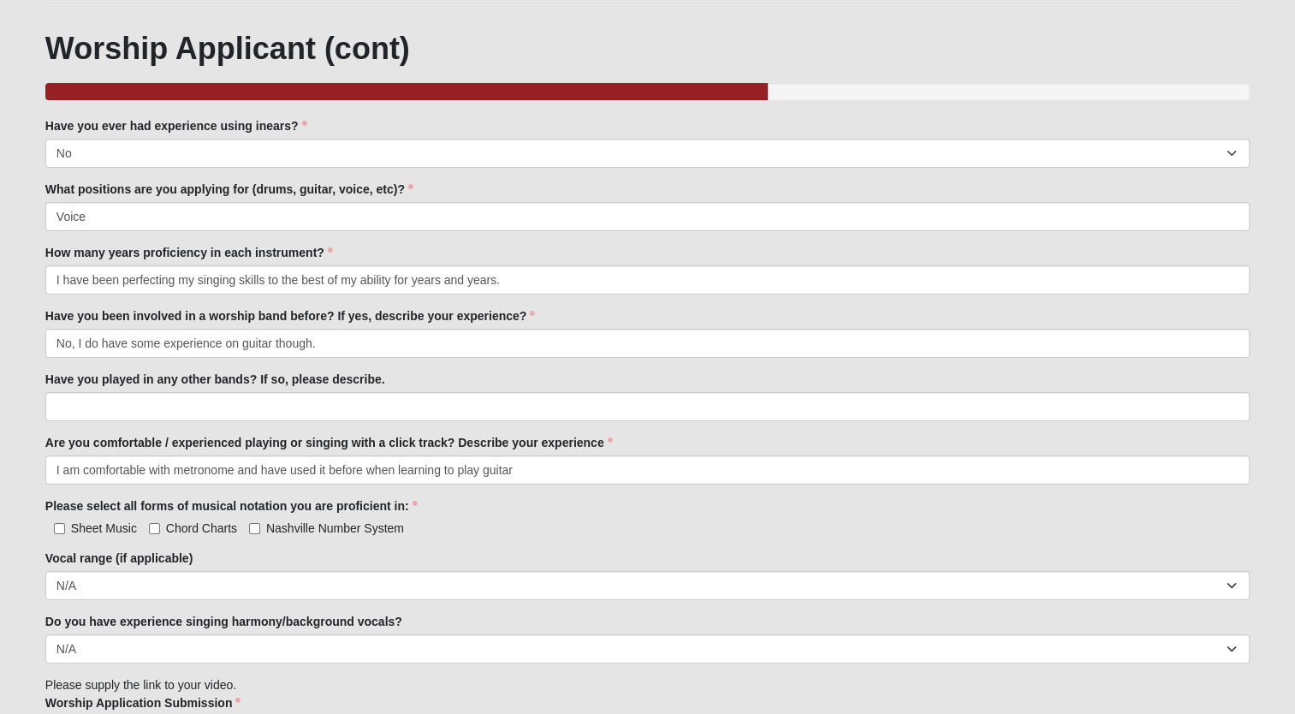
click at [259, 561] on div "Vocal range (if applicable) Soprano Alto Tenor Bass Unsure N/A" at bounding box center [647, 574] width 1204 height 50
click at [155, 529] on input "Chord Charts" at bounding box center [154, 528] width 11 height 11
checkbox input "true"
click at [64, 536] on div "Family Member to Register Have you ever had experience using inears? Yes No Hav…" at bounding box center [647, 430] width 1204 height 627
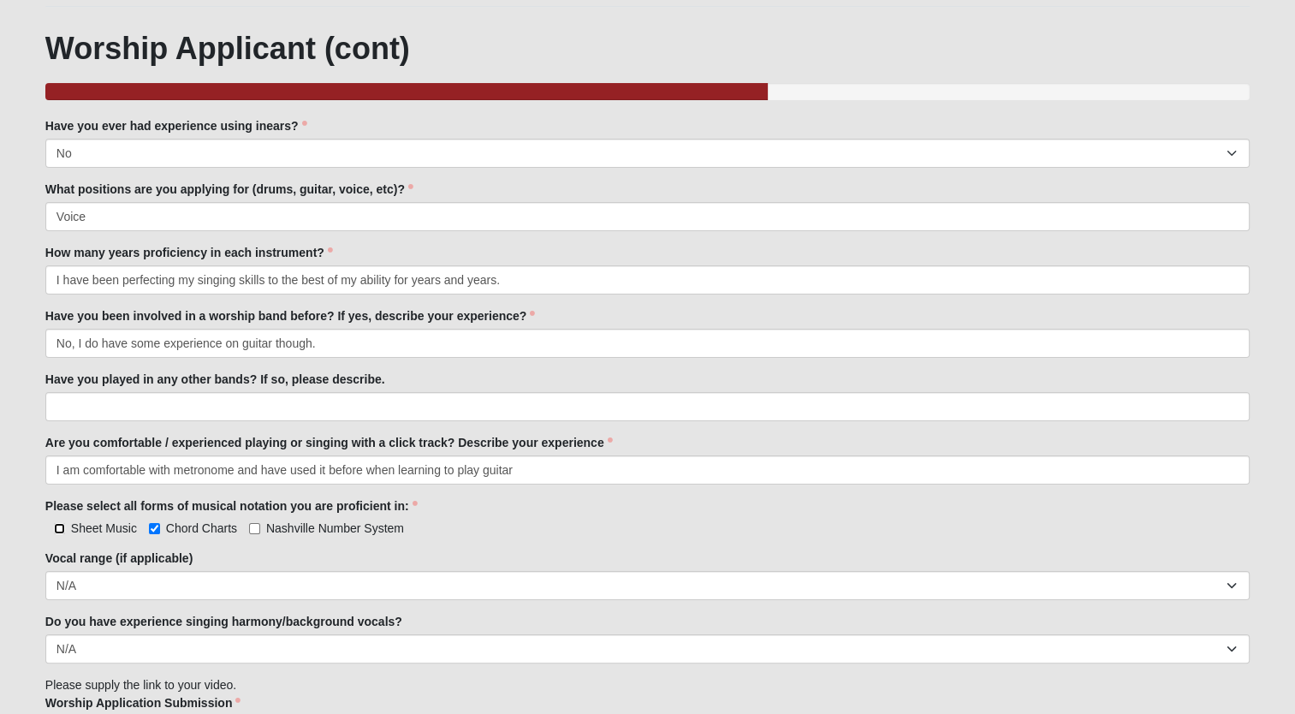
click at [62, 529] on input "Sheet Music" at bounding box center [59, 528] width 11 height 11
checkbox input "true"
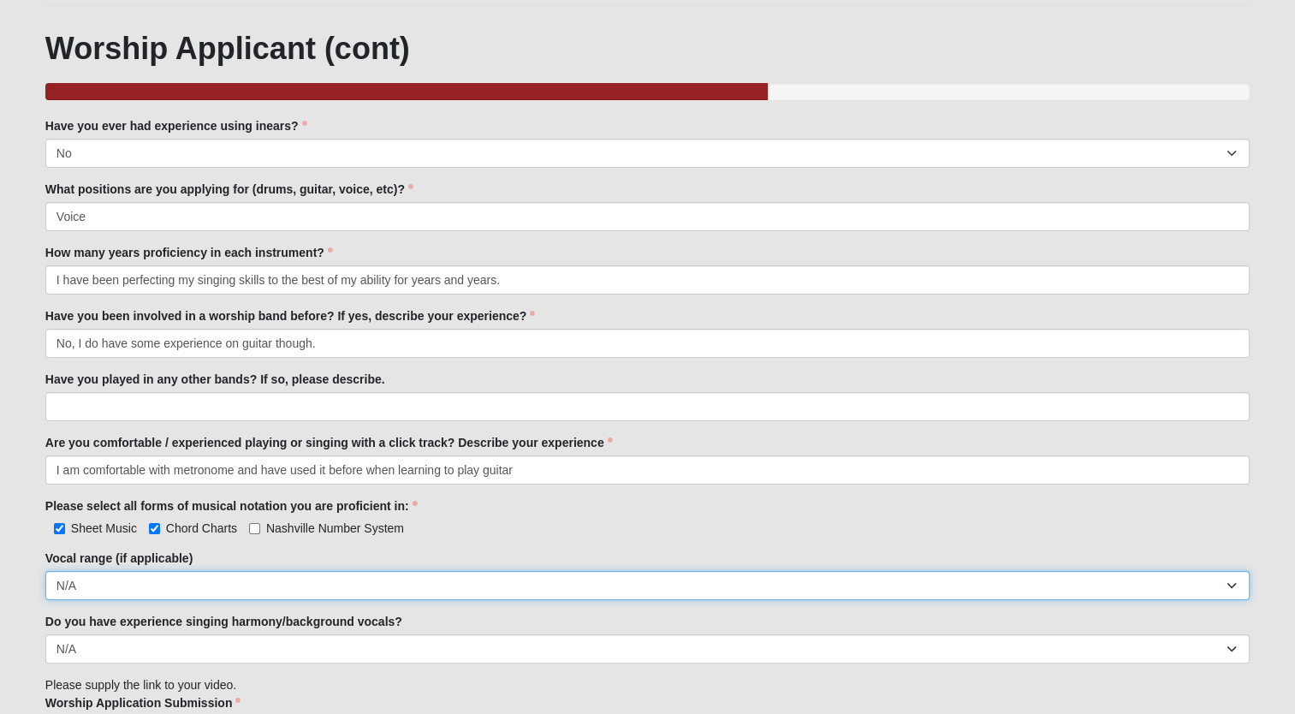
click at [100, 594] on select "Soprano Alto Tenor Bass Unsure N/A" at bounding box center [647, 585] width 1204 height 29
select select "Unsure"
click at [45, 571] on select "Soprano Alto Tenor Bass Unsure N/A" at bounding box center [647, 585] width 1204 height 29
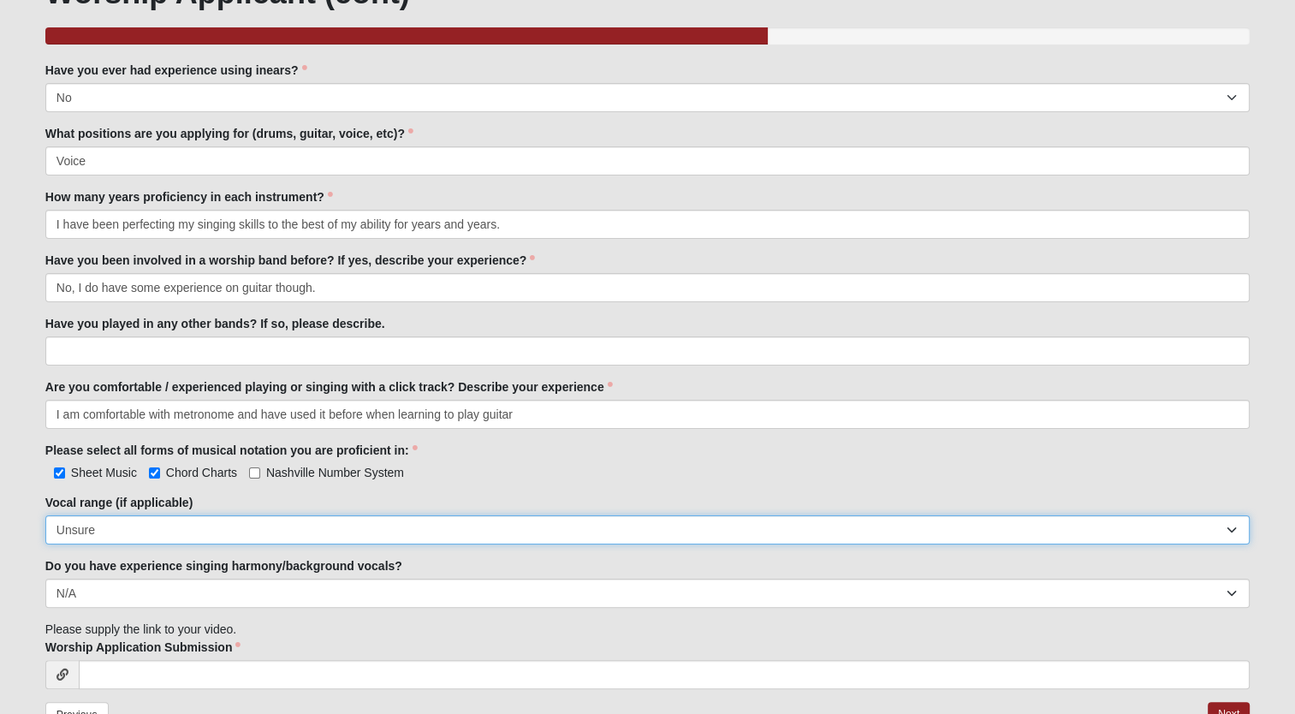
scroll to position [257, 0]
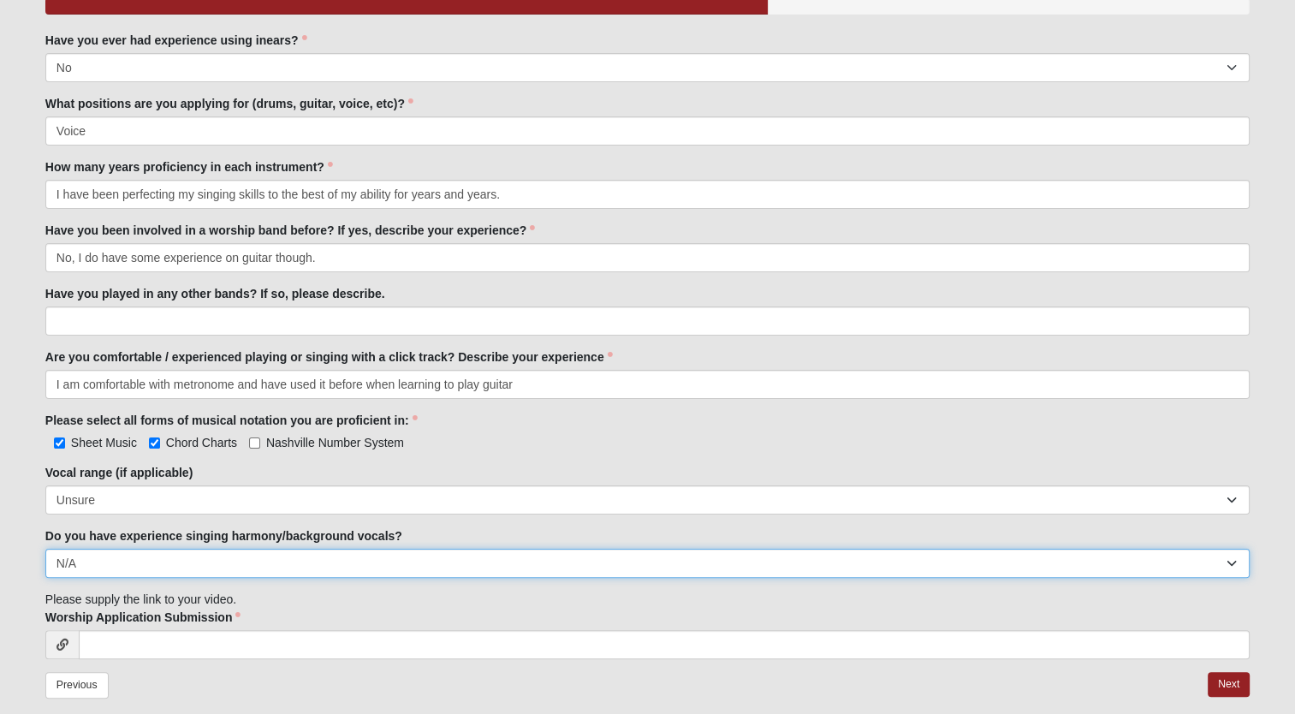
click at [127, 571] on select "Yes No N/A" at bounding box center [647, 563] width 1204 height 29
select select "No"
click at [45, 549] on select "Yes No N/A" at bounding box center [647, 563] width 1204 height 29
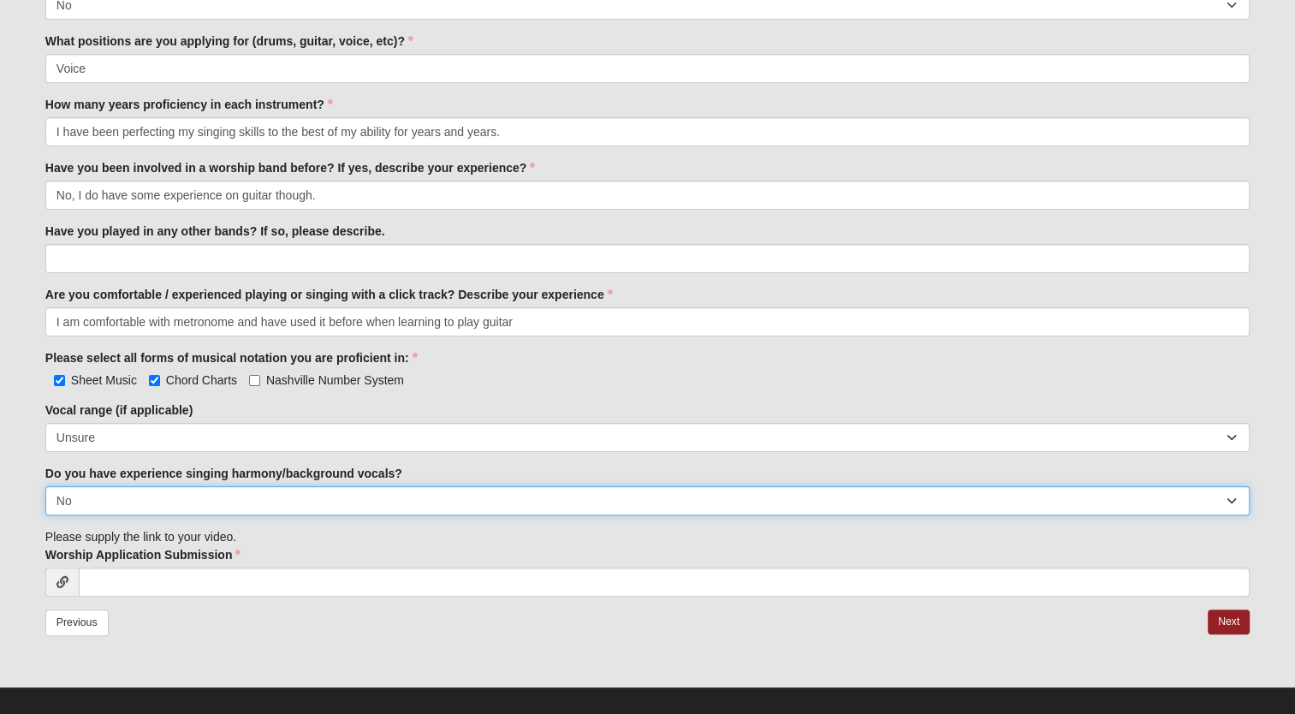
scroll to position [335, 0]
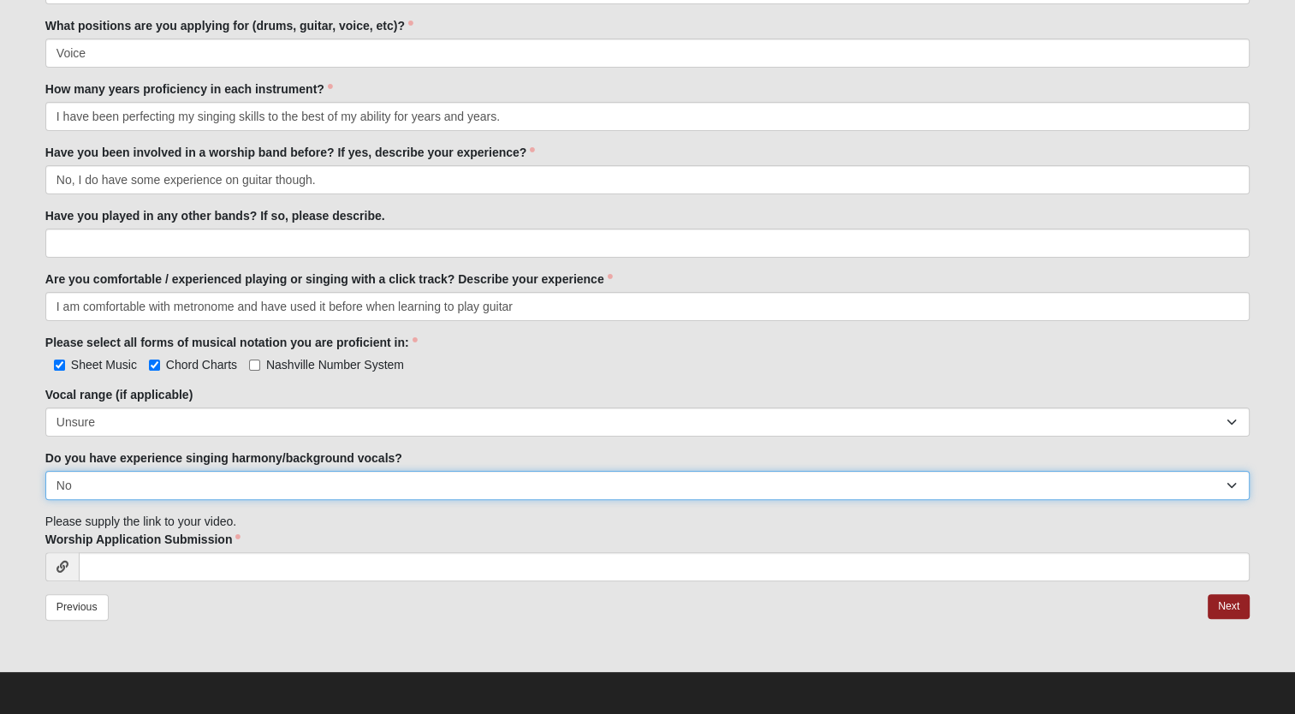
click at [178, 484] on select "Yes No N/A" at bounding box center [647, 485] width 1204 height 29
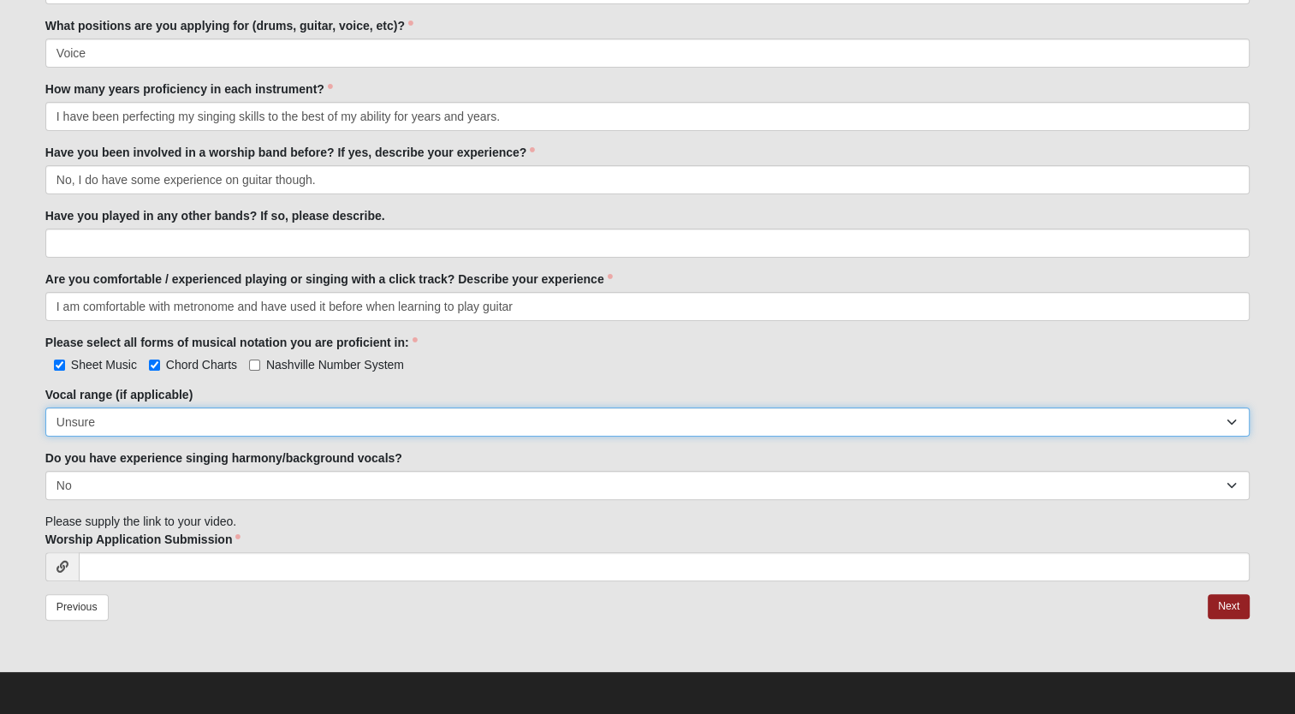
click at [178, 424] on select "Soprano Alto Tenor Bass Unsure N/A" at bounding box center [647, 421] width 1204 height 29
click at [143, 421] on select "Soprano Alto Tenor Bass Unsure N/A" at bounding box center [647, 421] width 1204 height 29
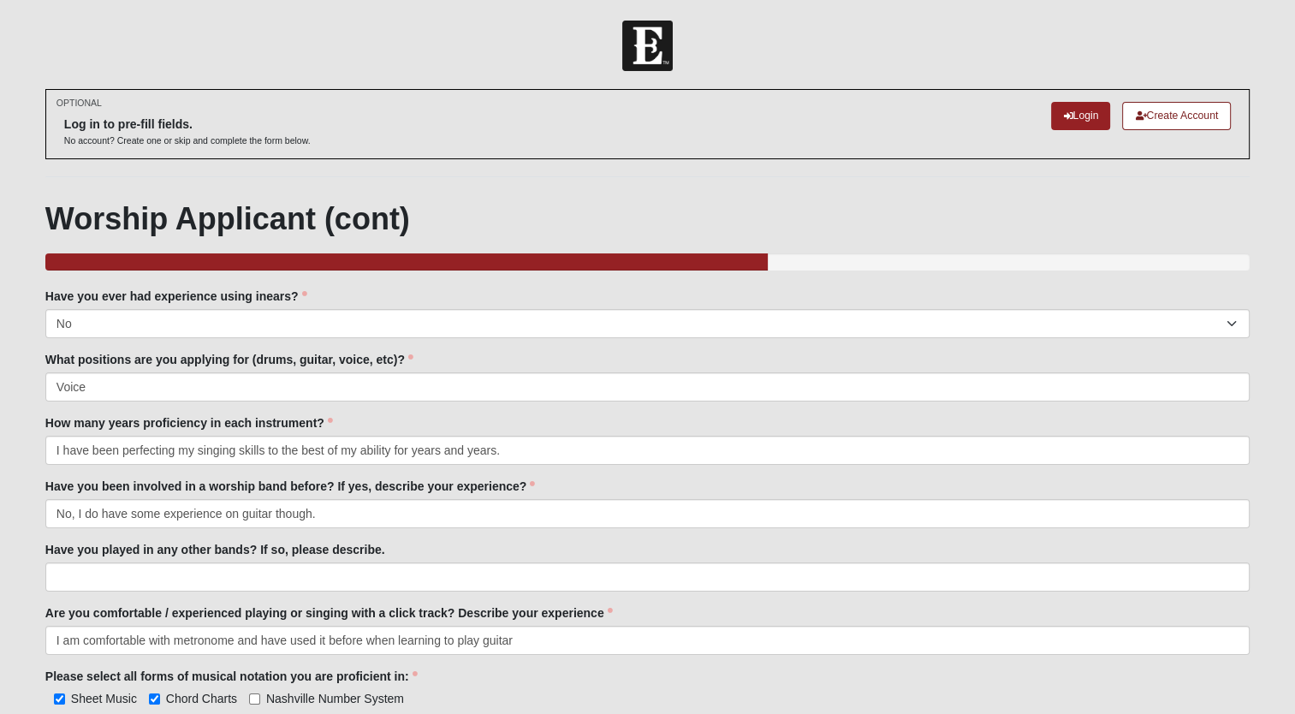
scroll to position [0, 0]
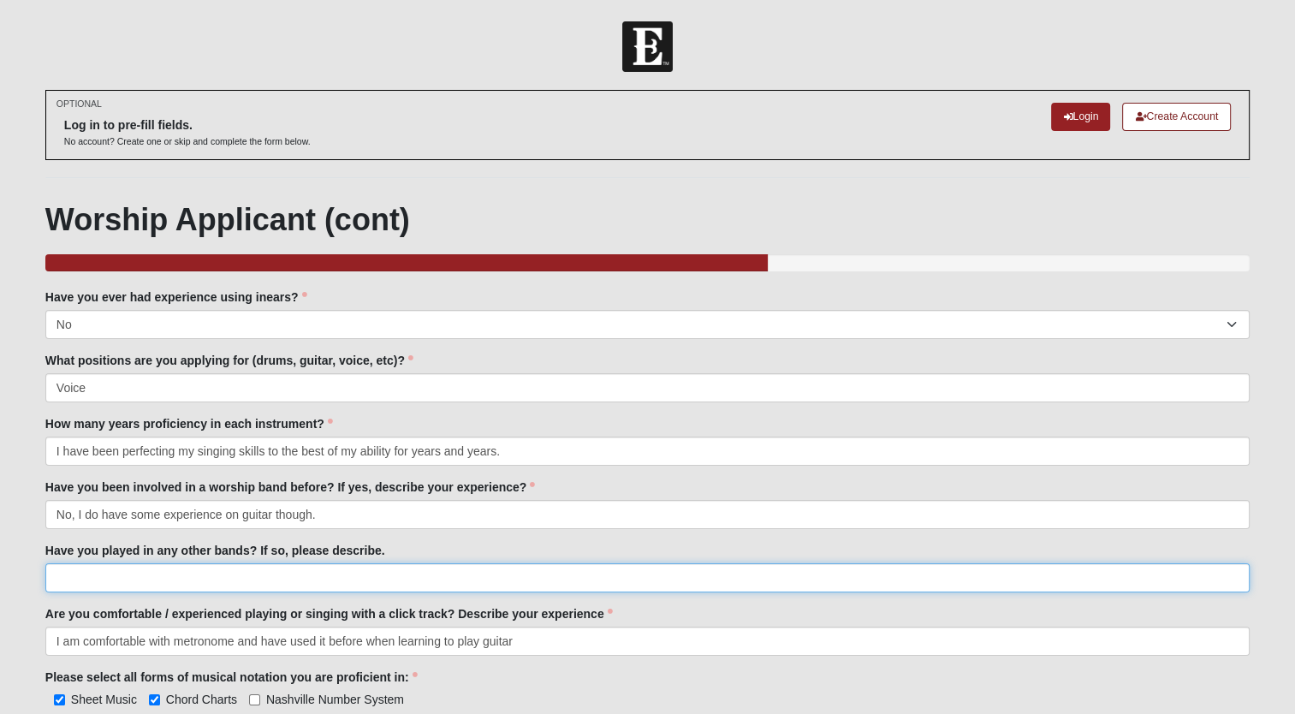
click at [269, 577] on input "Have you played in any other bands? If so, please describe." at bounding box center [647, 577] width 1204 height 29
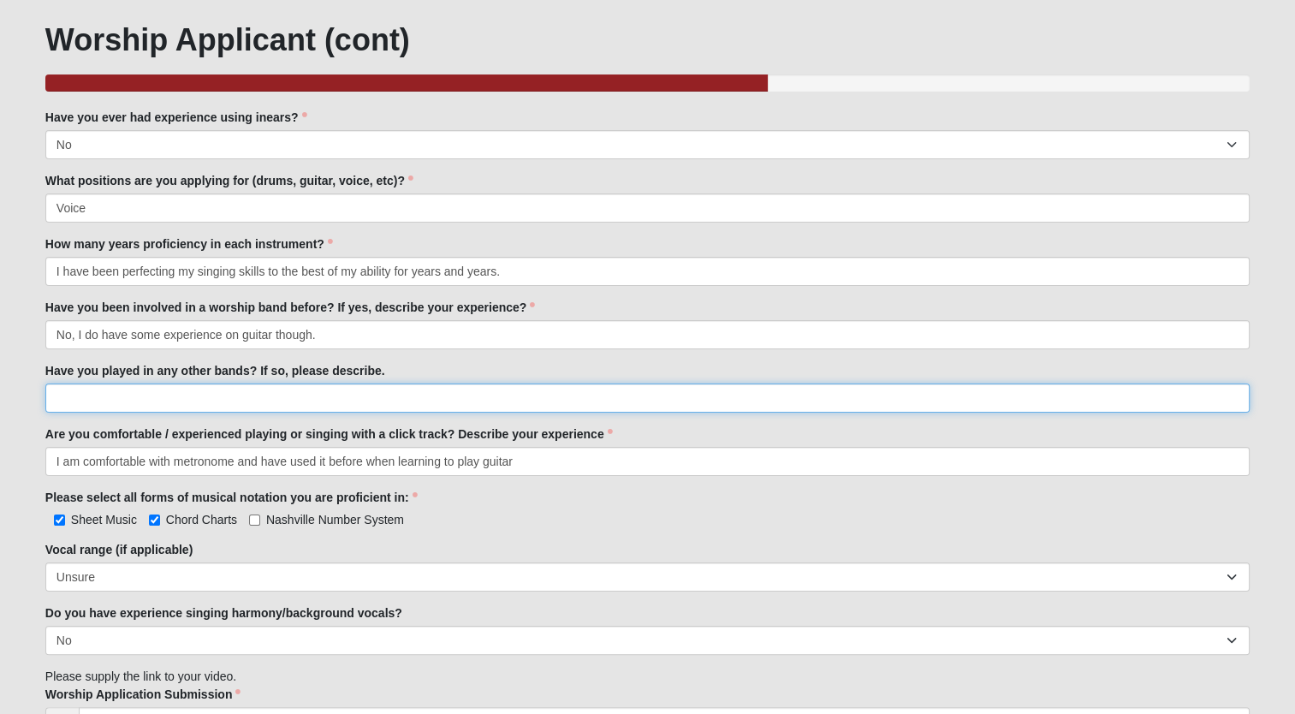
scroll to position [257, 0]
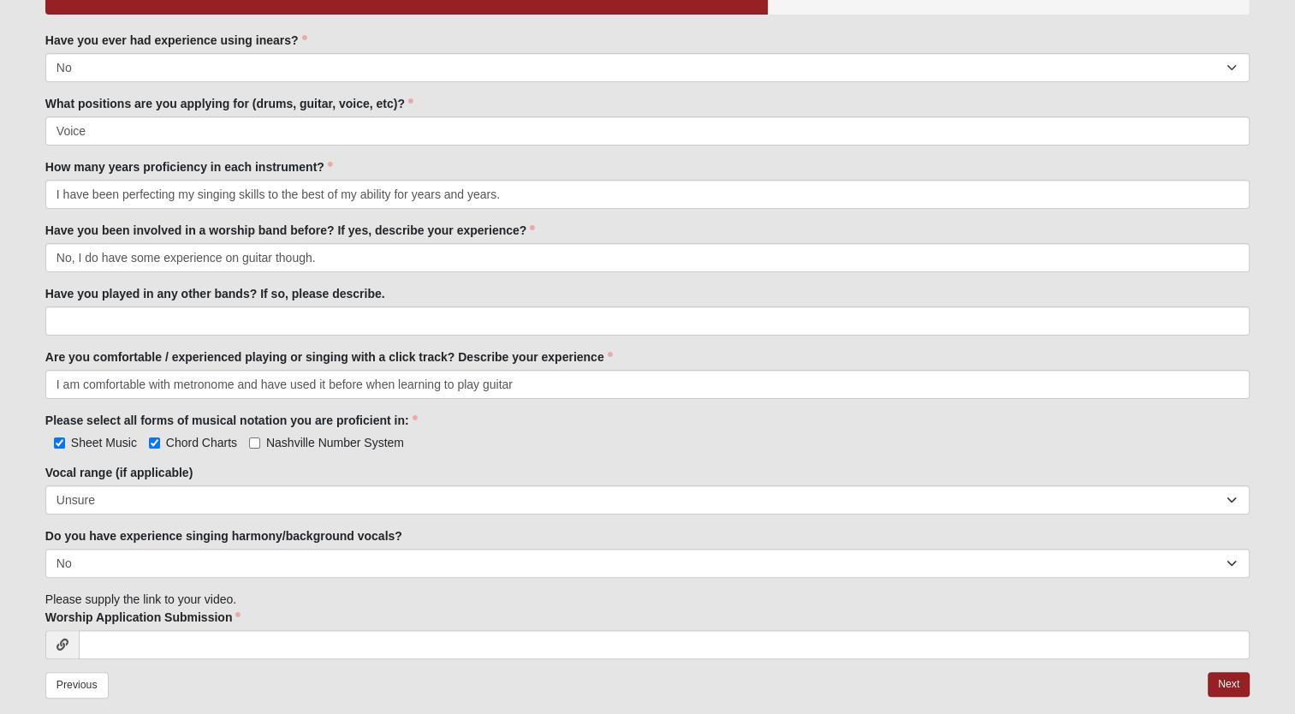
click at [585, 448] on div "Sheet Music Chord Charts Nashville Number System Please select all forms of mus…" at bounding box center [647, 442] width 1204 height 18
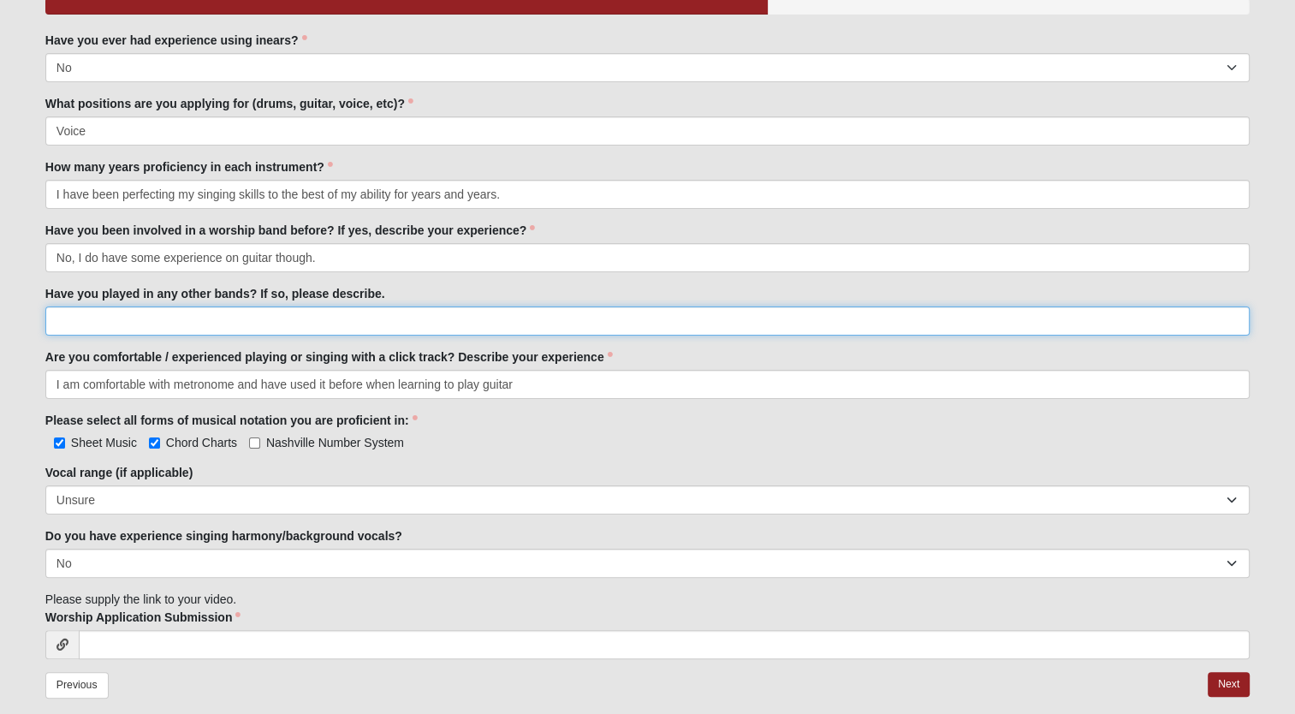
click at [361, 325] on input "Have you played in any other bands? If so, please describe." at bounding box center [647, 320] width 1204 height 29
type input "N/A"
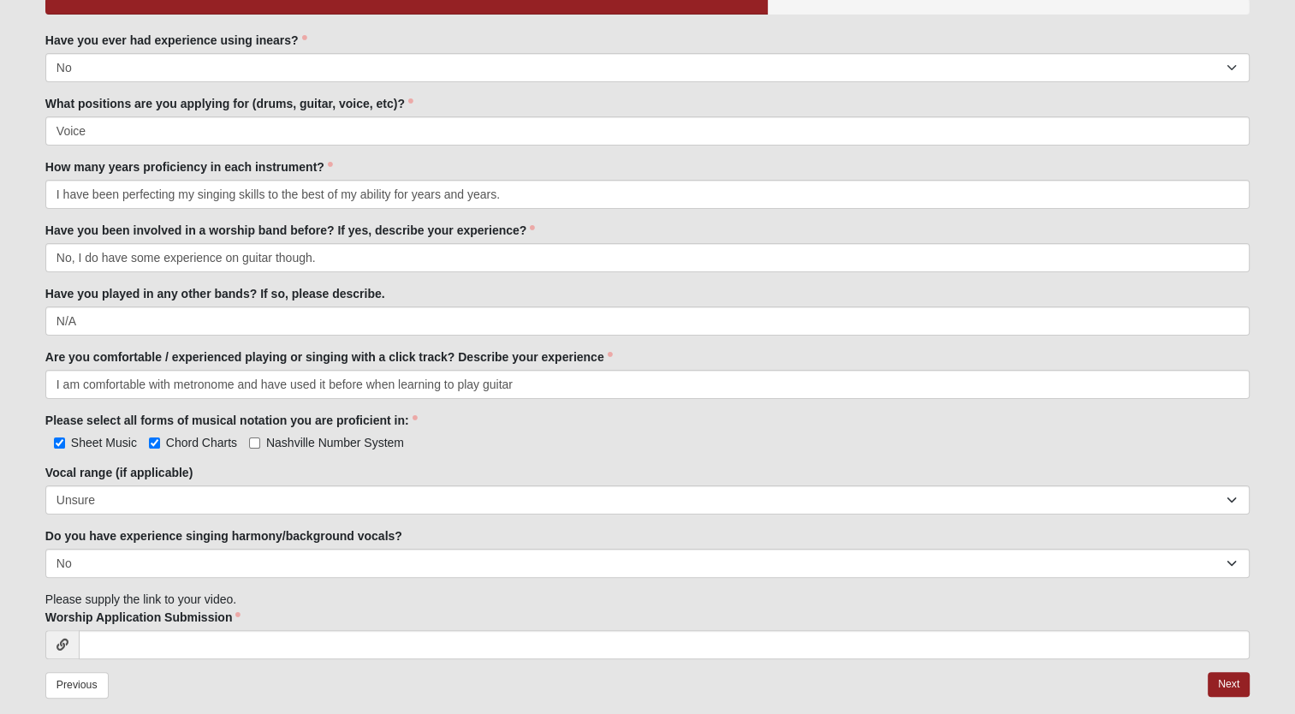
click at [637, 418] on div "Please select all forms of musical notation you are proficient in: Sheet Music …" at bounding box center [647, 431] width 1204 height 39
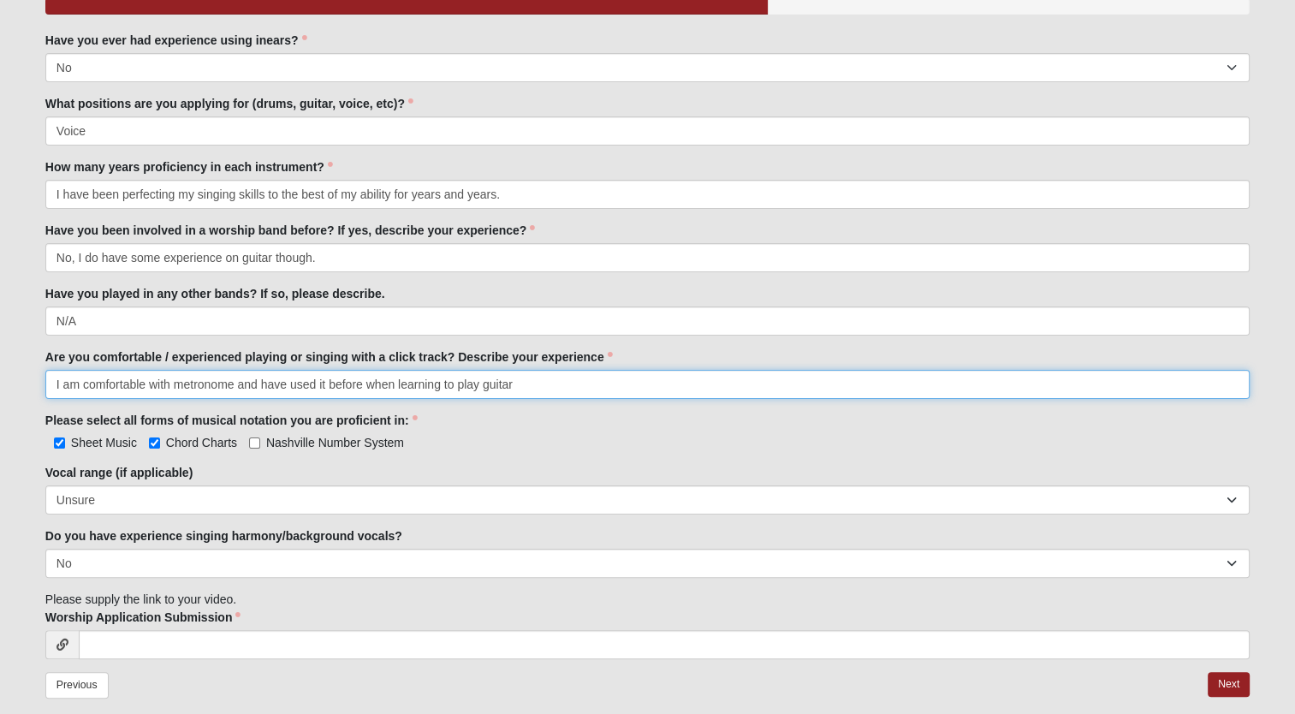
click at [561, 389] on input "I am comfortable with metronome and have used it before when learning to play g…" at bounding box center [647, 384] width 1204 height 29
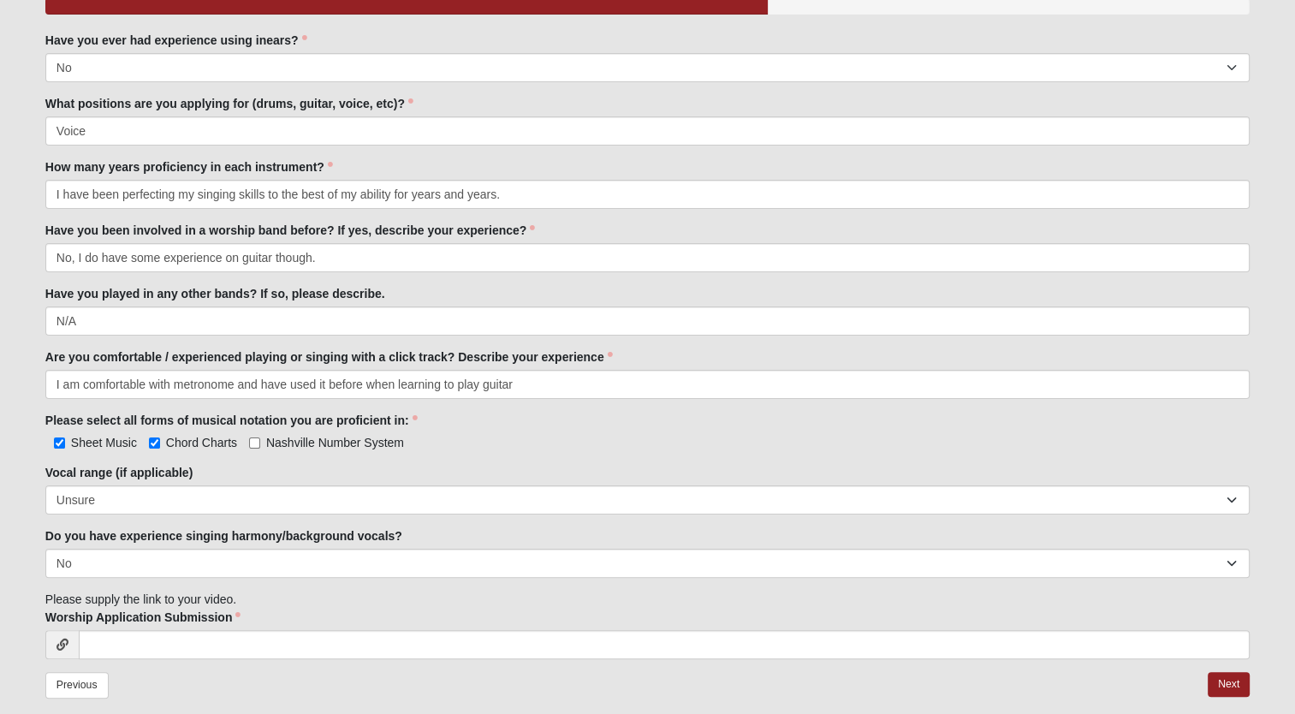
click at [553, 421] on div "Please select all forms of musical notation you are proficient in: Sheet Music …" at bounding box center [647, 431] width 1204 height 39
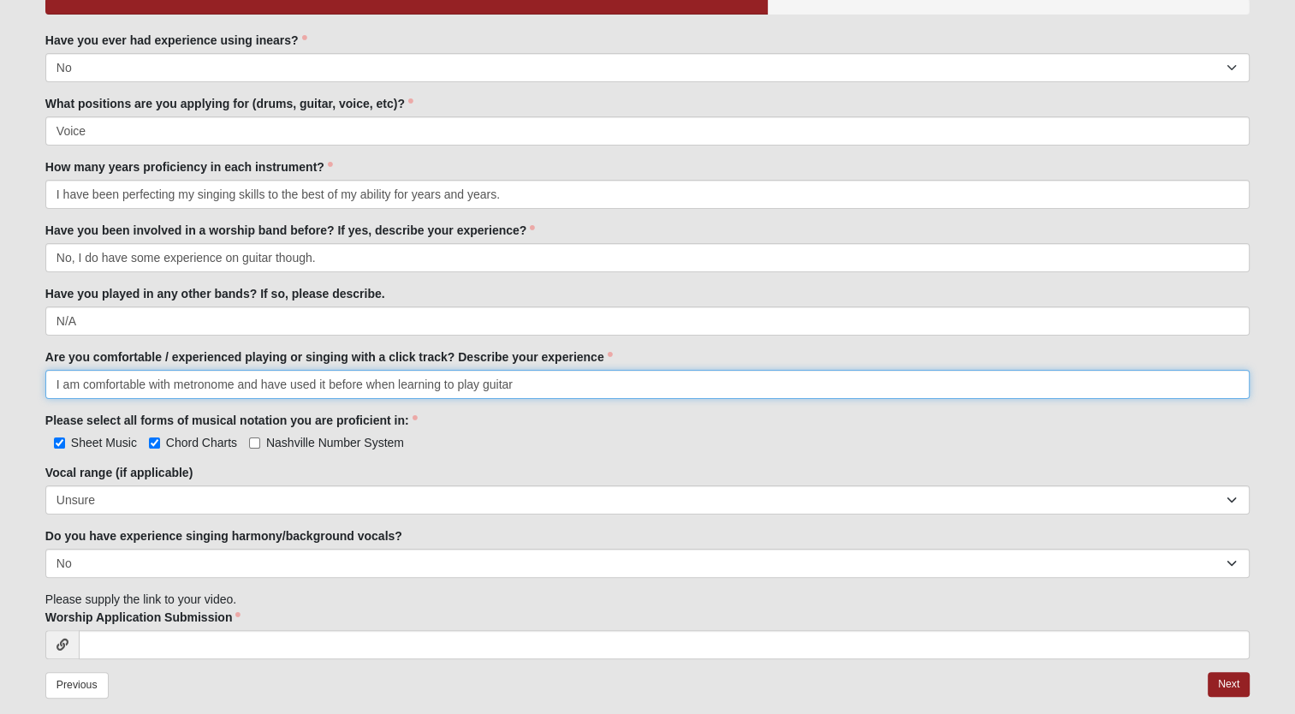
click at [424, 383] on input "I am comfortable with metronome and have used it before when learning to play g…" at bounding box center [647, 384] width 1204 height 29
click at [406, 383] on input "I am comfortable with metronome and have used it before when to play guitar" at bounding box center [647, 384] width 1204 height 29
click at [418, 385] on input "I am comfortable with metronome and have used it before when play guitar" at bounding box center [647, 384] width 1204 height 29
type input "I am comfortable with metronome and have used it before when playing guitar"
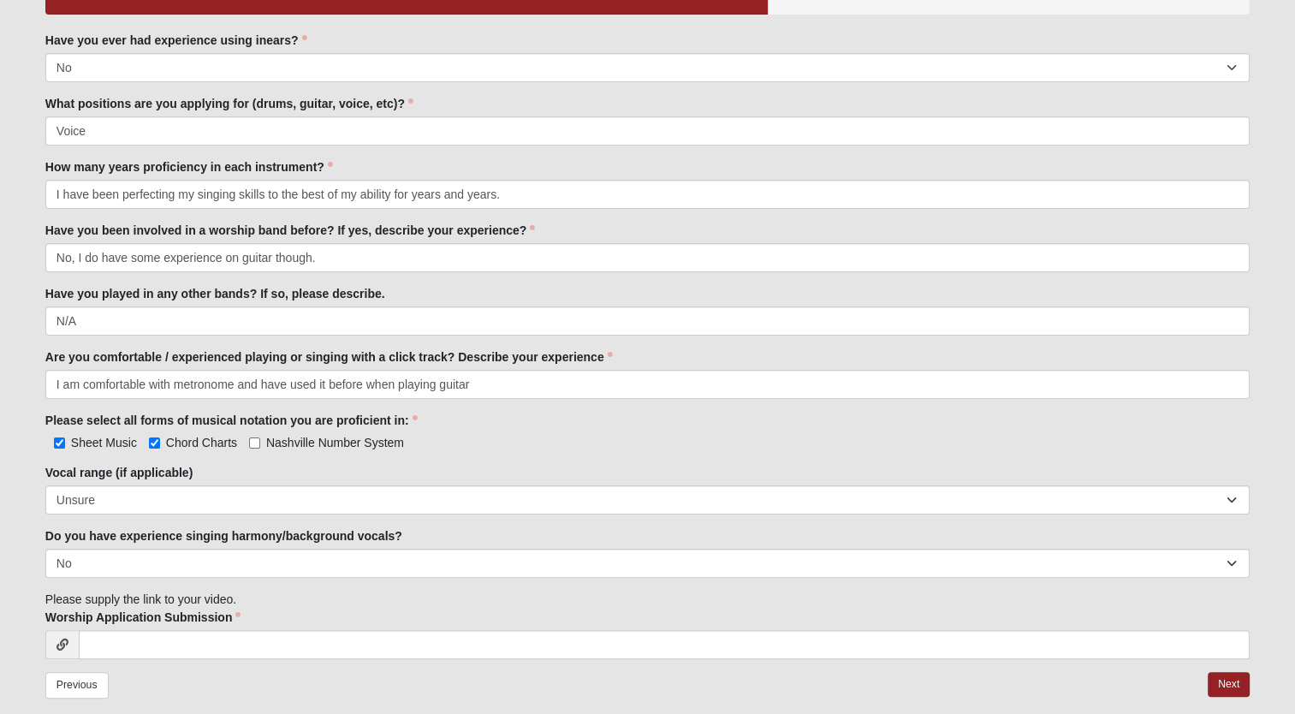
click at [524, 466] on div "Vocal range (if applicable) Soprano Alto Tenor Bass Unsure N/A" at bounding box center [647, 489] width 1204 height 50
click at [71, 691] on link "Previous" at bounding box center [76, 685] width 63 height 27
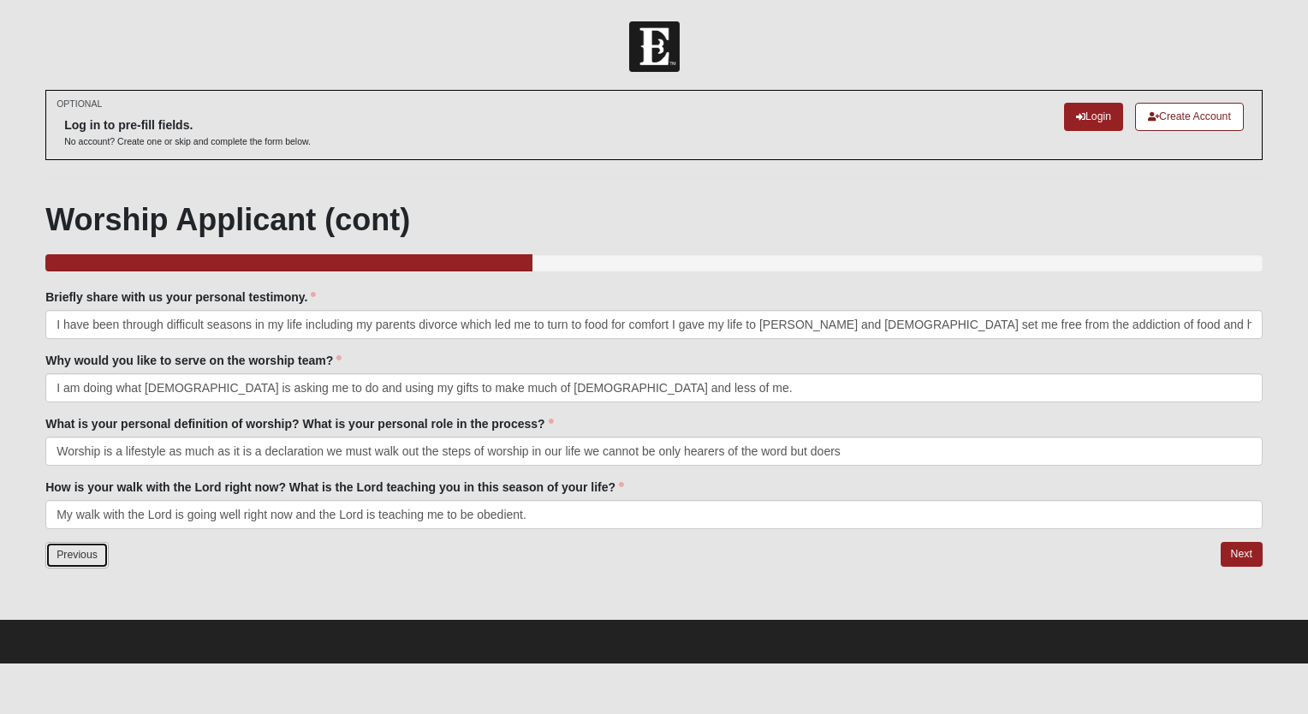
click at [96, 553] on link "Previous" at bounding box center [76, 555] width 63 height 27
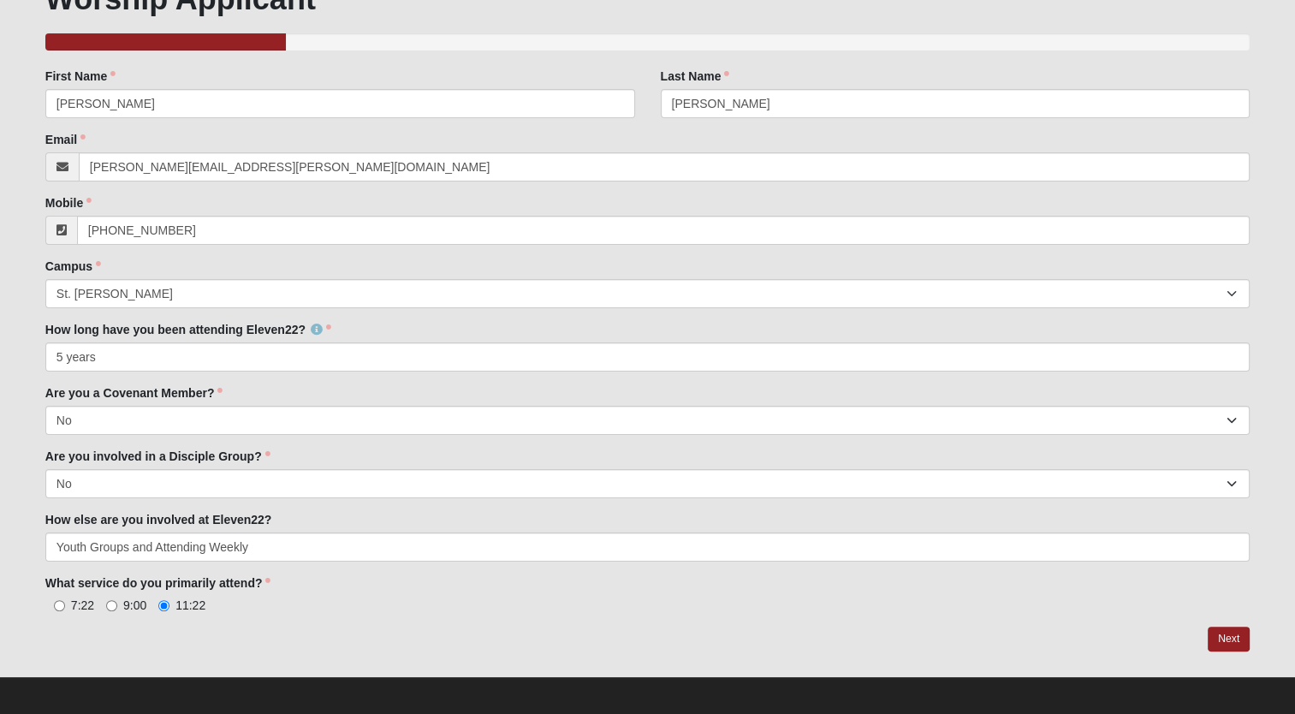
scroll to position [226, 0]
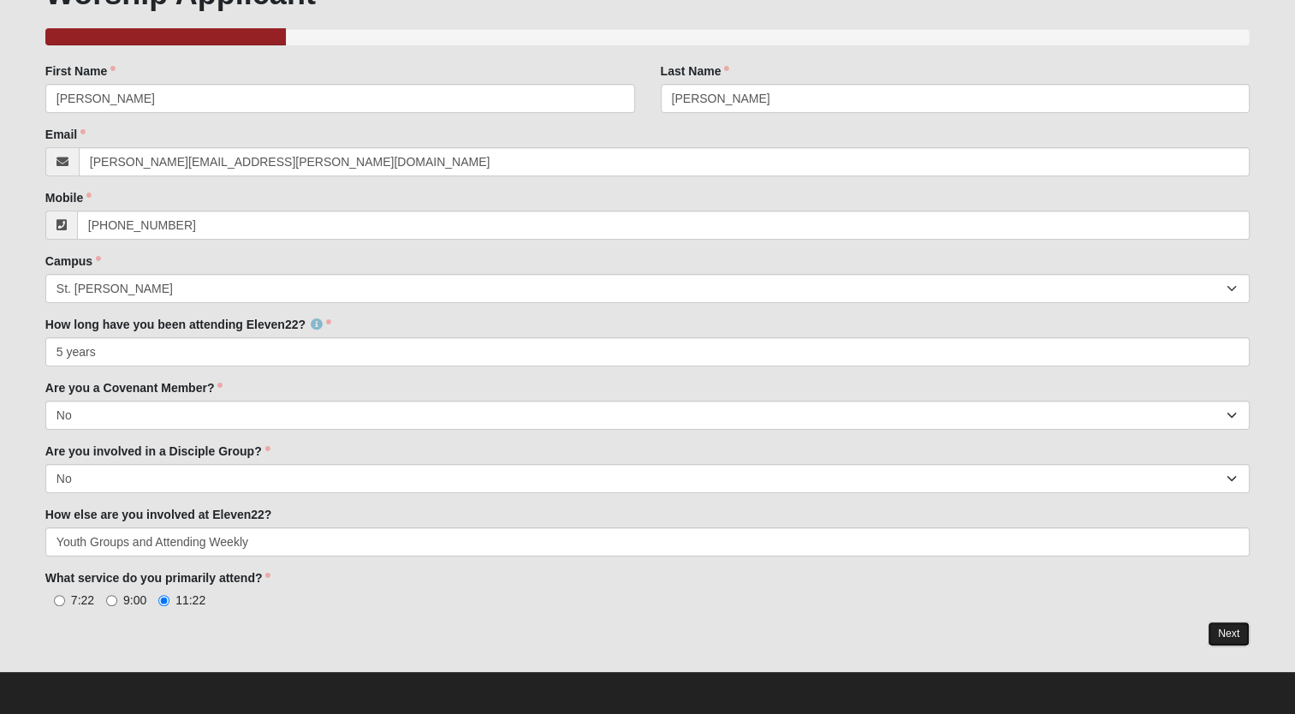
click at [1232, 640] on link "Next" at bounding box center [1228, 633] width 42 height 25
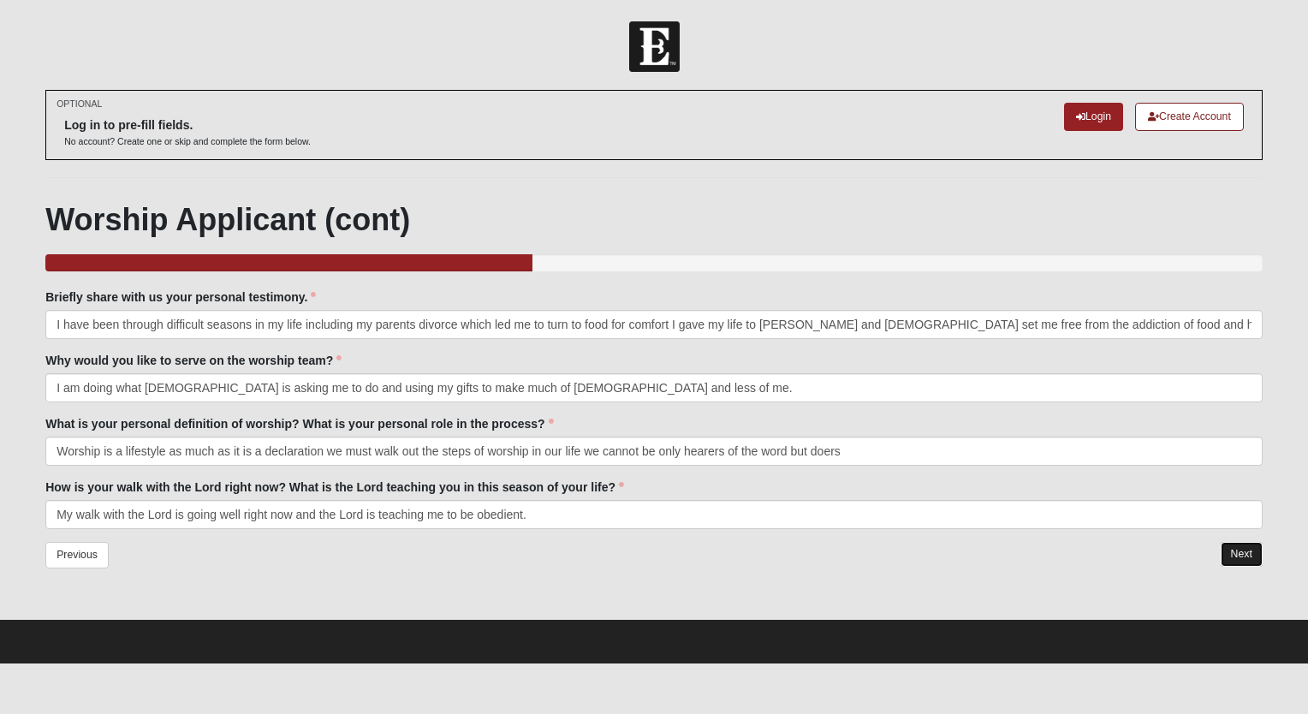
click at [1232, 556] on link "Next" at bounding box center [1241, 554] width 42 height 25
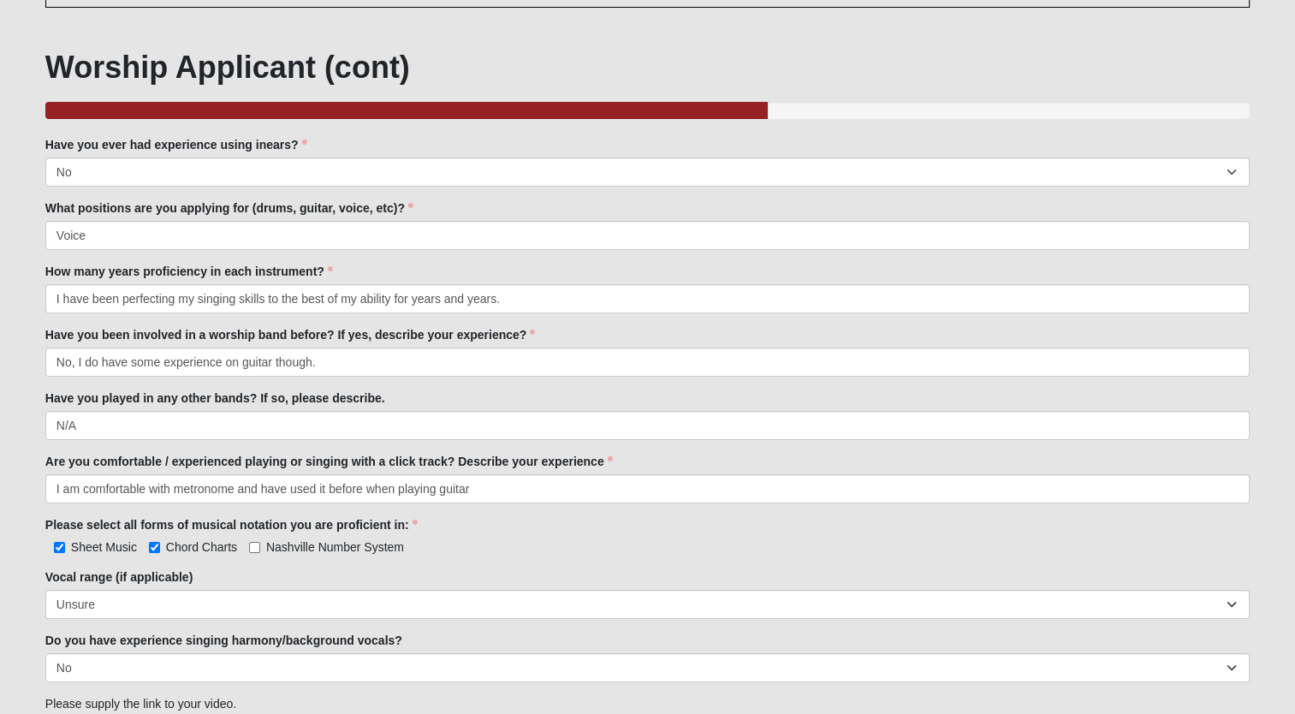
scroll to position [335, 0]
